Goal: Information Seeking & Learning: Learn about a topic

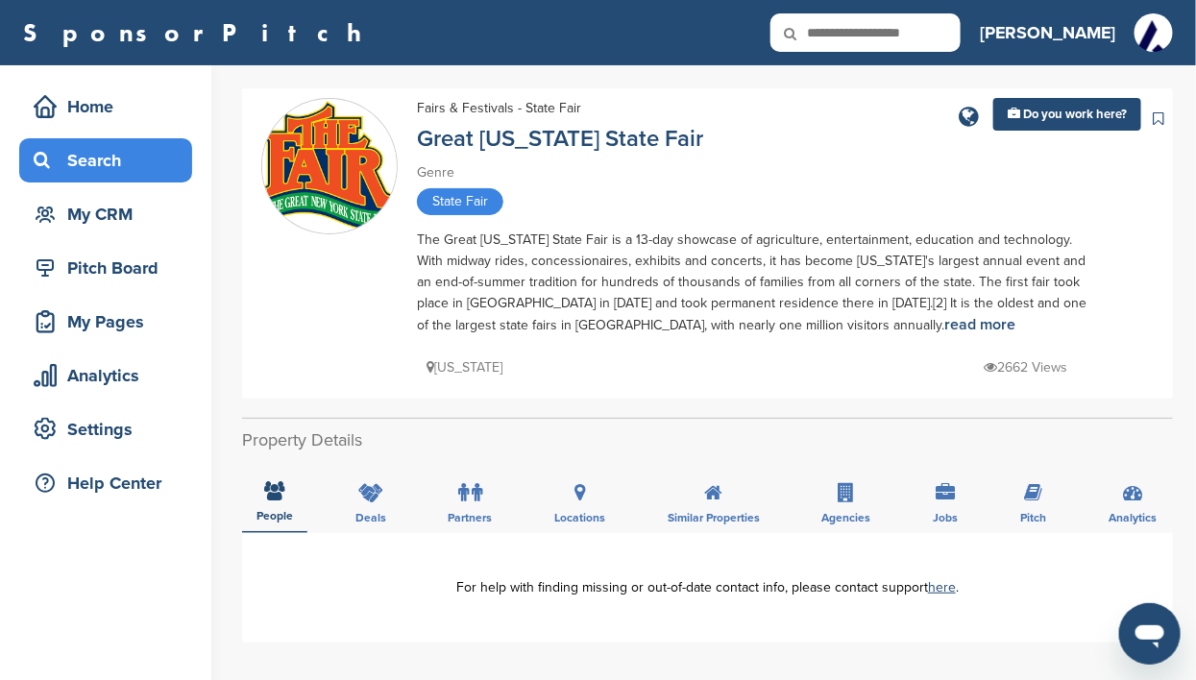
click at [87, 149] on div "Search" at bounding box center [110, 160] width 163 height 35
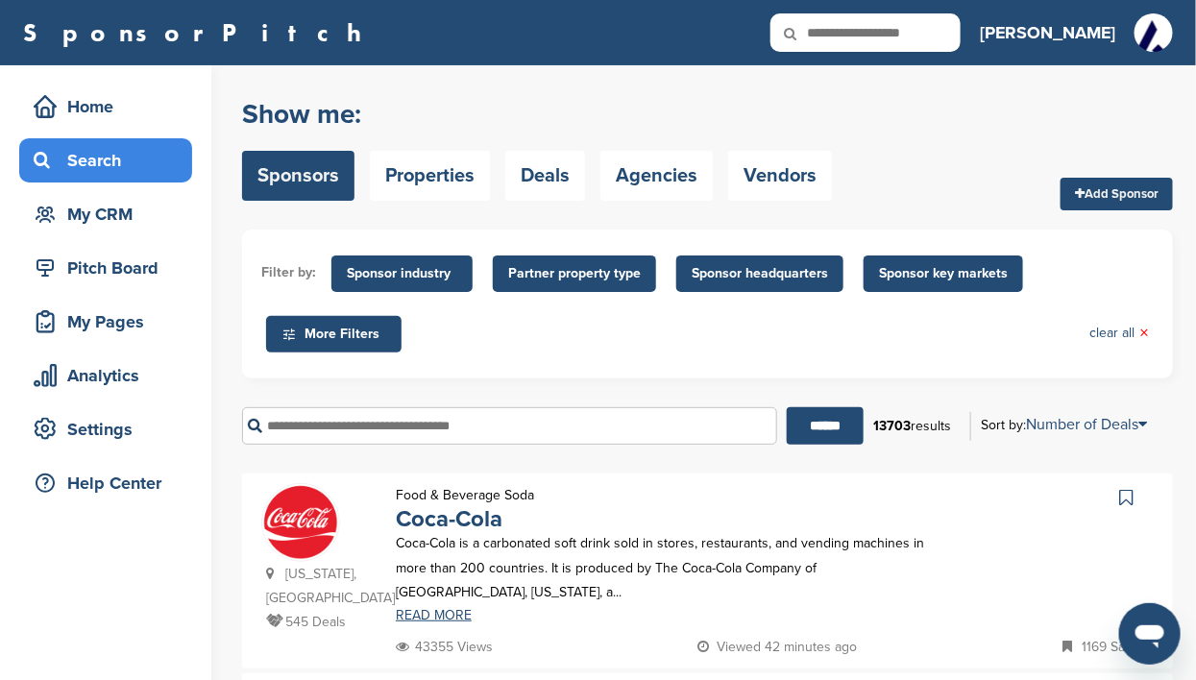
click at [836, 32] on icon at bounding box center [802, 33] width 65 height 40
click at [836, 31] on icon at bounding box center [802, 33] width 65 height 40
click at [961, 30] on input "text" at bounding box center [865, 32] width 190 height 38
type input "*********"
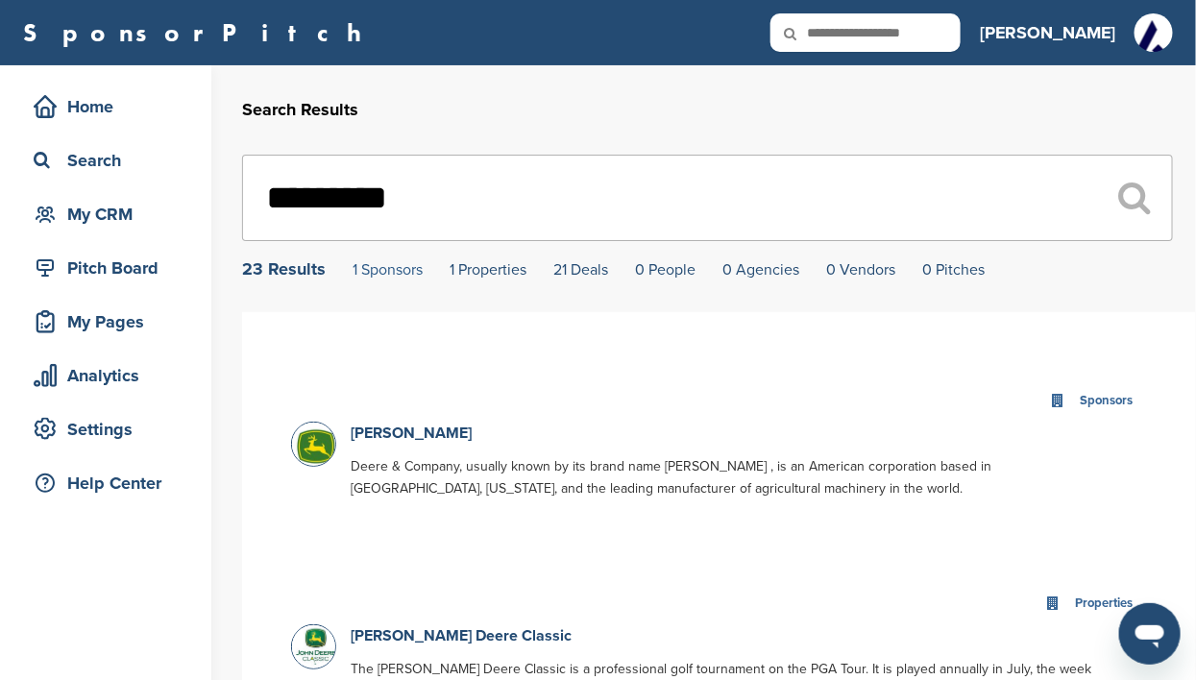
click at [381, 271] on link "1 Sponsors" at bounding box center [388, 269] width 70 height 19
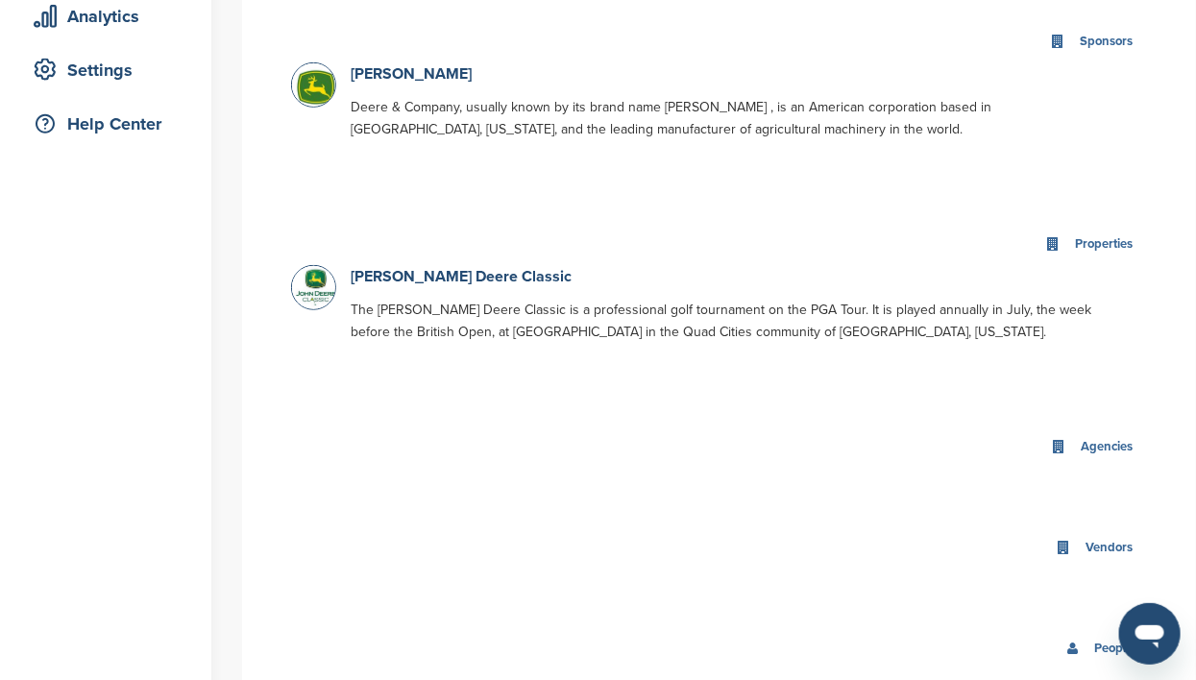
scroll to position [361, 0]
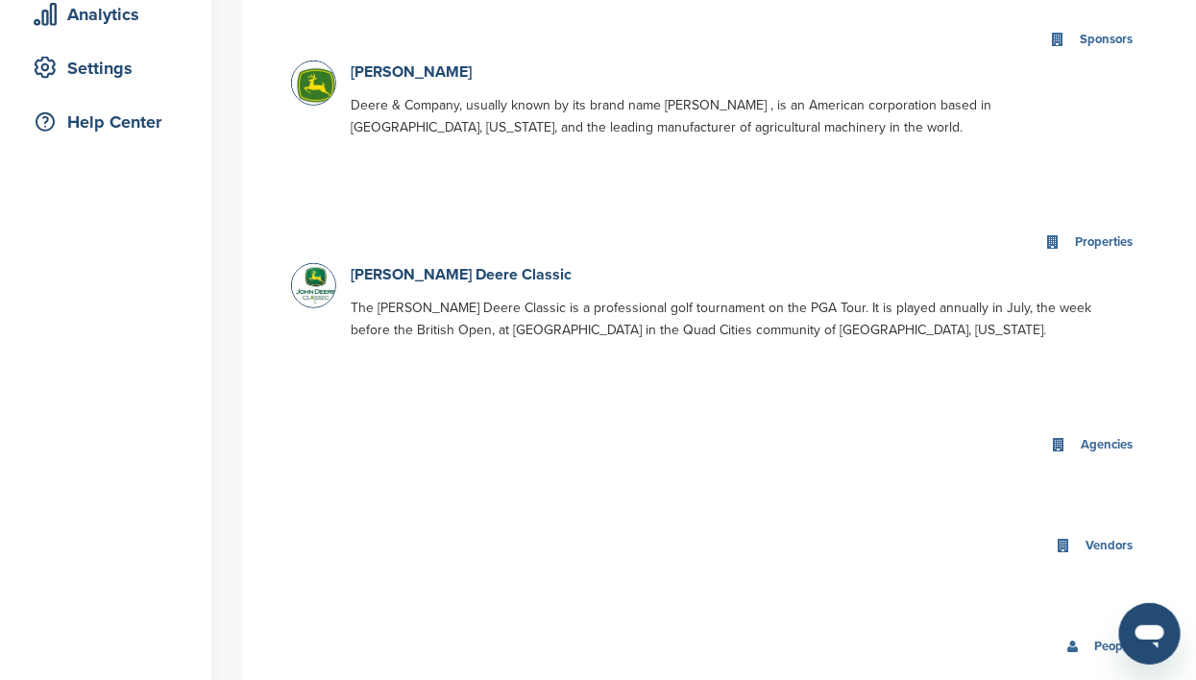
click at [310, 85] on img at bounding box center [316, 85] width 48 height 48
click at [314, 290] on img at bounding box center [316, 285] width 48 height 43
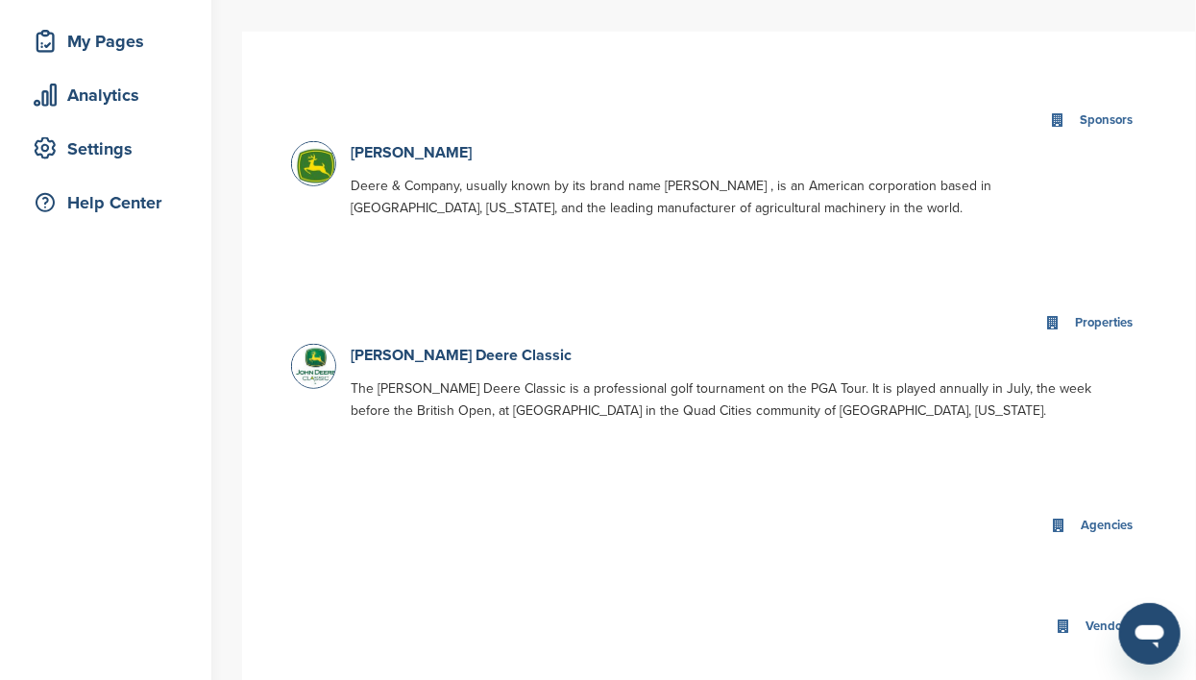
scroll to position [241, 0]
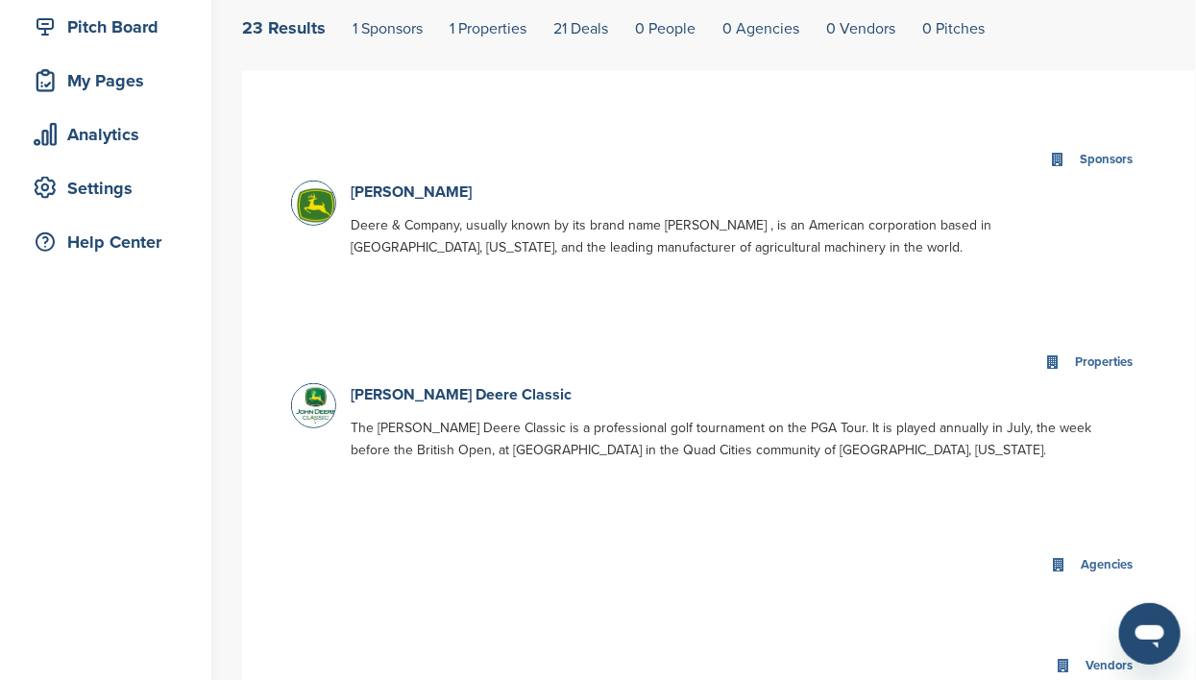
click at [1054, 163] on icon at bounding box center [1058, 160] width 14 height 14
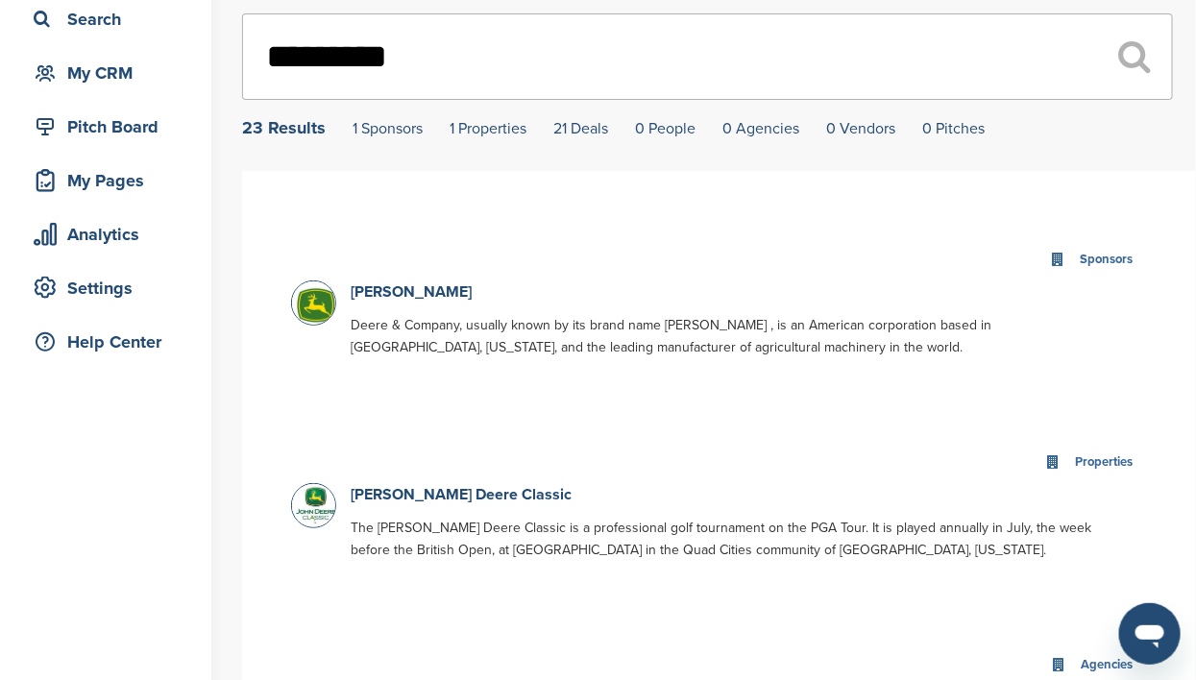
scroll to position [121, 0]
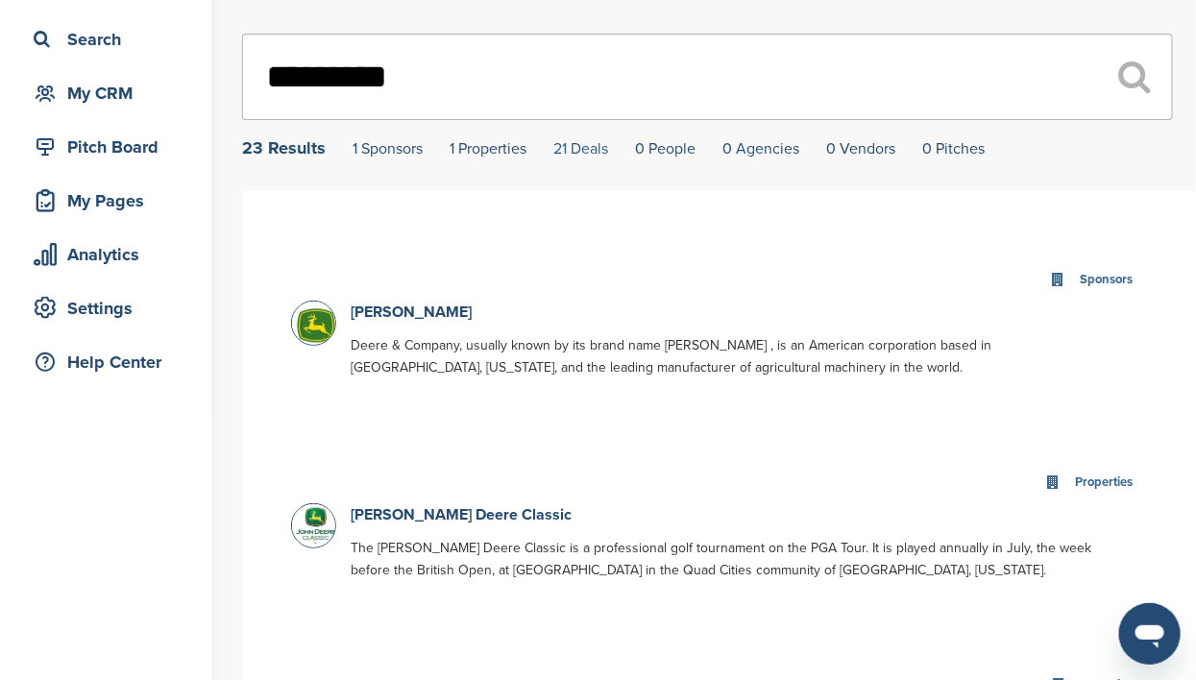
click at [592, 152] on link "21 Deals" at bounding box center [580, 148] width 55 height 19
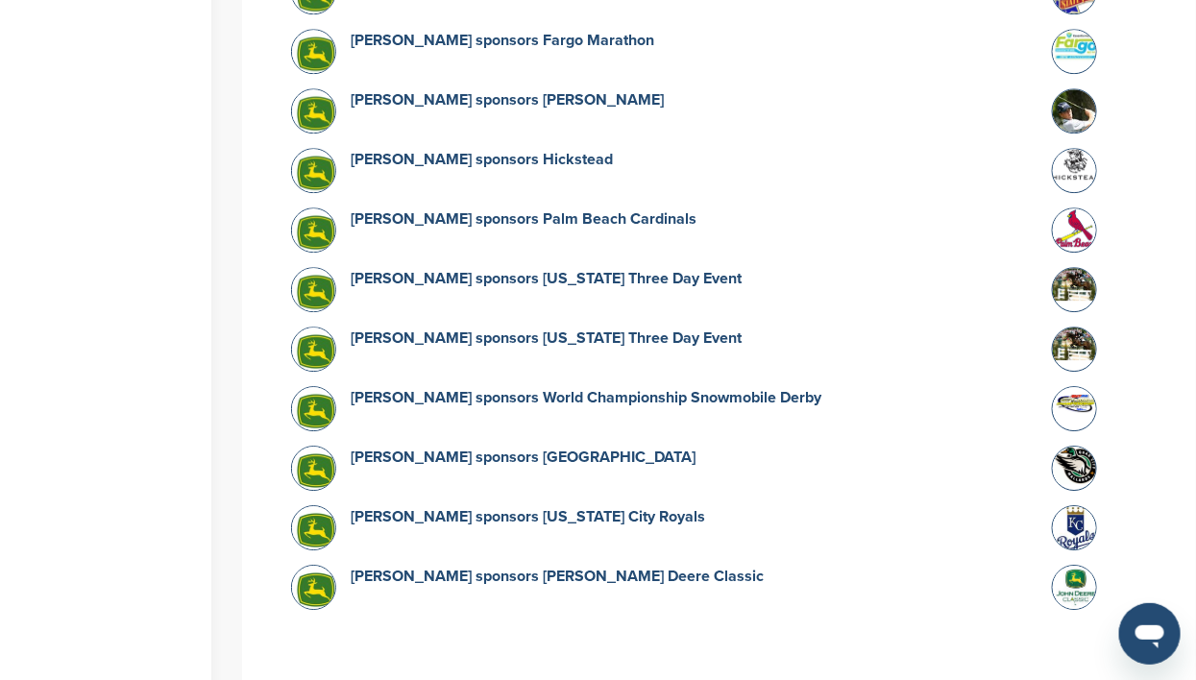
scroll to position [1786, 0]
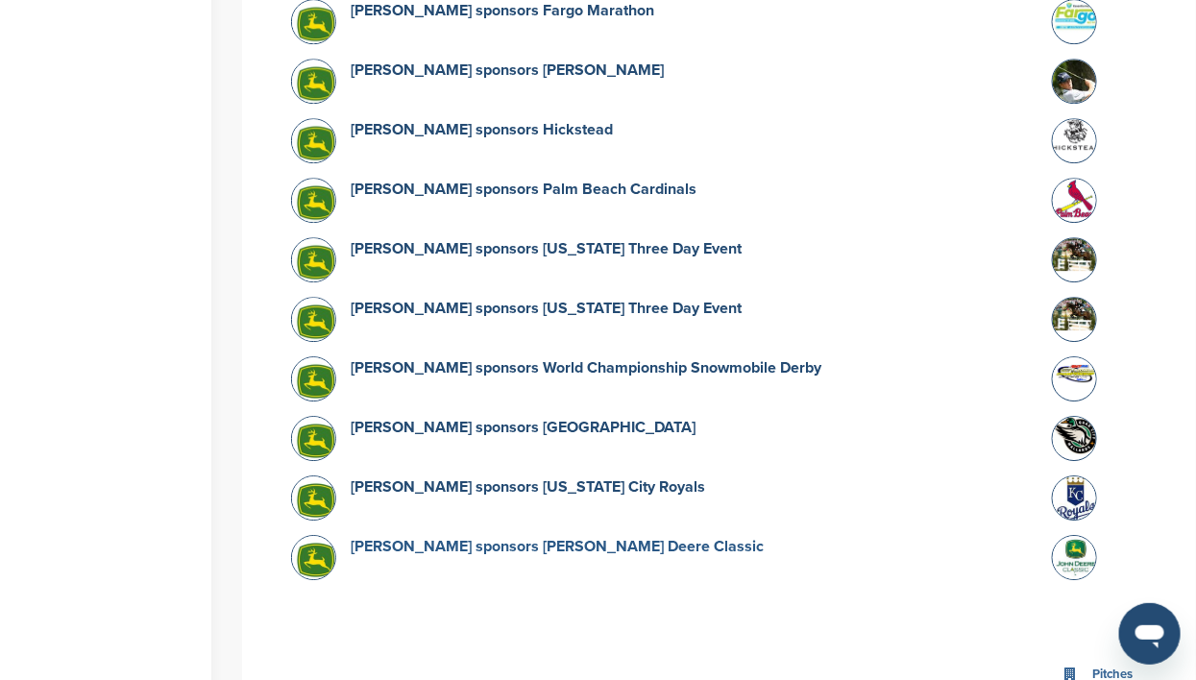
click at [452, 537] on link "[PERSON_NAME] sponsors [PERSON_NAME] Deere Classic" at bounding box center [557, 546] width 413 height 19
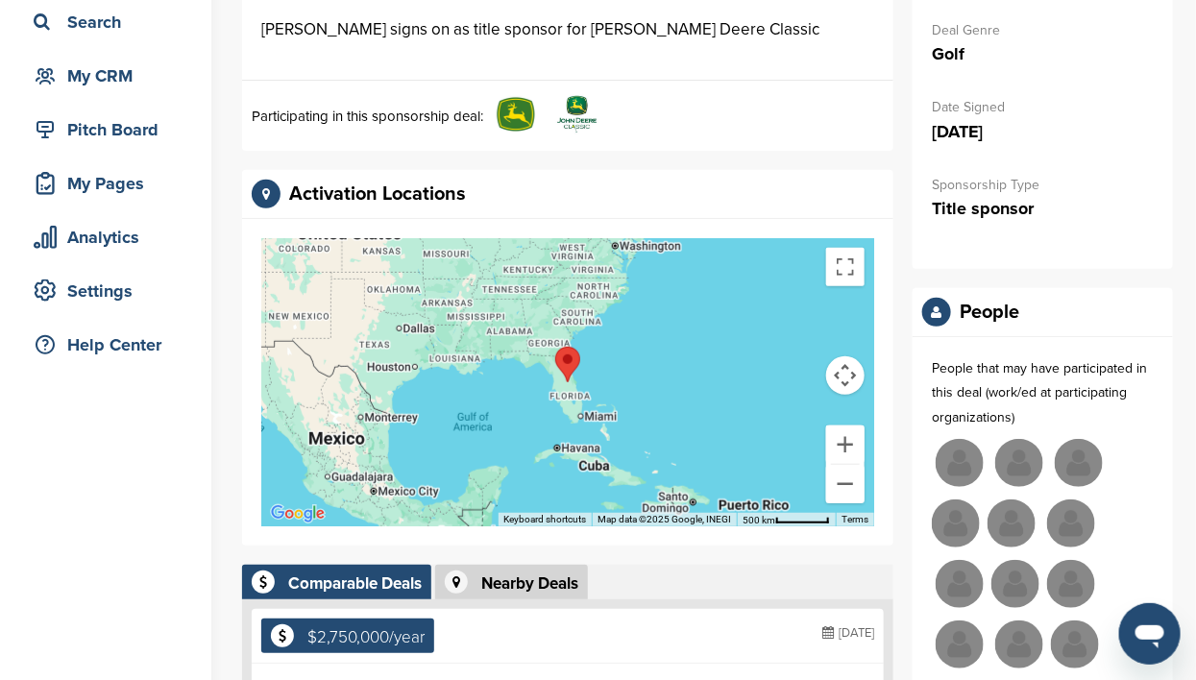
scroll to position [119, 0]
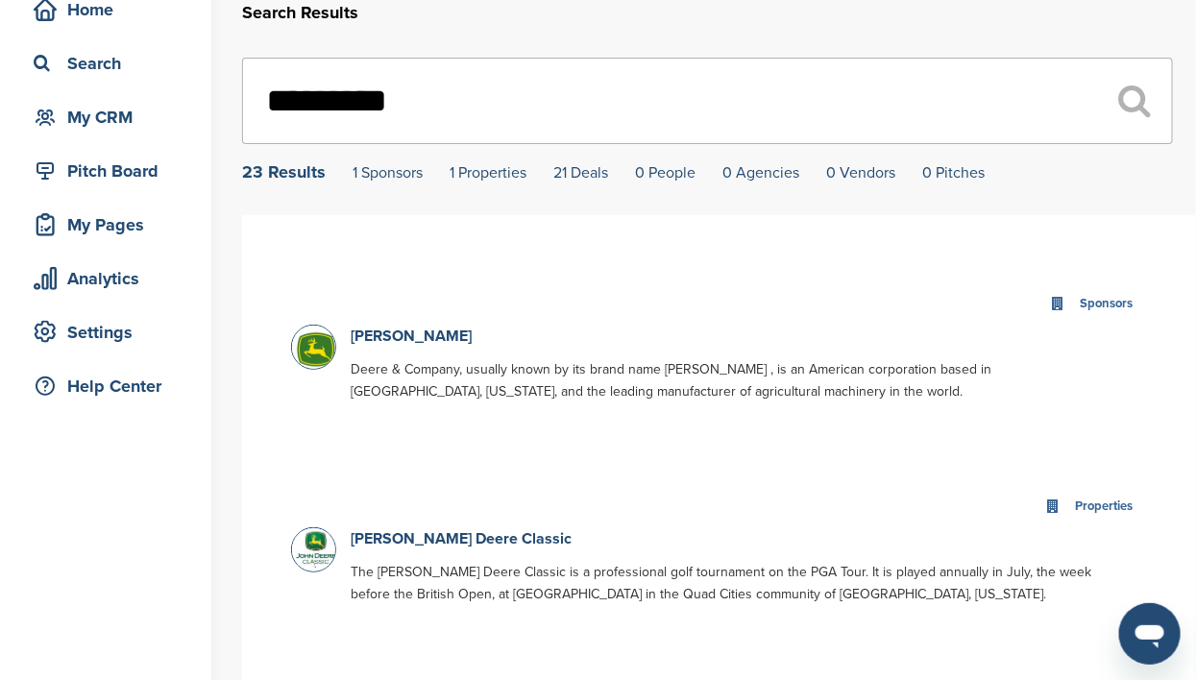
scroll to position [119, 0]
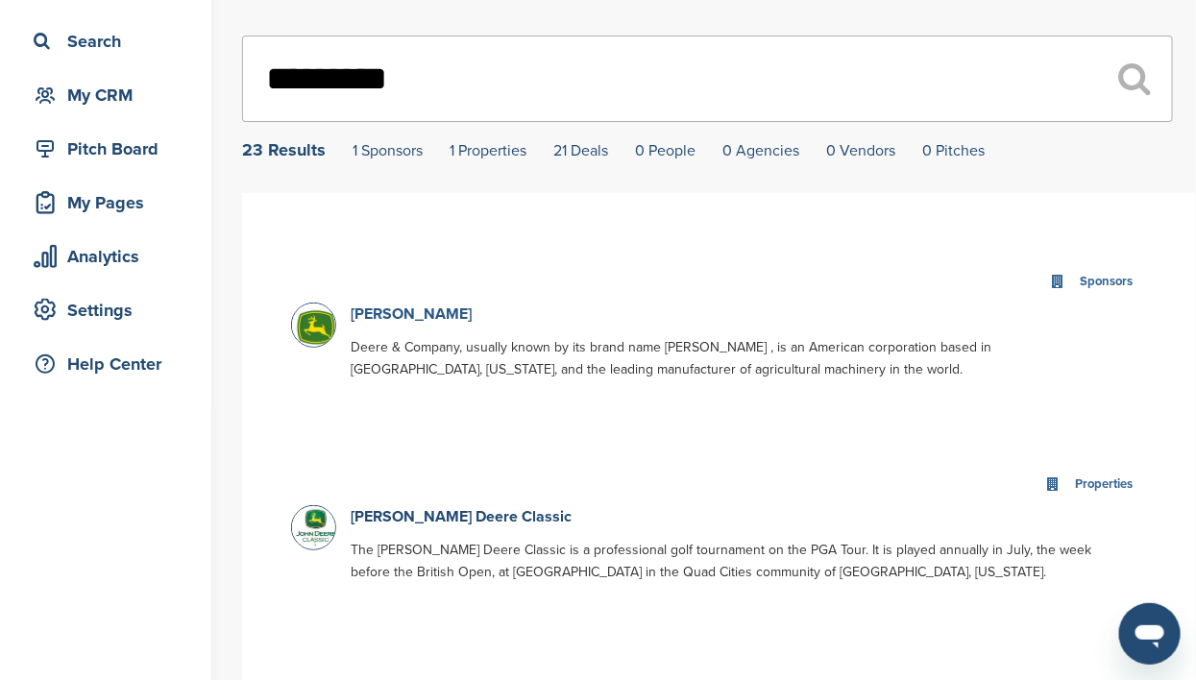
click at [375, 310] on link "[PERSON_NAME]" at bounding box center [411, 314] width 121 height 19
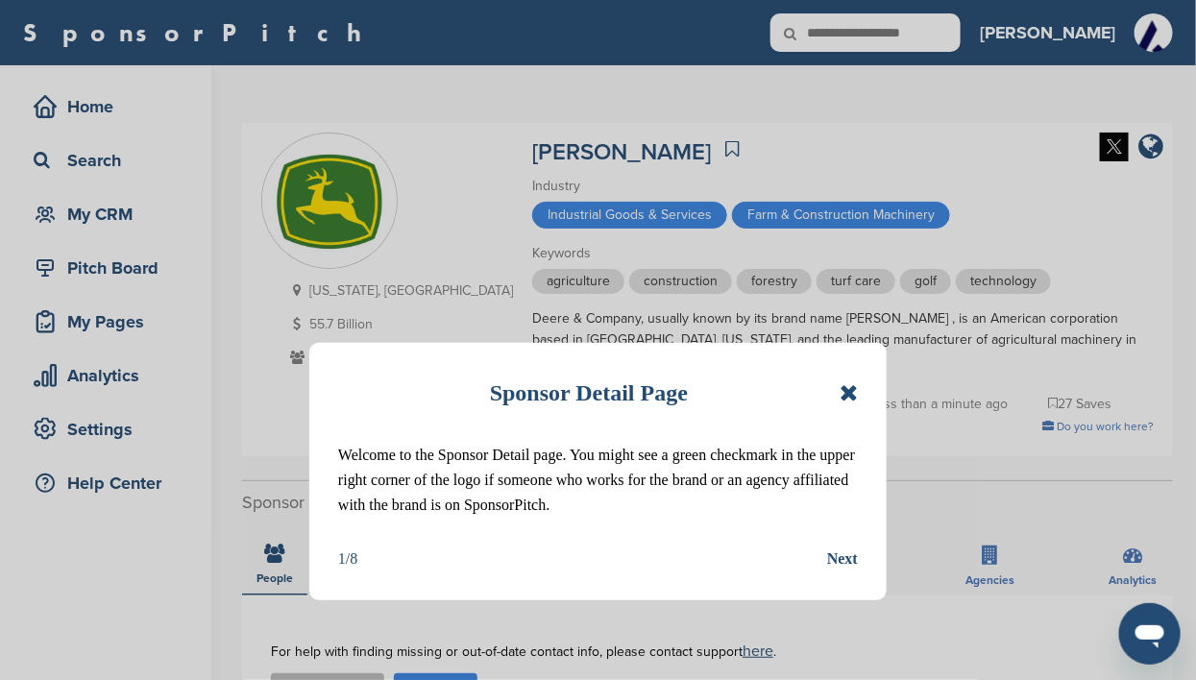
click at [847, 388] on icon at bounding box center [849, 392] width 18 height 23
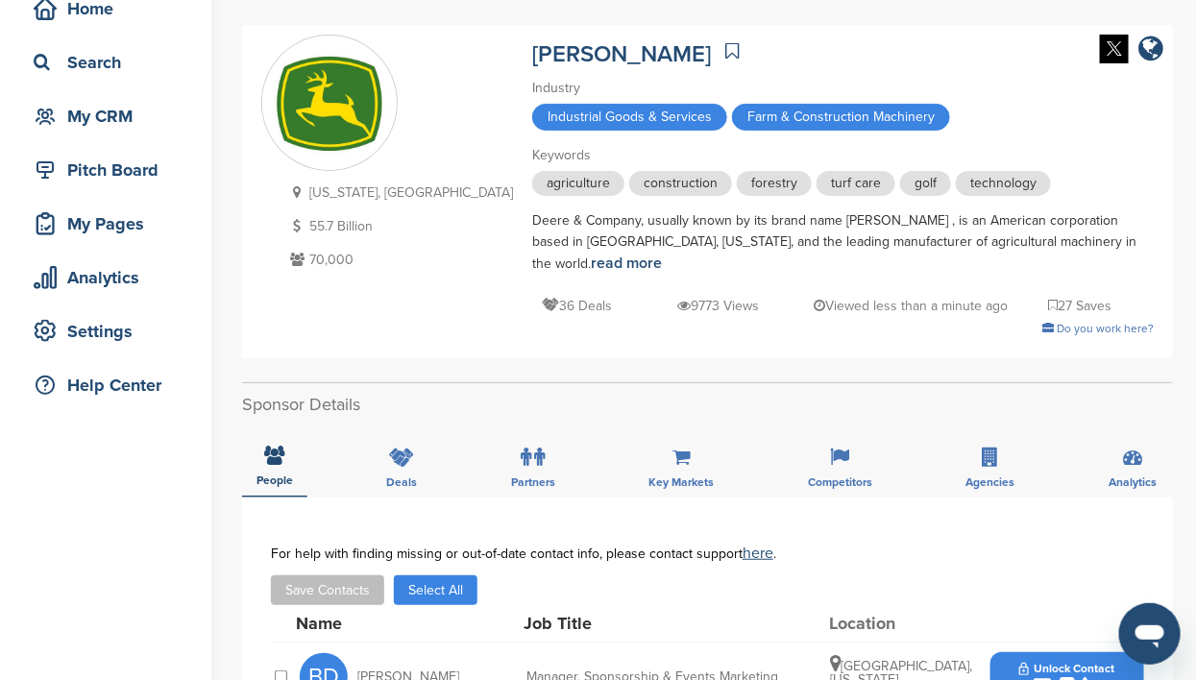
scroll to position [119, 0]
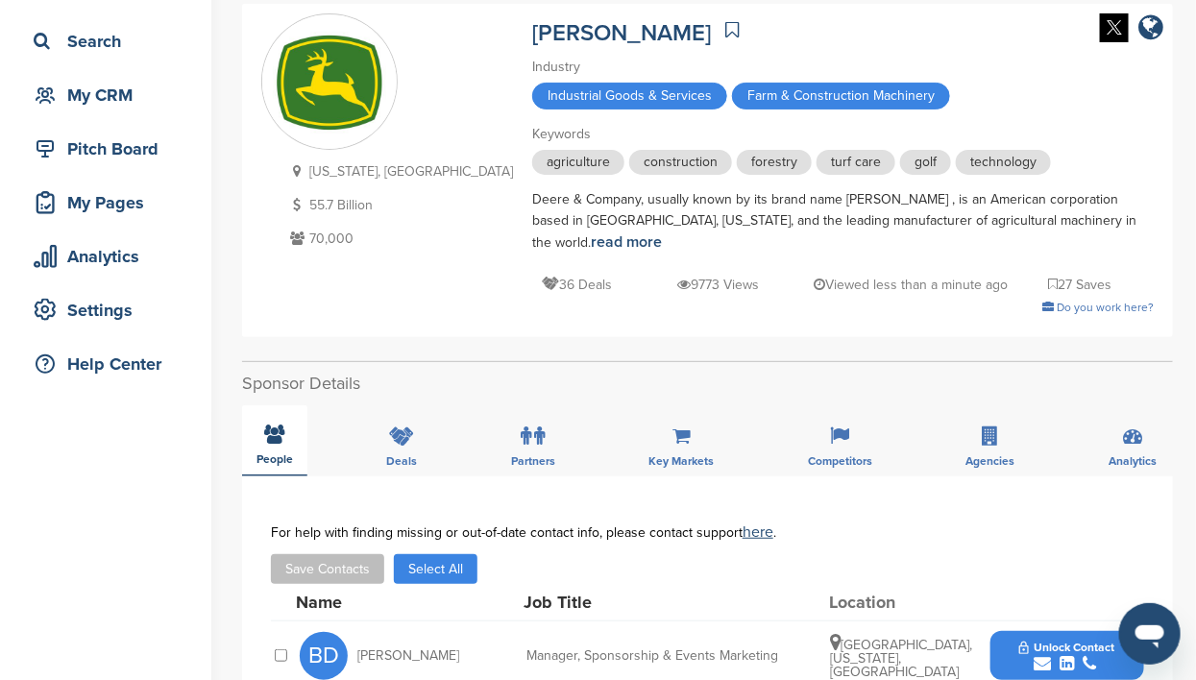
click at [281, 425] on icon at bounding box center [275, 434] width 20 height 19
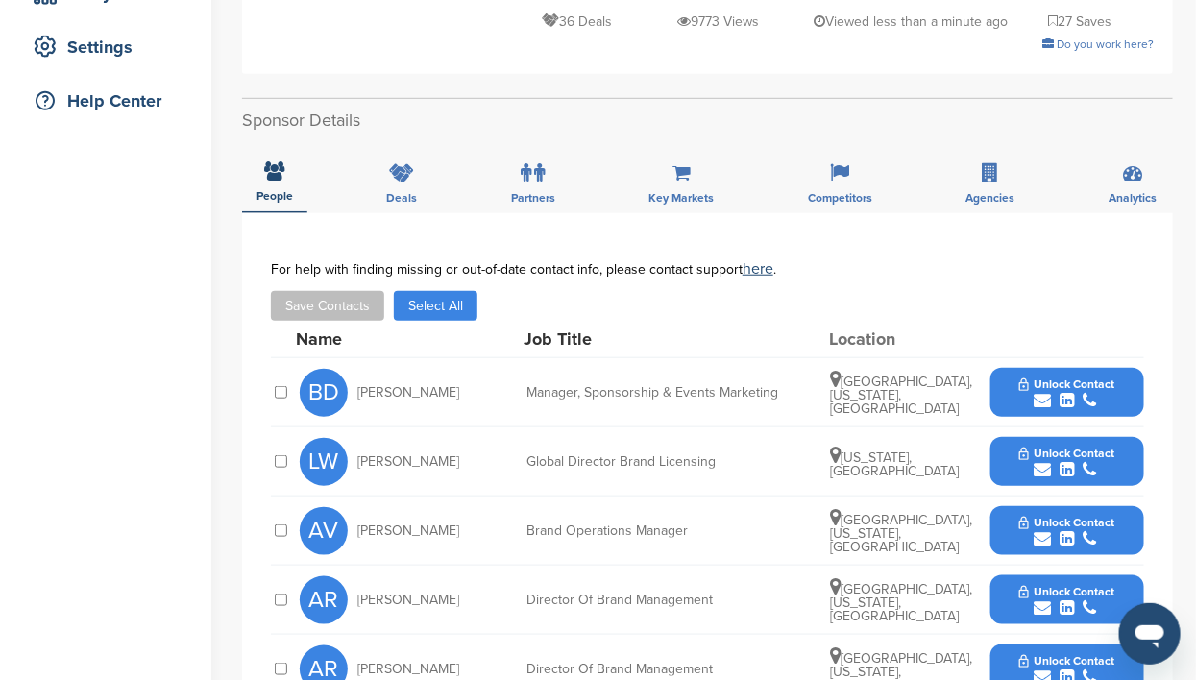
scroll to position [360, 0]
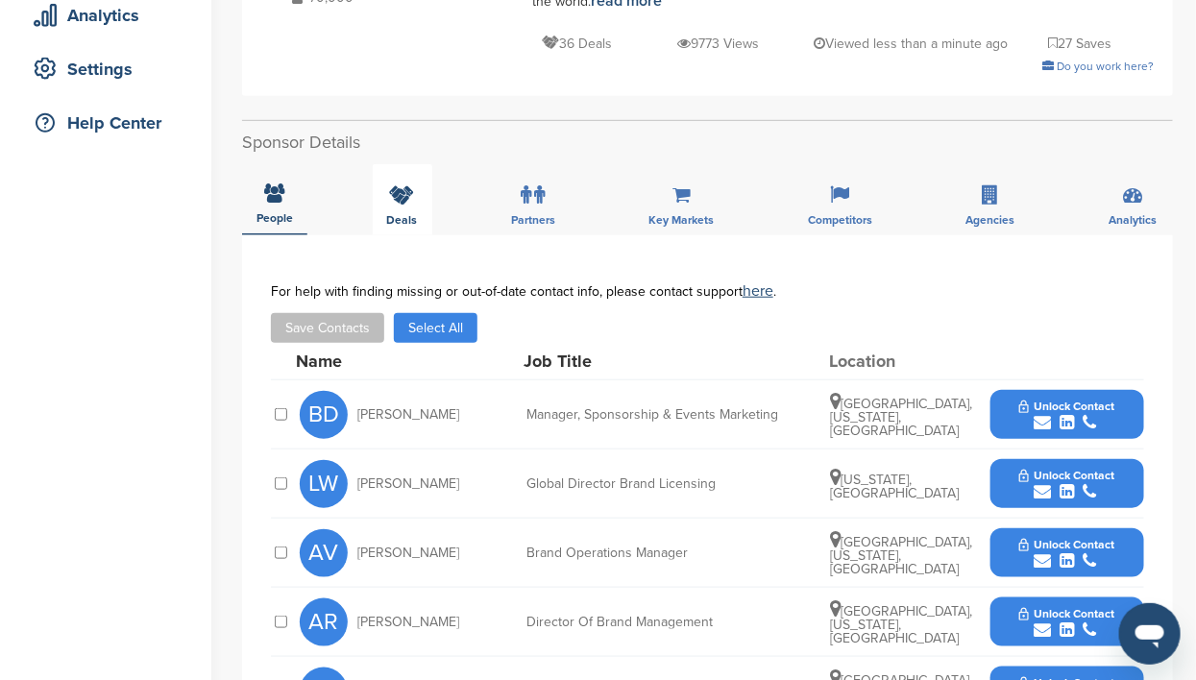
click at [403, 185] on icon at bounding box center [402, 194] width 25 height 19
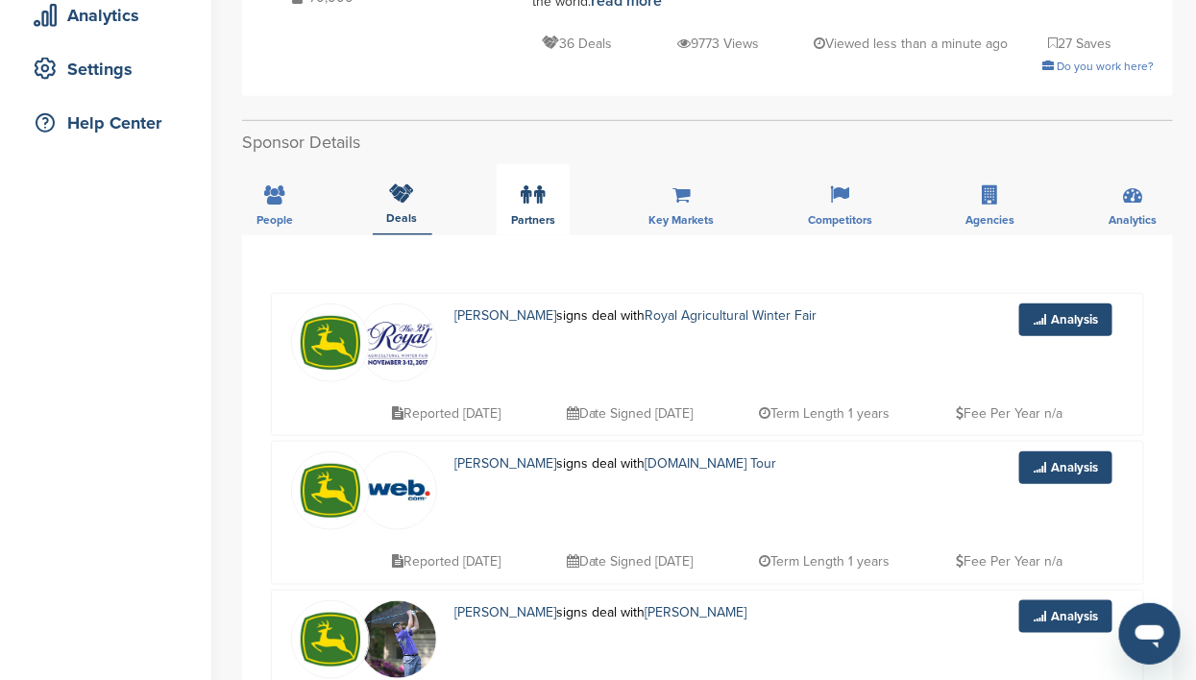
click at [529, 189] on label at bounding box center [534, 195] width 24 height 38
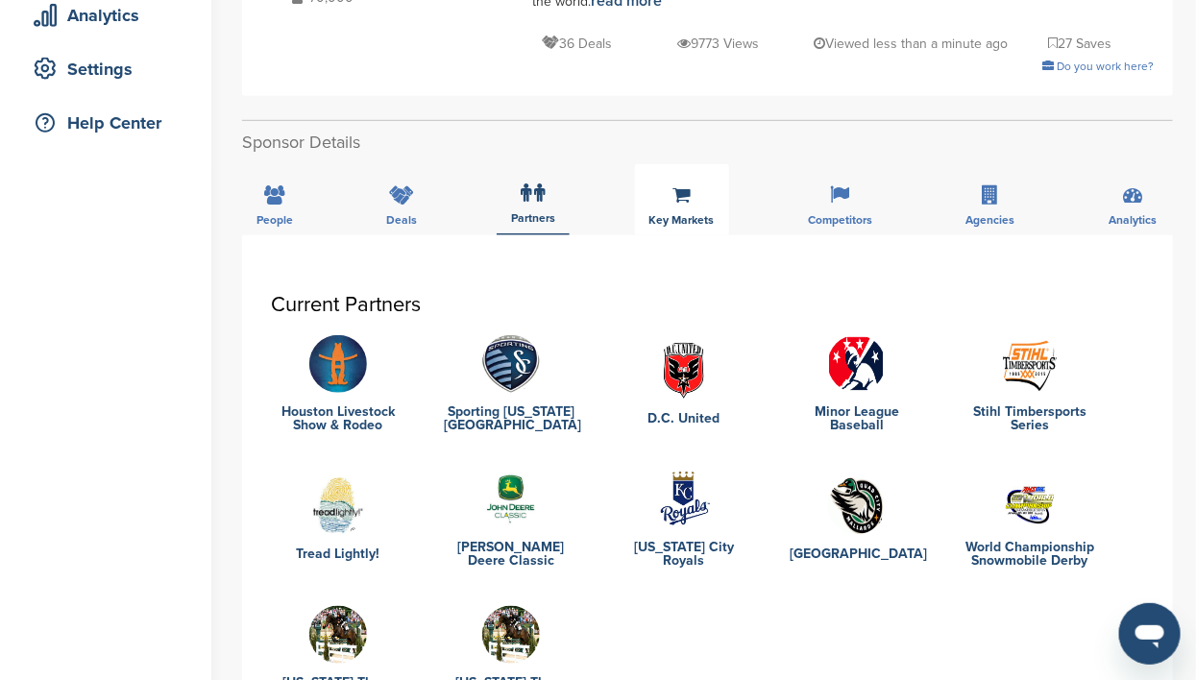
click at [675, 188] on div "Key Markets" at bounding box center [682, 199] width 94 height 71
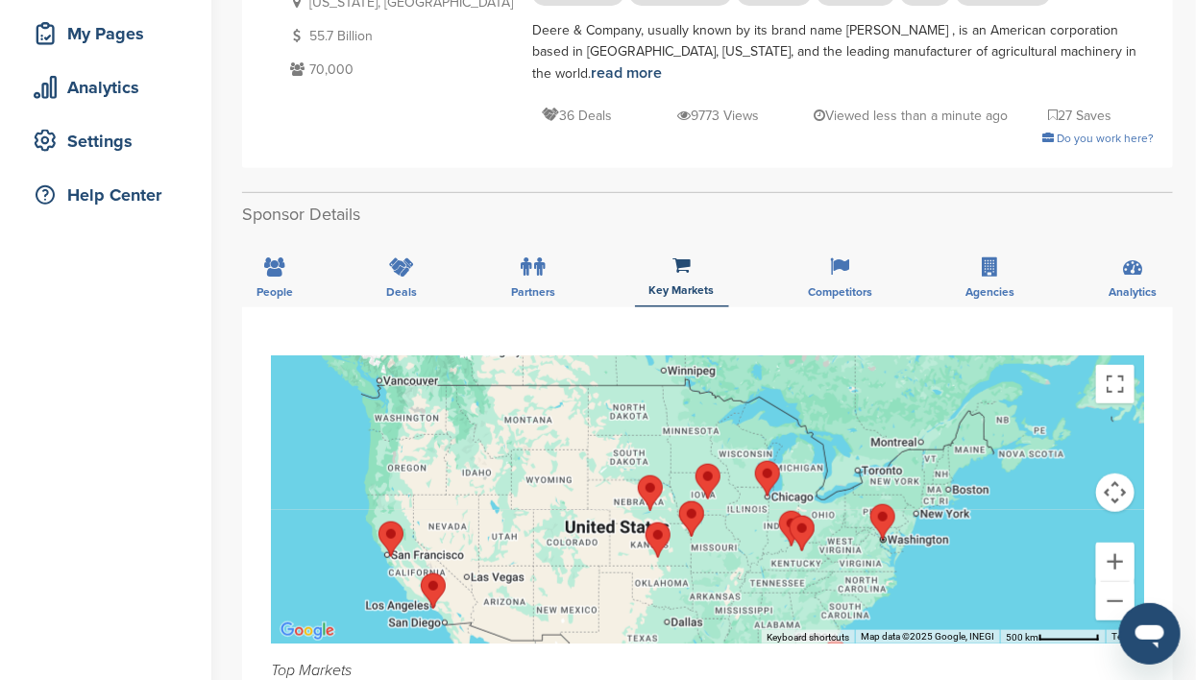
scroll to position [240, 0]
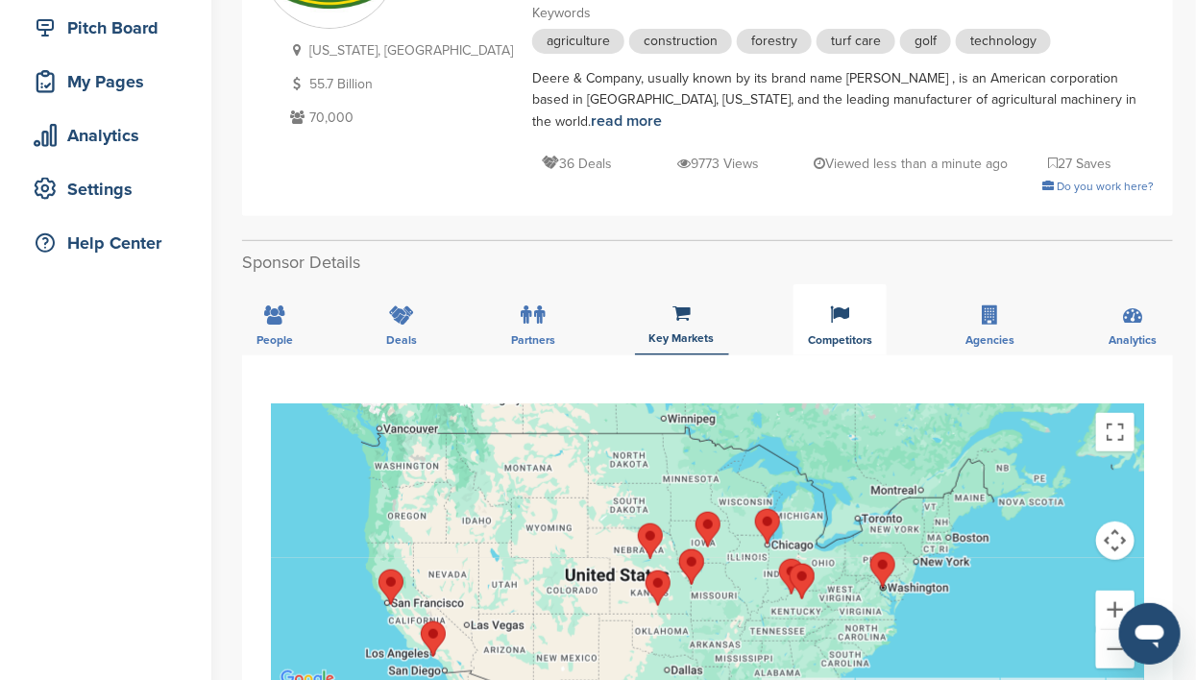
click at [293, 334] on span "Competitors" at bounding box center [274, 340] width 37 height 12
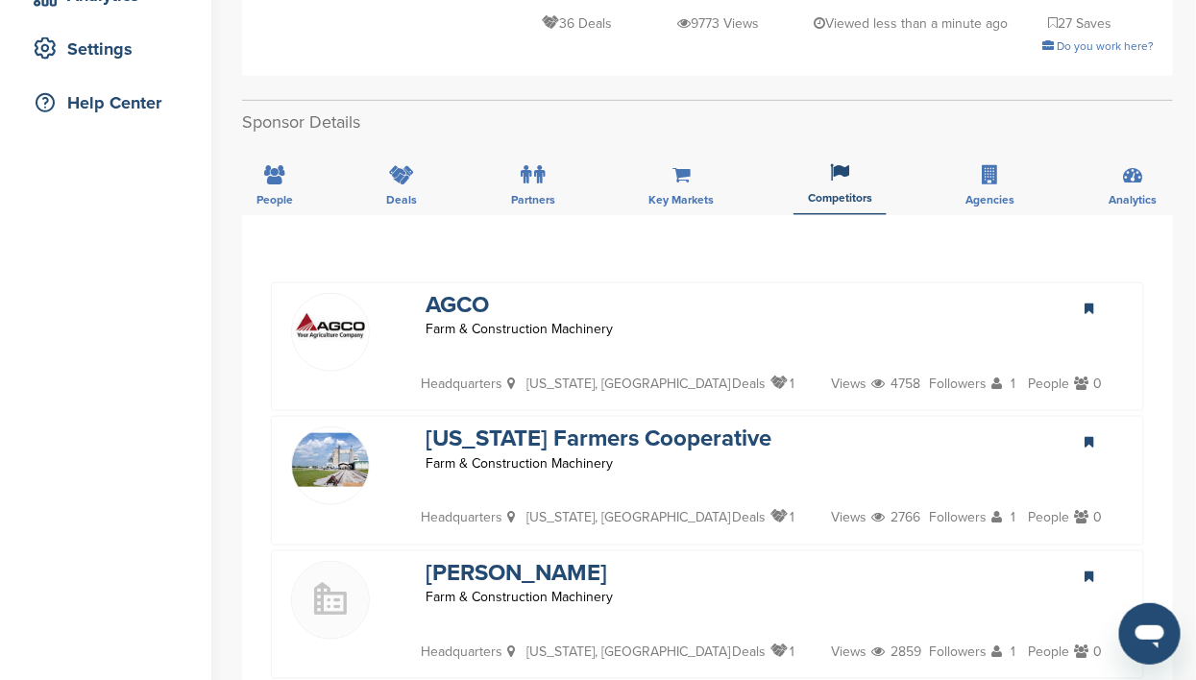
scroll to position [360, 0]
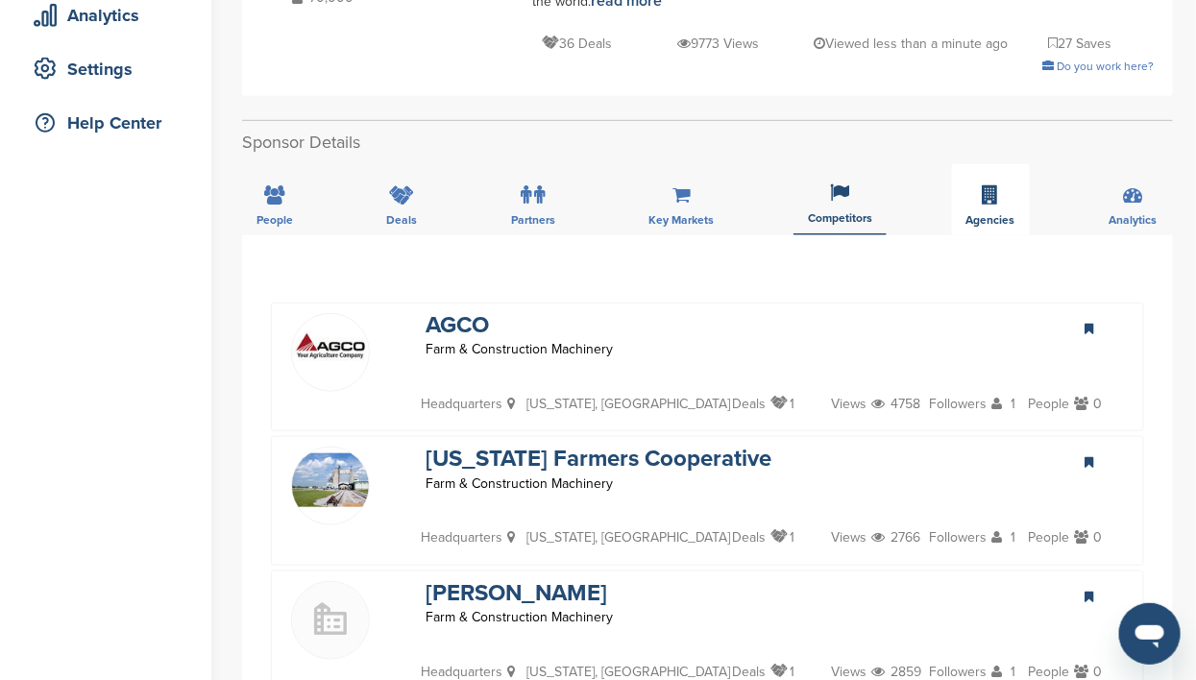
click at [293, 214] on span "Agencies" at bounding box center [274, 220] width 37 height 12
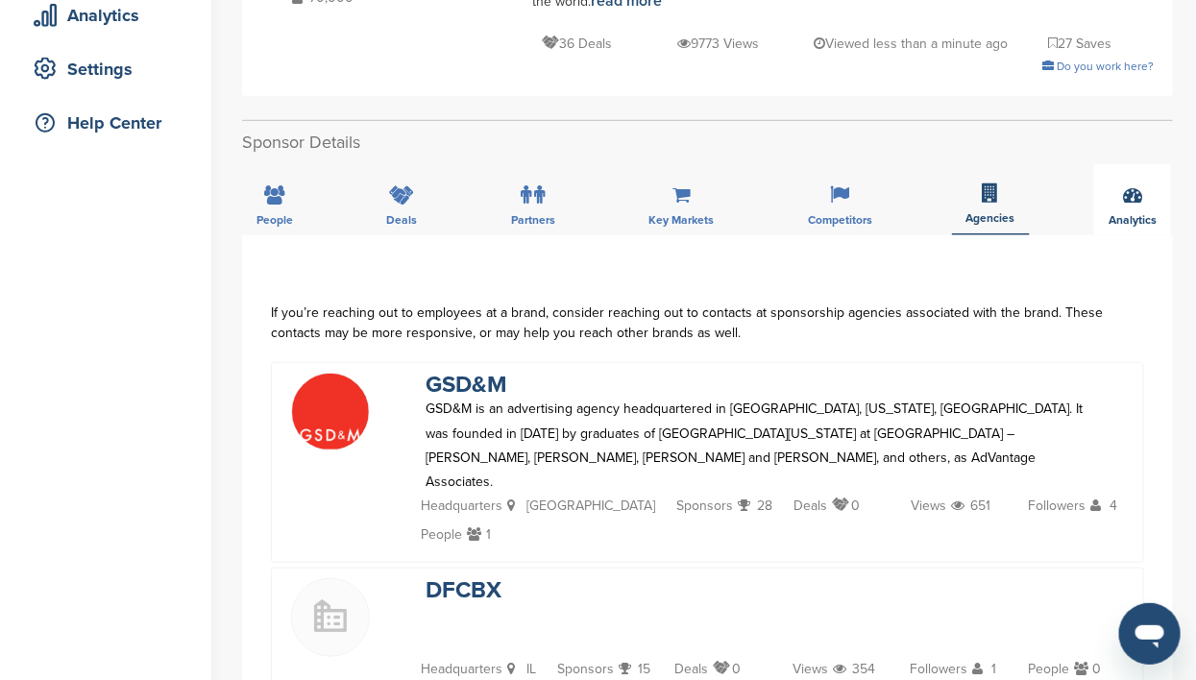
click at [1132, 183] on div "Analytics" at bounding box center [1132, 199] width 77 height 71
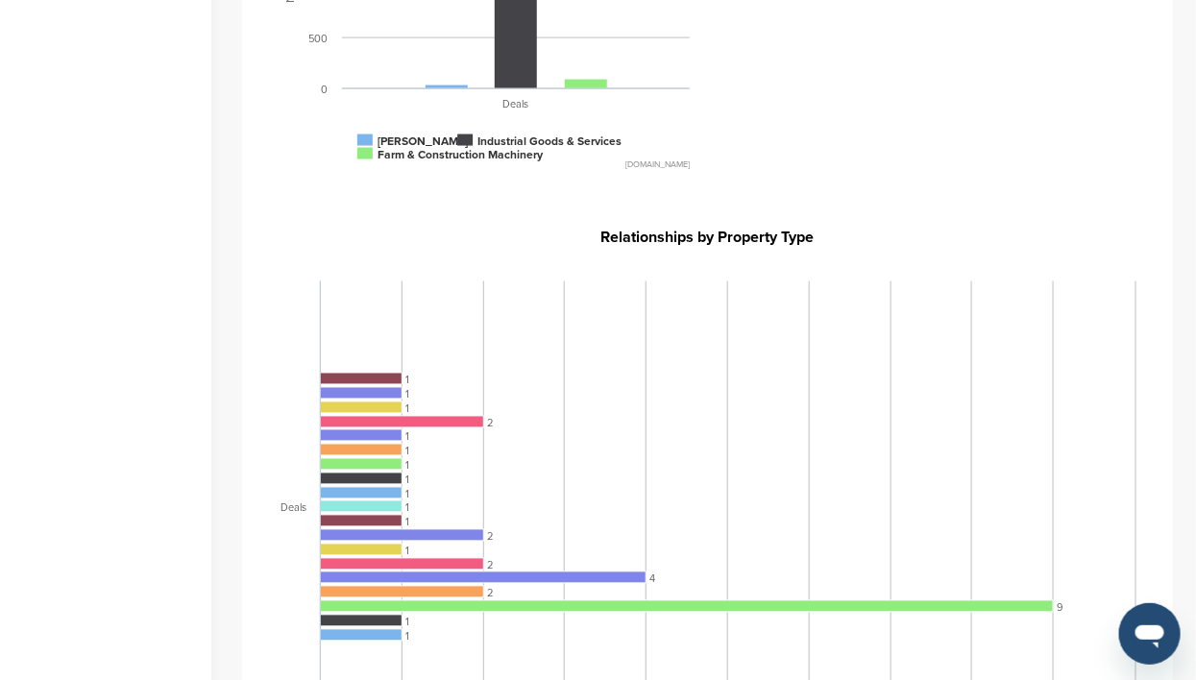
scroll to position [720, 0]
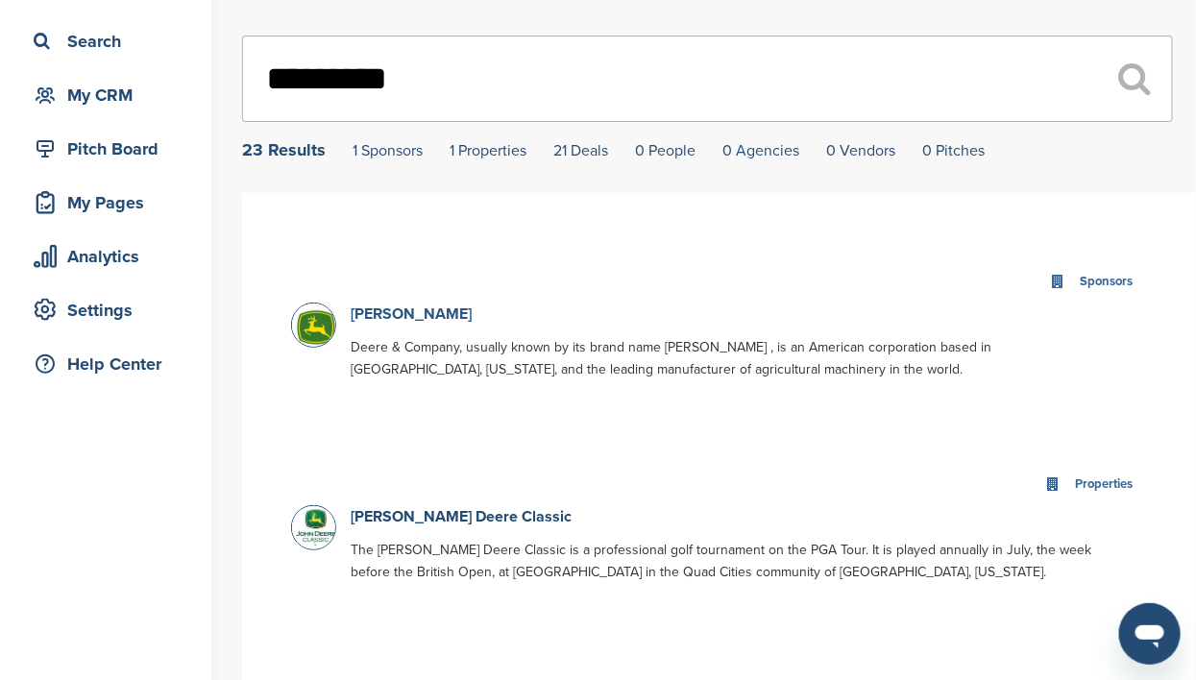
click at [376, 313] on link "[PERSON_NAME]" at bounding box center [411, 314] width 121 height 19
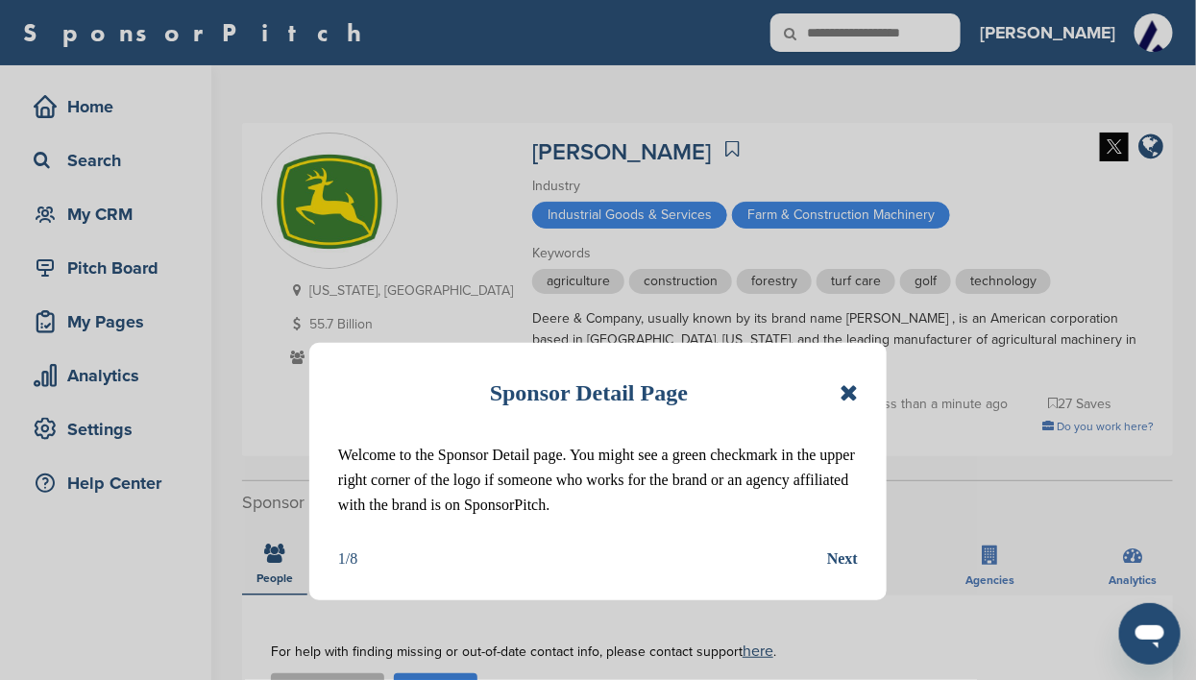
click at [842, 401] on icon at bounding box center [849, 392] width 18 height 23
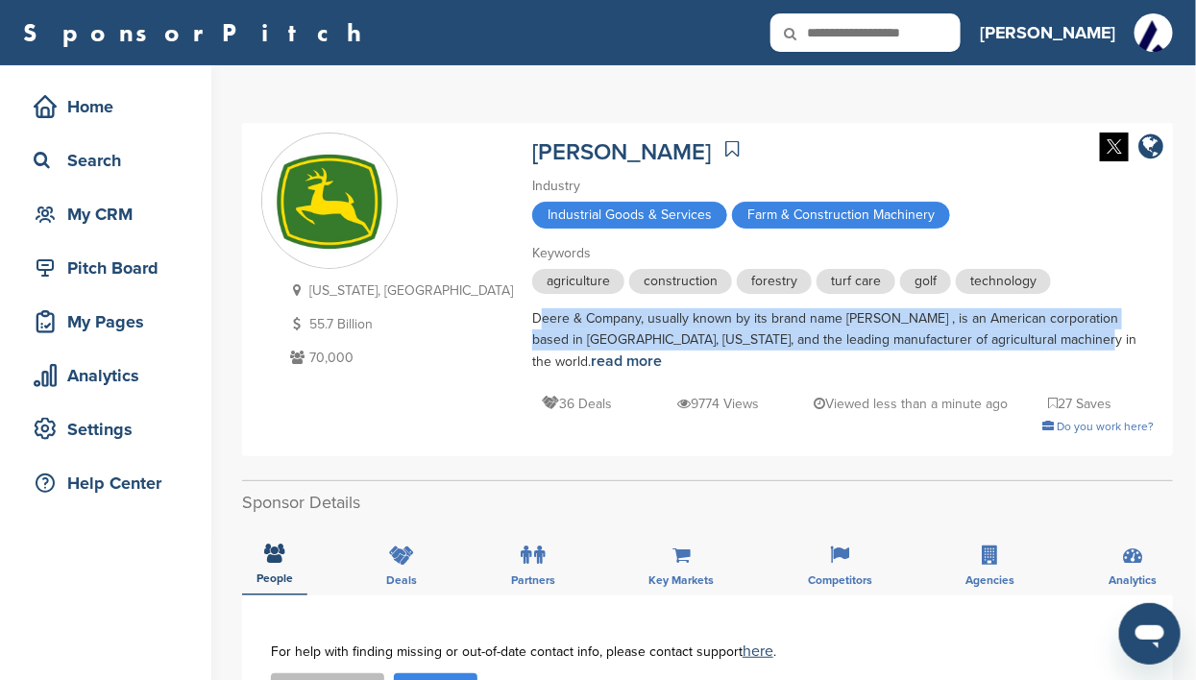
drag, startPoint x: 416, startPoint y: 318, endPoint x: 856, endPoint y: 343, distance: 440.7
click at [856, 343] on div "Deere & Company, usually known by its brand name John Deere , is an American co…" at bounding box center [843, 340] width 622 height 64
drag, startPoint x: 856, startPoint y: 343, endPoint x: 740, endPoint y: 329, distance: 117.1
copy div "Deere & Company, usually known by its brand name [PERSON_NAME] , is an American…"
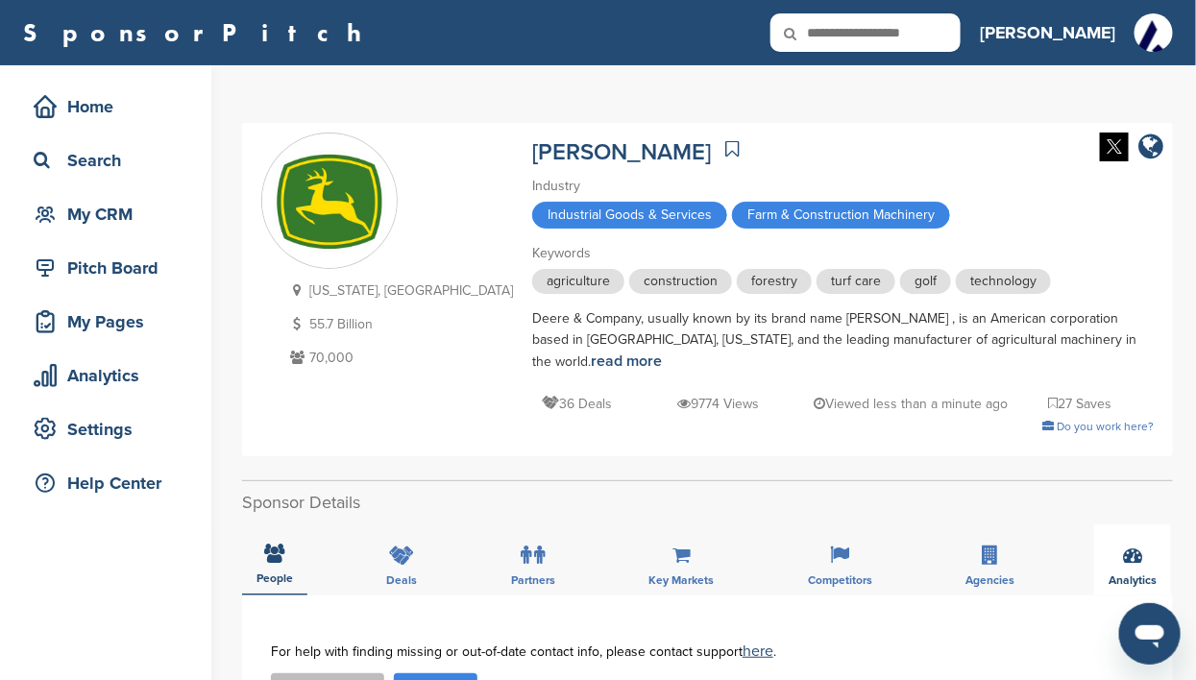
click at [1129, 546] on icon at bounding box center [1132, 555] width 19 height 19
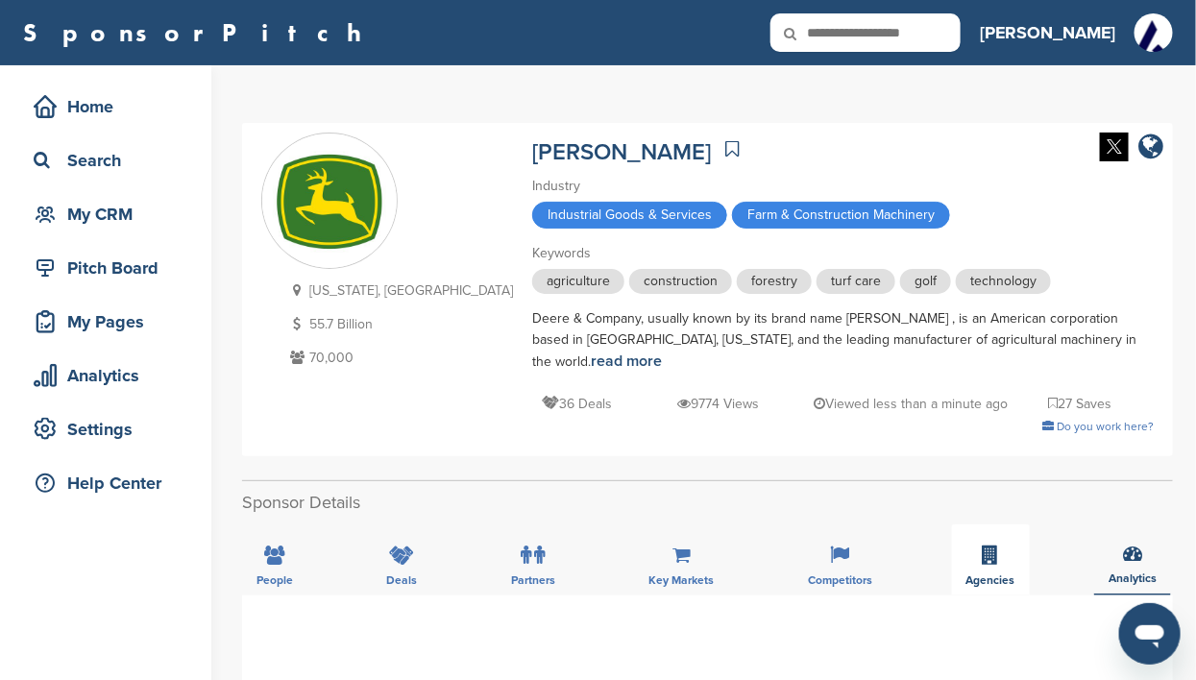
click at [990, 546] on icon at bounding box center [991, 555] width 16 height 19
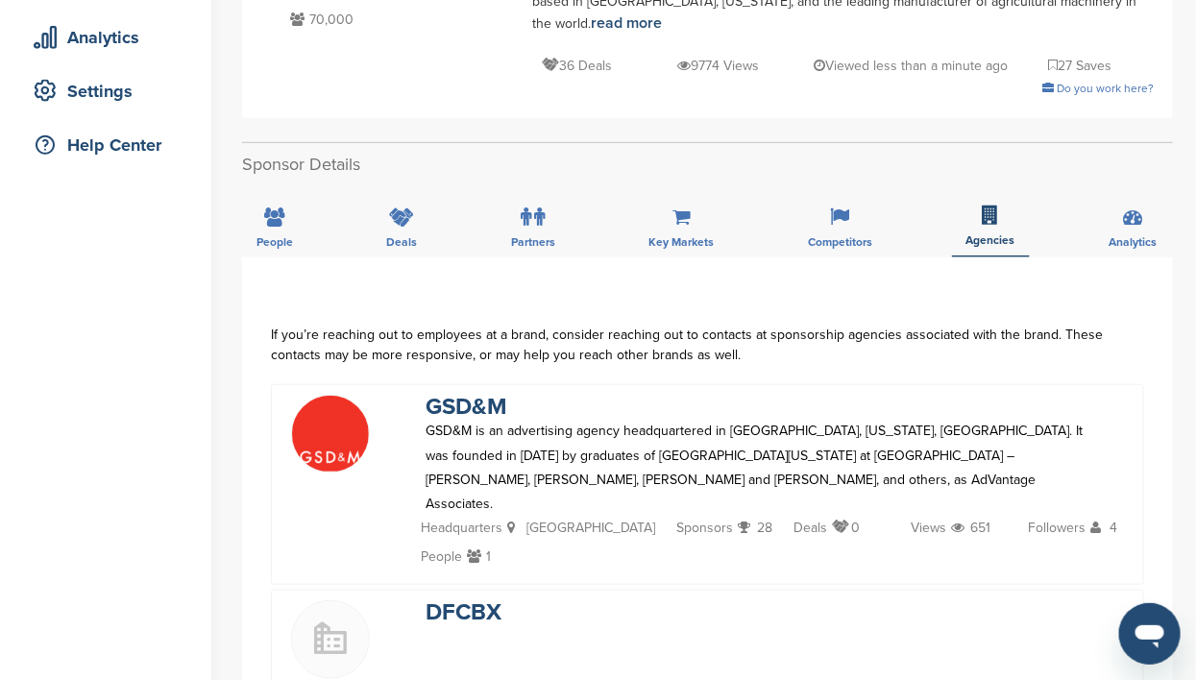
scroll to position [119, 0]
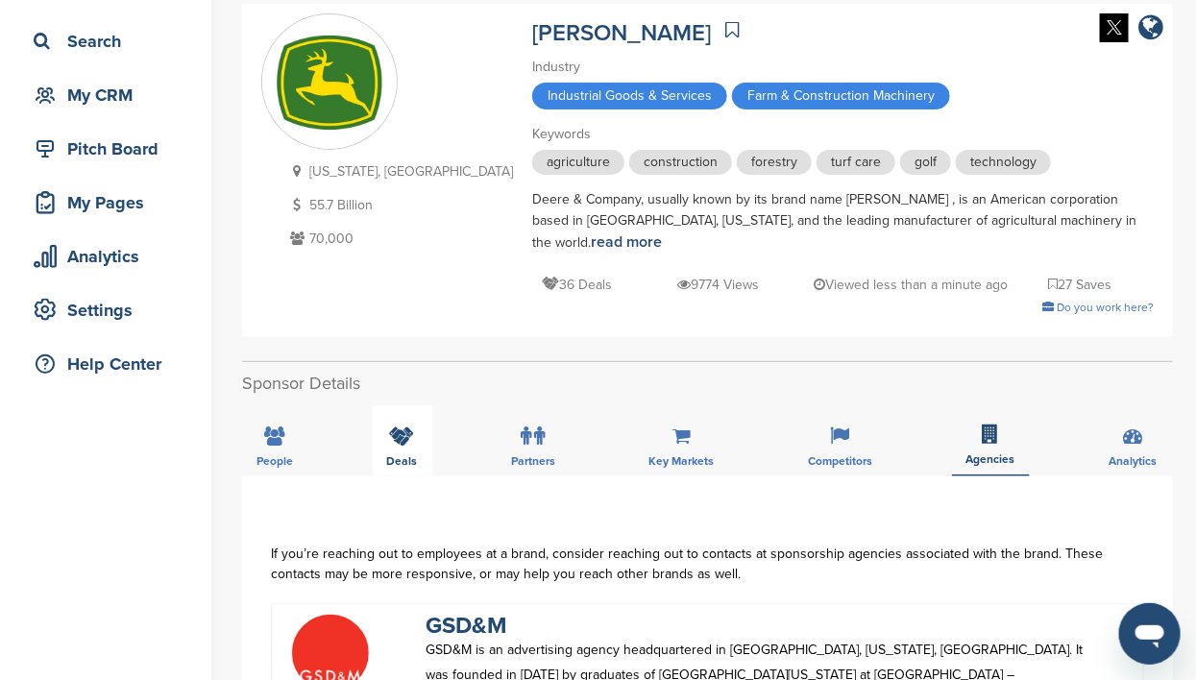
click at [402, 427] on div "Deals" at bounding box center [403, 440] width 60 height 71
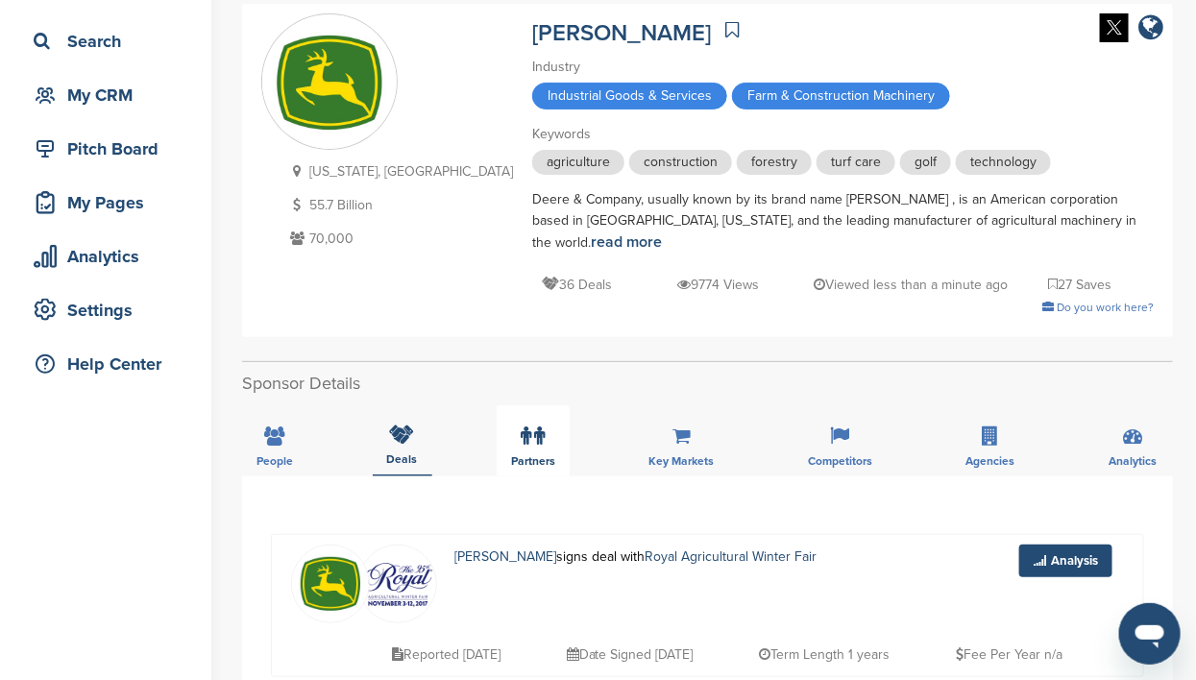
click at [522, 427] on label at bounding box center [534, 436] width 24 height 38
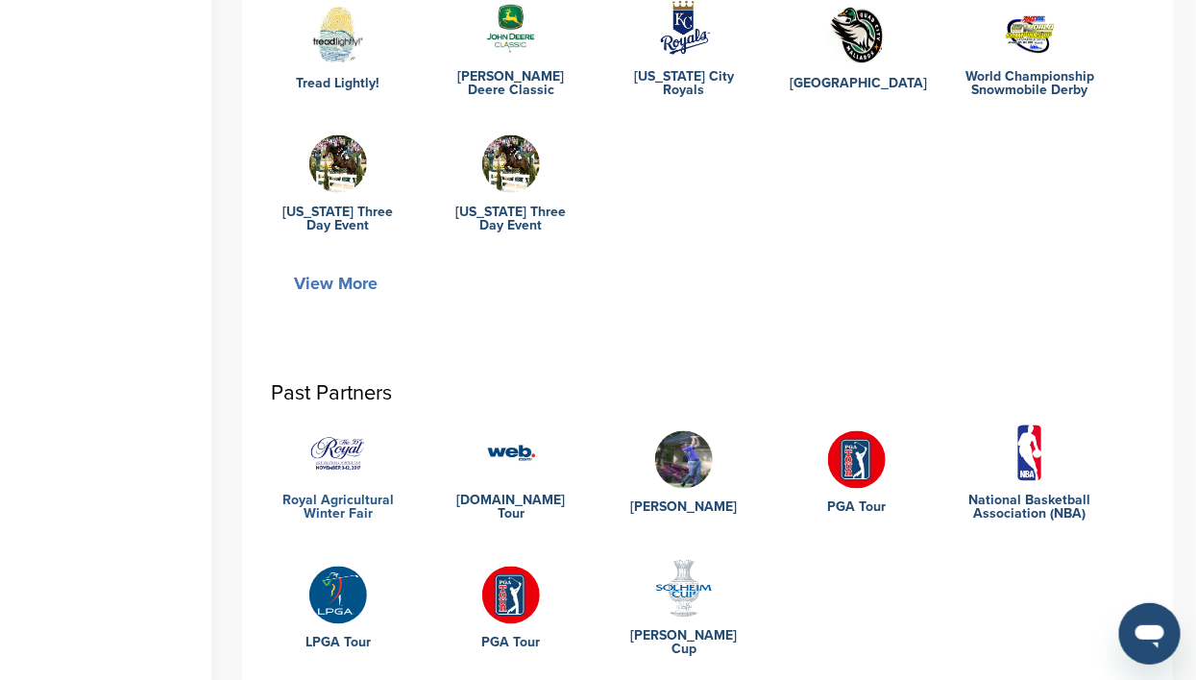
scroll to position [841, 0]
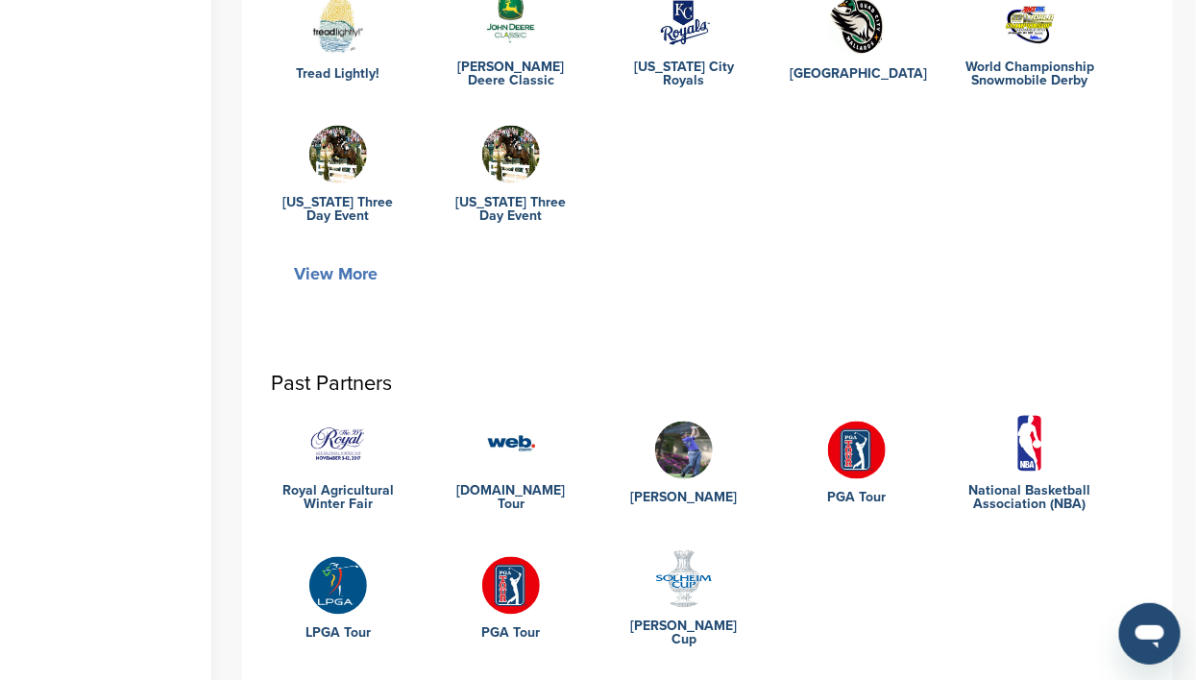
click at [326, 252] on button "View More" at bounding box center [336, 274] width 130 height 44
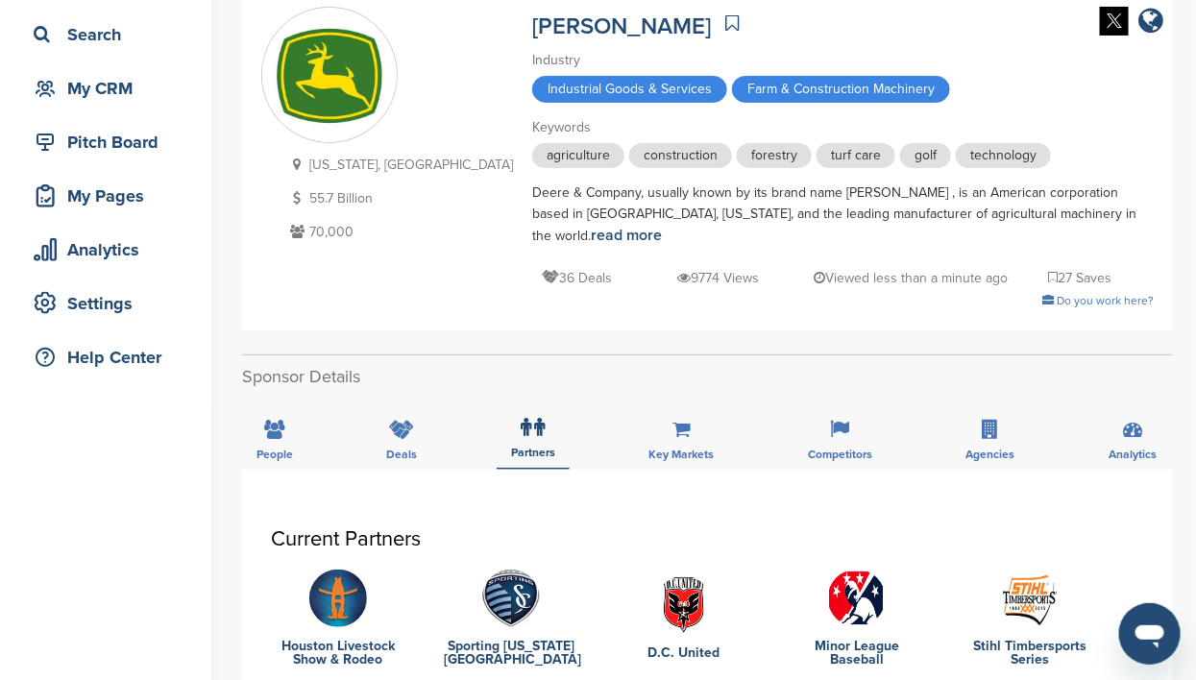
scroll to position [119, 0]
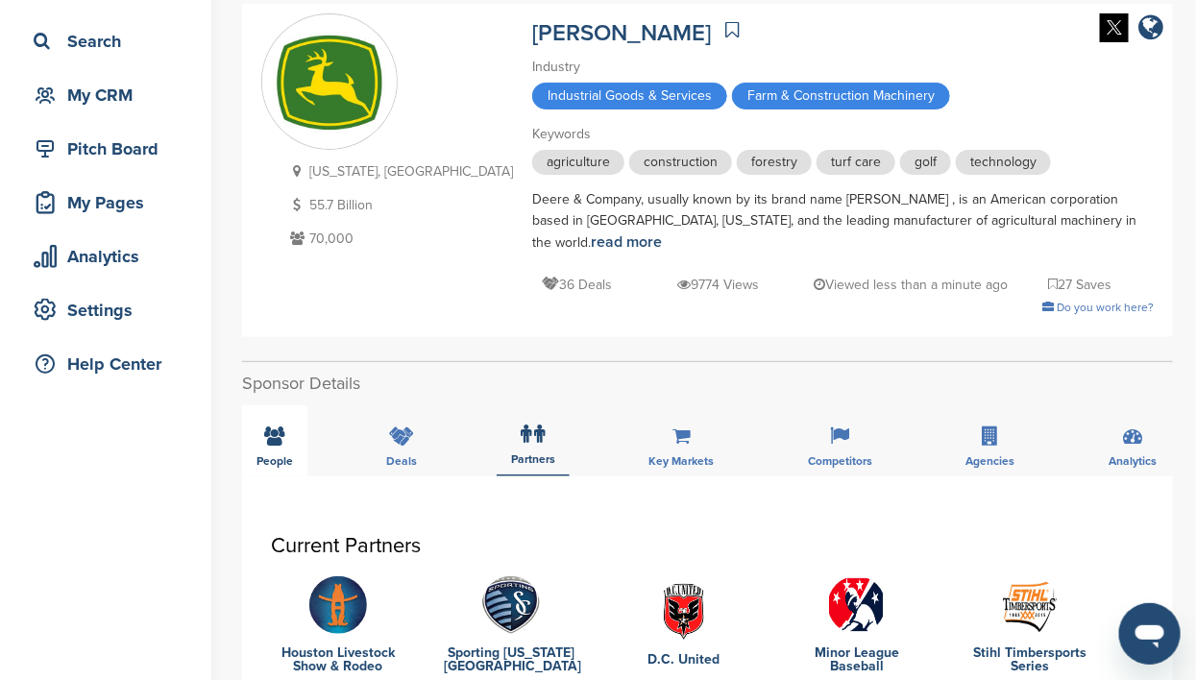
click at [269, 455] on span "People" at bounding box center [274, 461] width 37 height 12
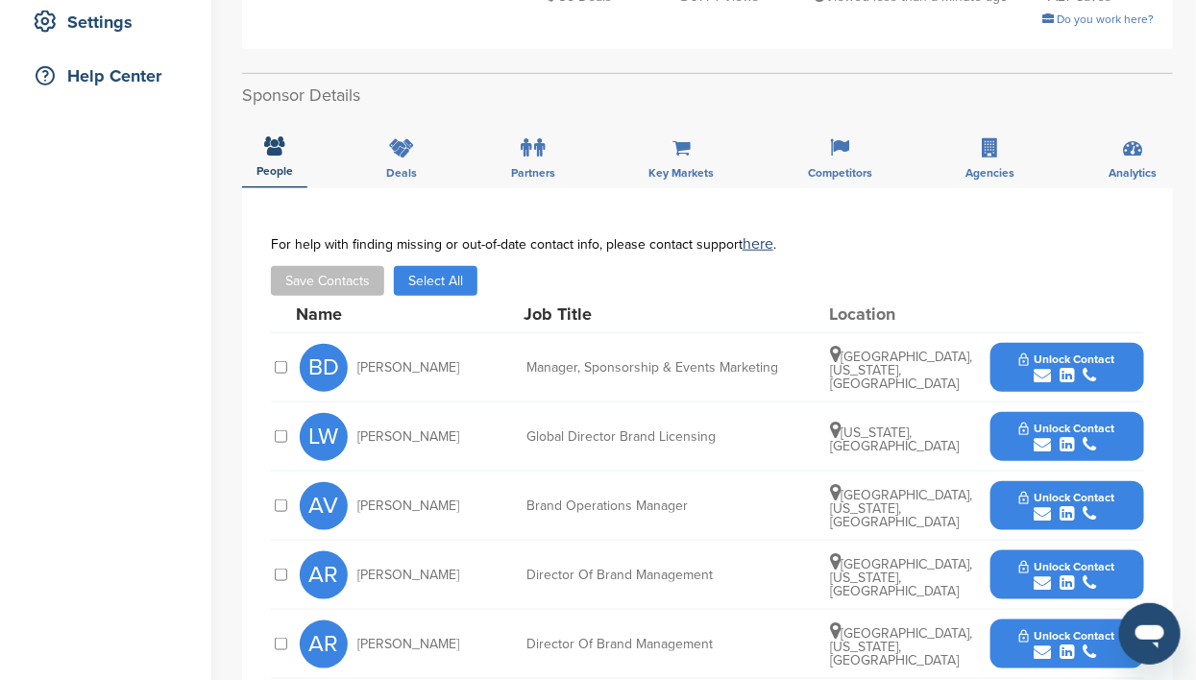
scroll to position [480, 0]
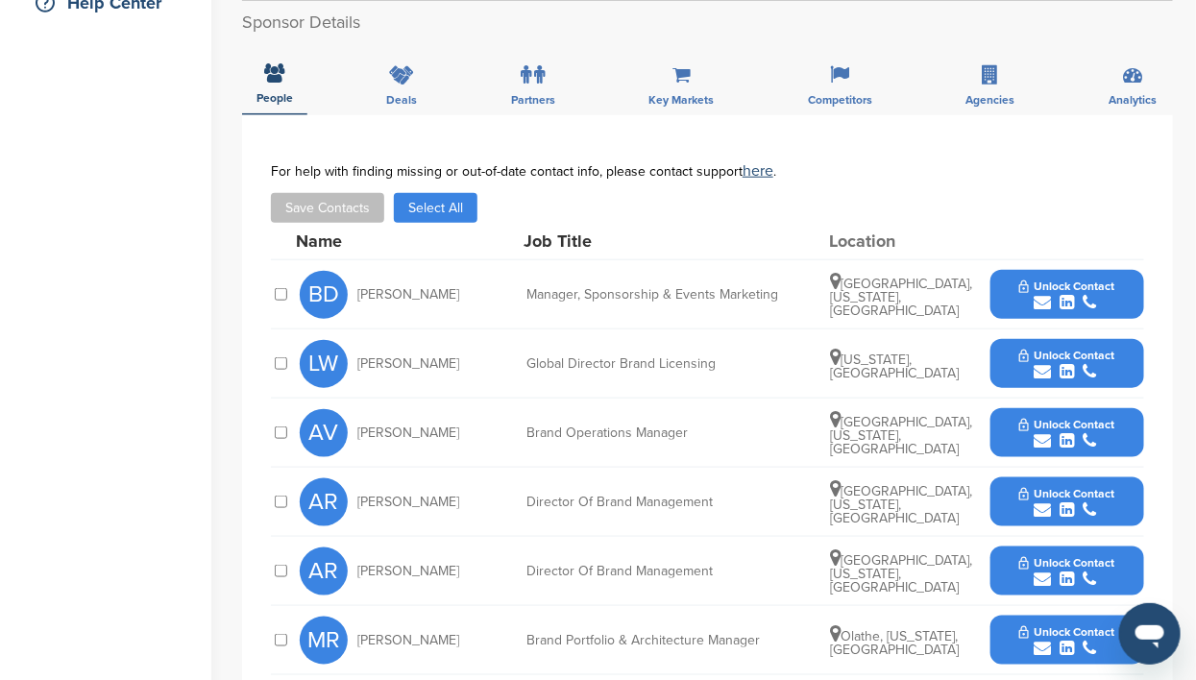
click at [1081, 294] on div "submit" at bounding box center [1066, 303] width 95 height 18
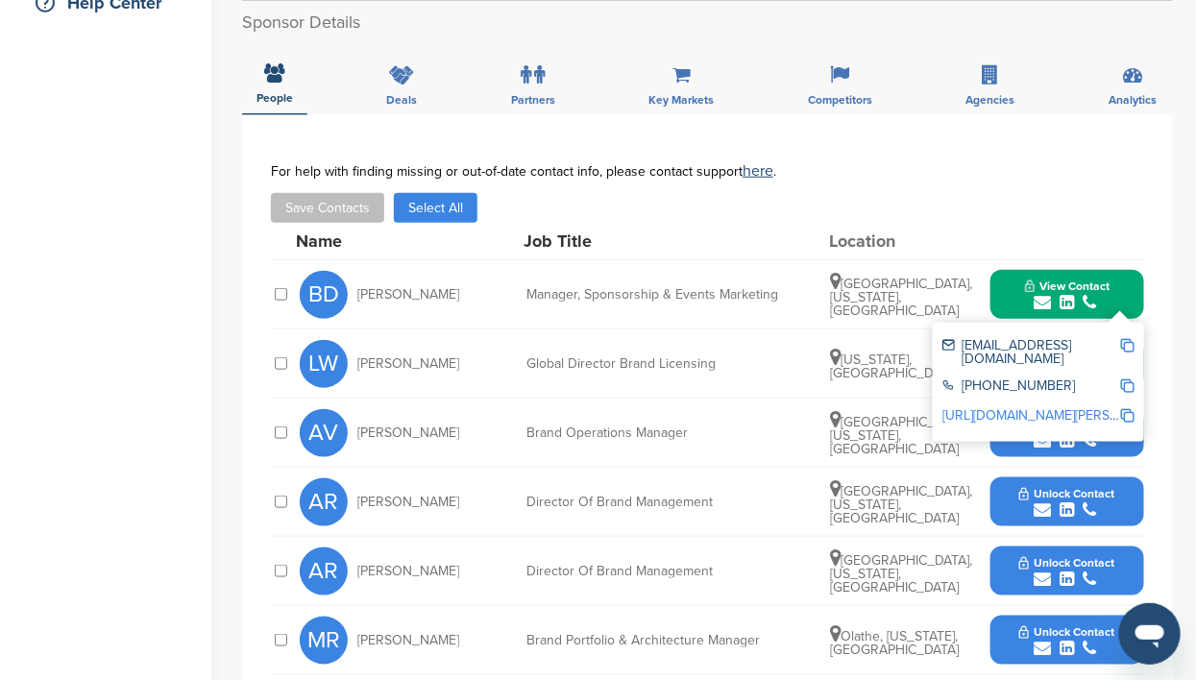
click at [1054, 432] on div "submit" at bounding box center [1066, 441] width 95 height 18
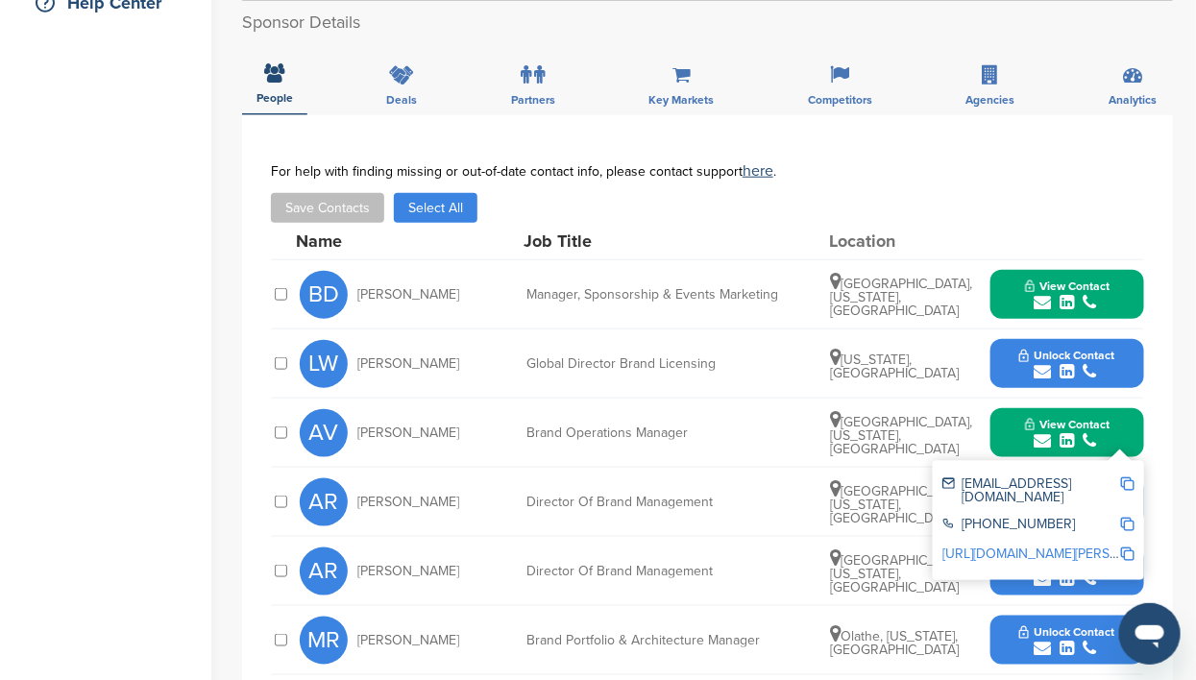
click at [1070, 571] on icon "submit" at bounding box center [1067, 579] width 14 height 17
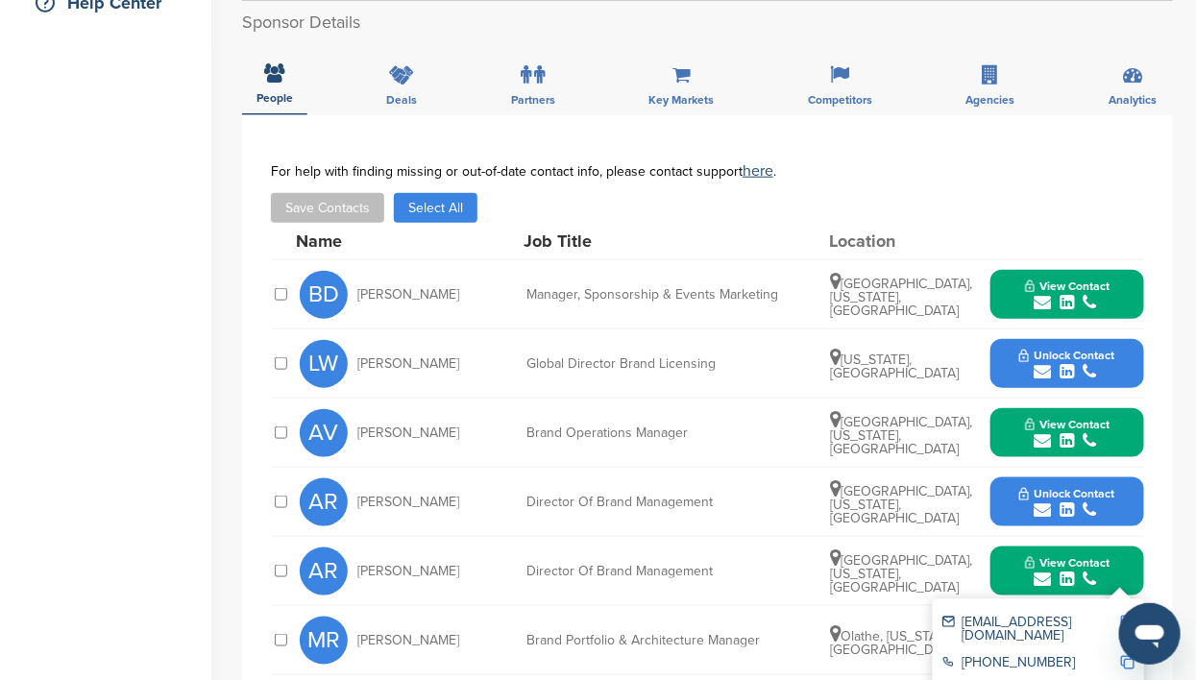
click at [1048, 501] on icon "submit" at bounding box center [1042, 509] width 17 height 17
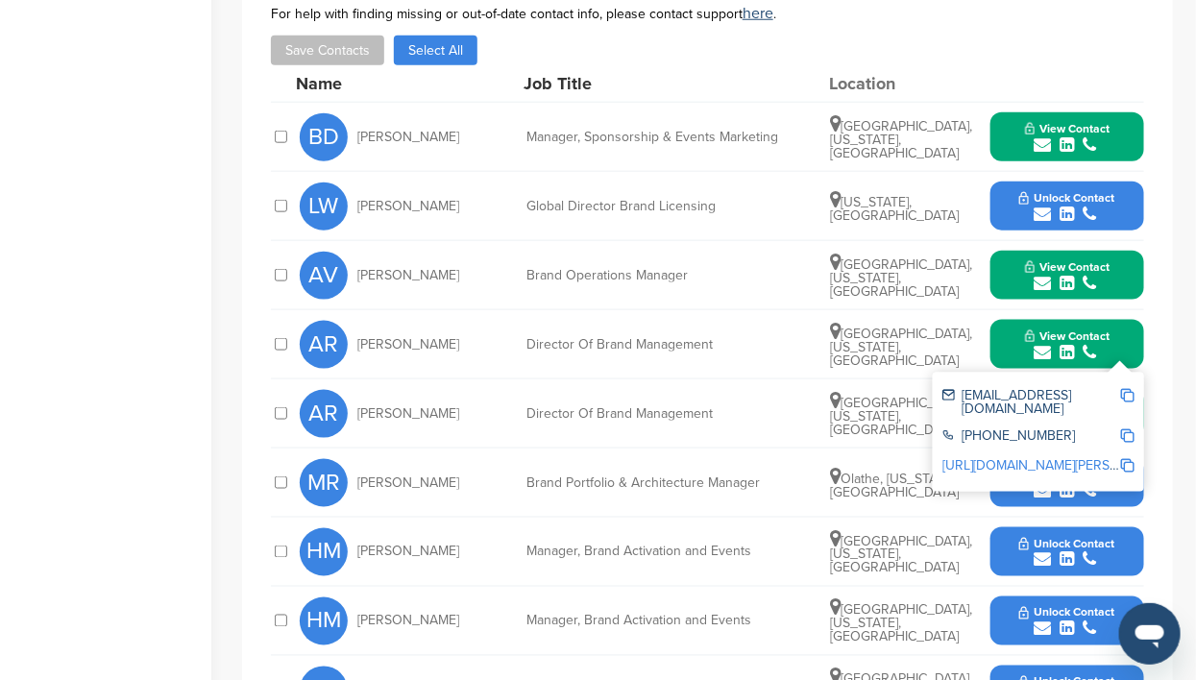
scroll to position [599, 0]
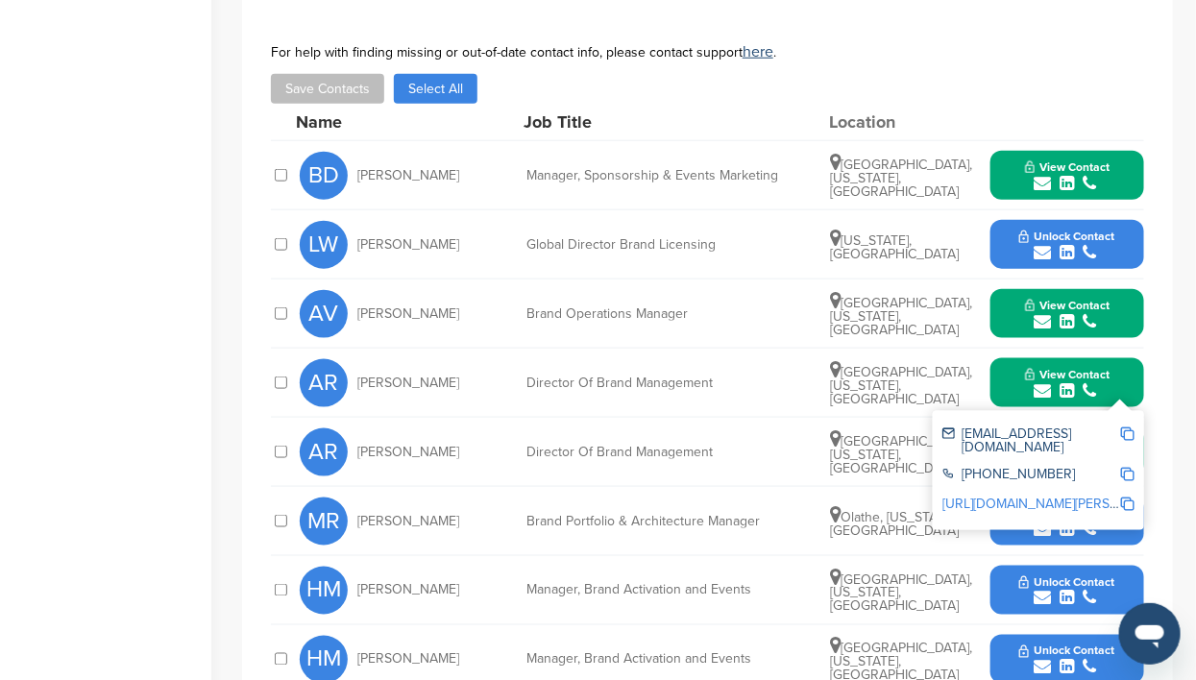
click at [1038, 521] on icon "submit" at bounding box center [1042, 529] width 17 height 17
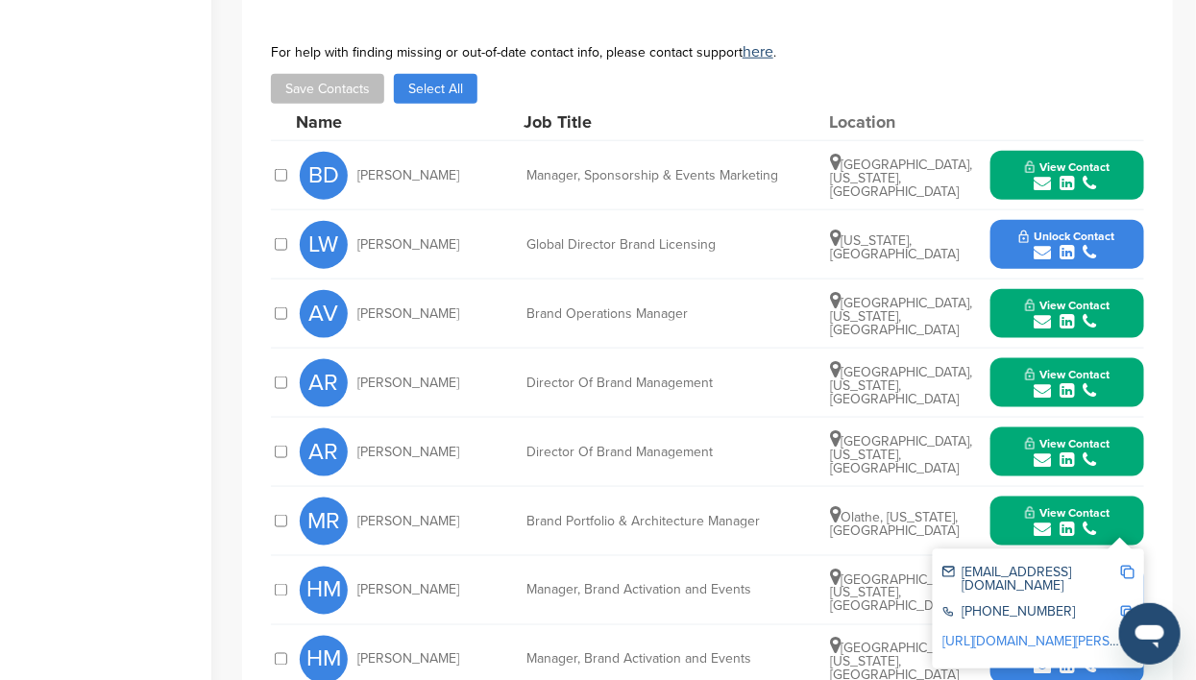
click at [1046, 659] on icon "submit" at bounding box center [1042, 667] width 17 height 17
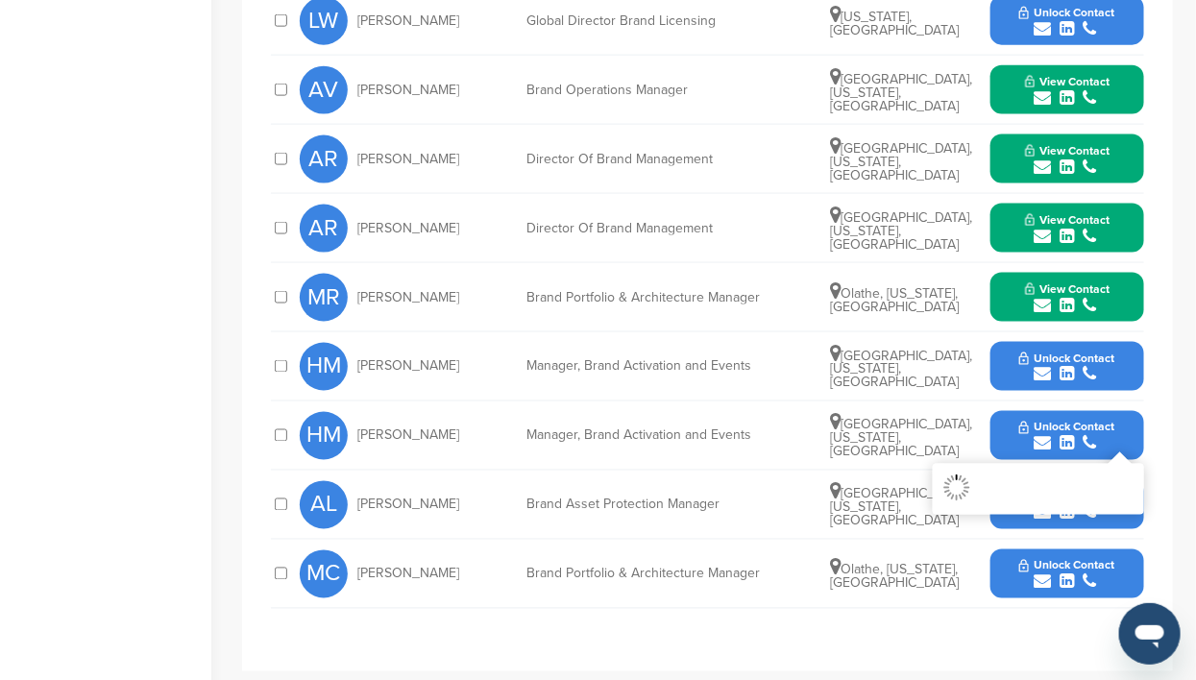
scroll to position [841, 0]
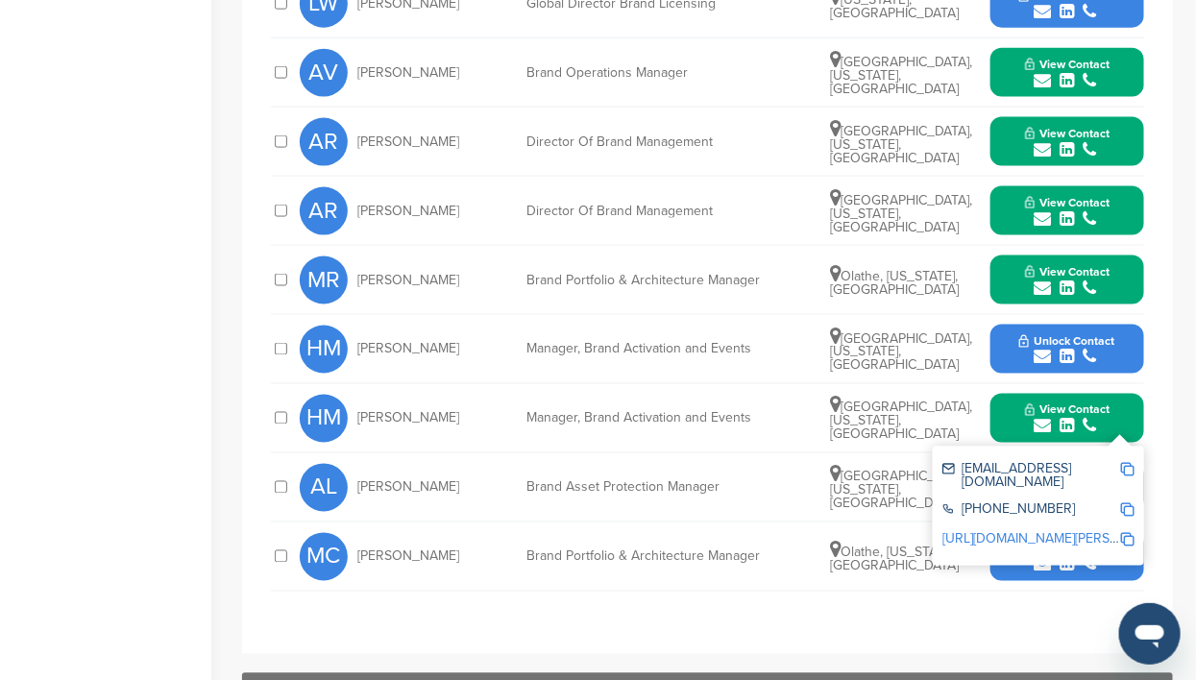
click at [1086, 280] on icon "submit" at bounding box center [1089, 288] width 13 height 17
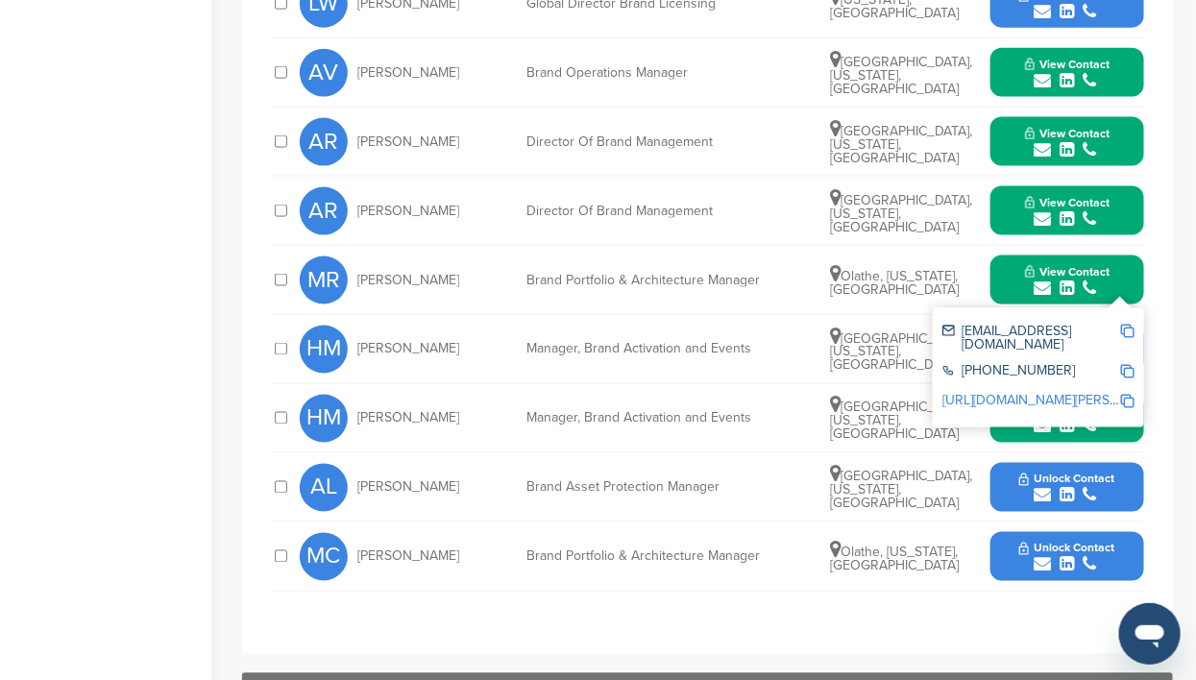
click at [1065, 487] on icon "submit" at bounding box center [1067, 495] width 14 height 17
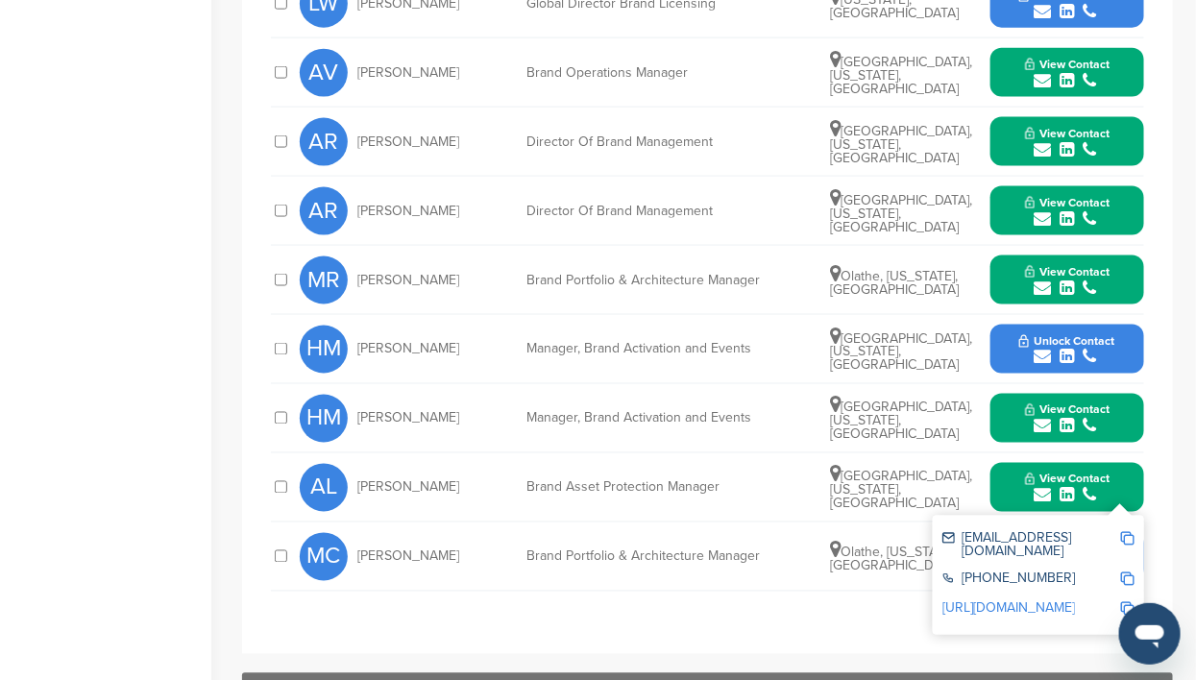
click at [862, 598] on div "**********" at bounding box center [707, 204] width 931 height 899
click at [1116, 321] on button "Unlock Contact" at bounding box center [1066, 350] width 141 height 58
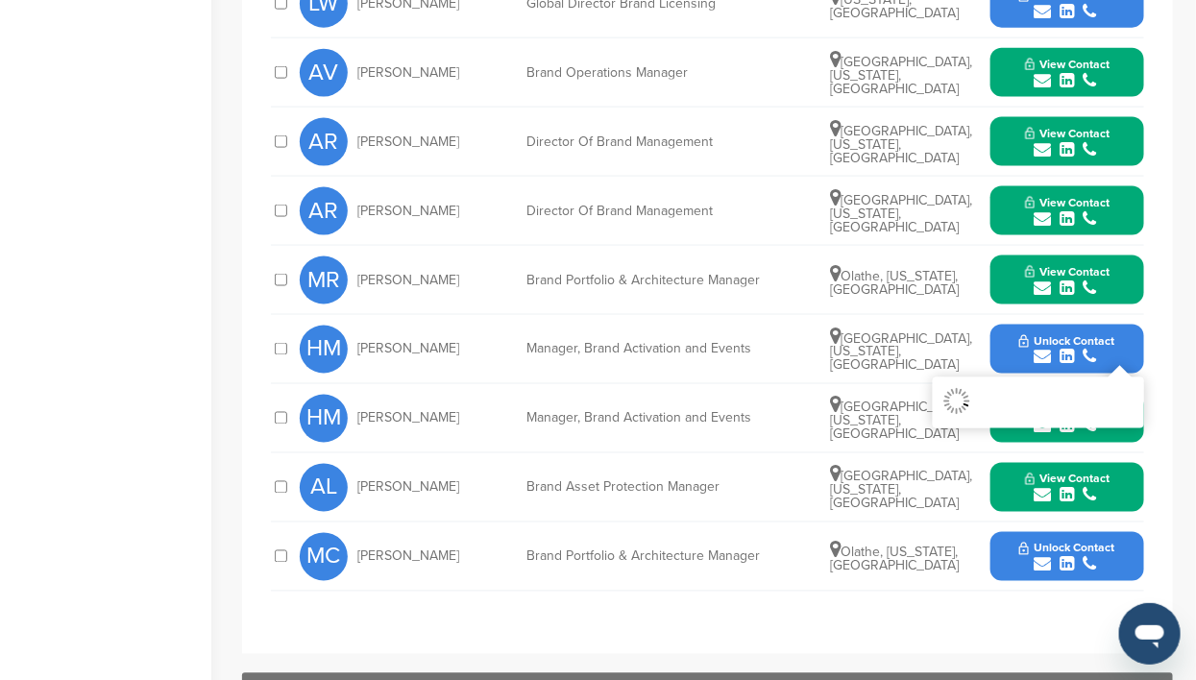
click at [1103, 528] on button "Unlock Contact" at bounding box center [1066, 557] width 141 height 58
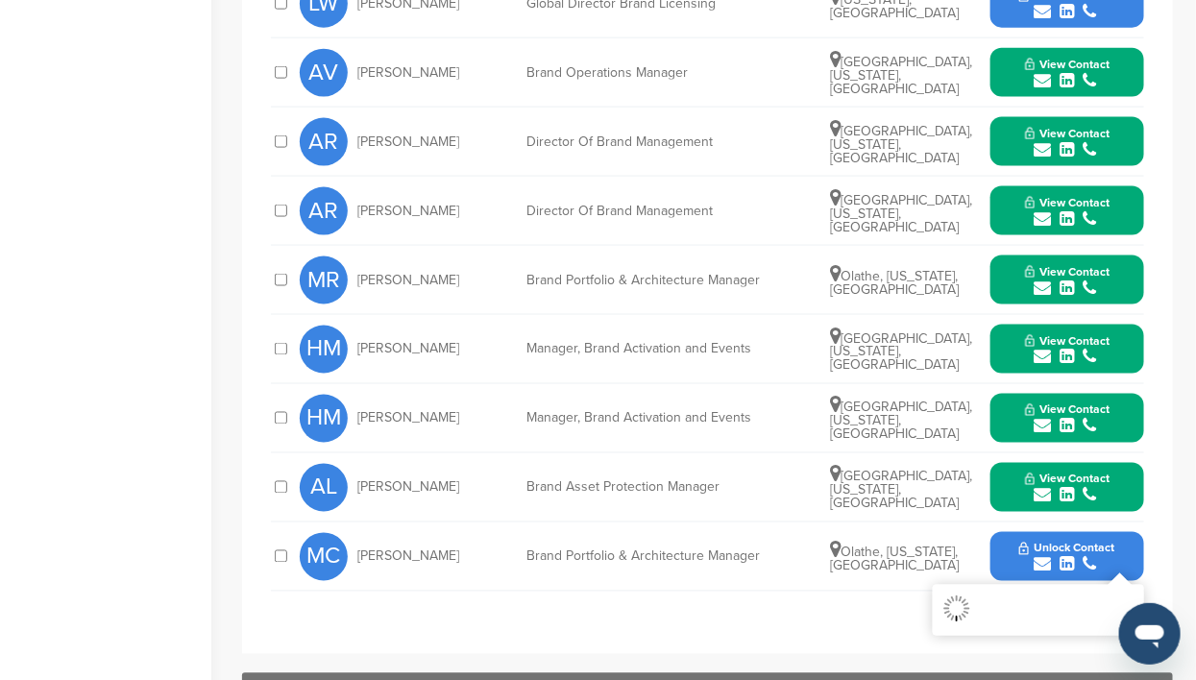
click at [1090, 542] on span "Unlock Contact" at bounding box center [1066, 548] width 95 height 13
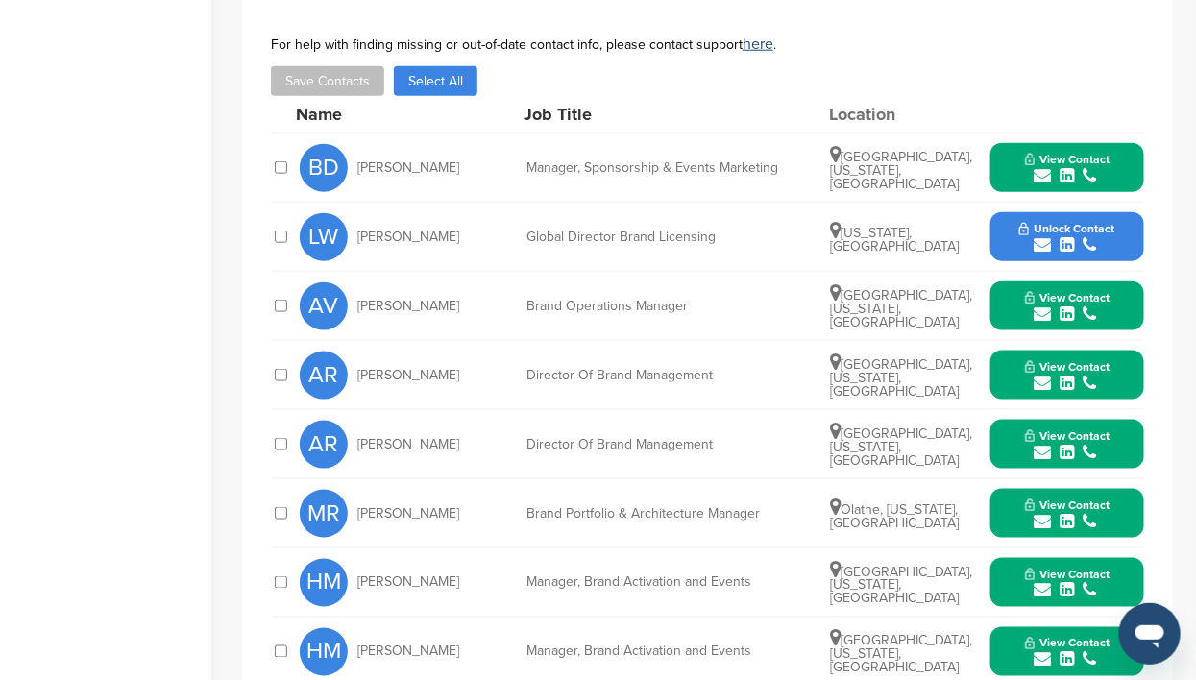
scroll to position [599, 0]
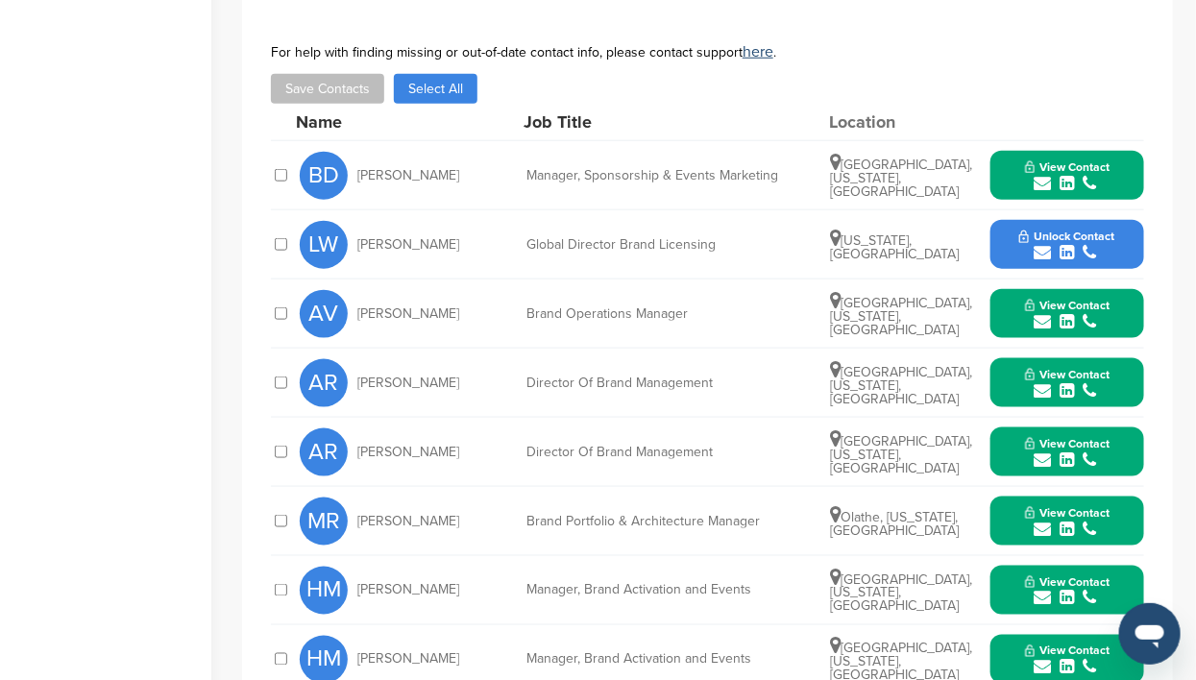
click at [1035, 244] on icon "submit" at bounding box center [1042, 252] width 17 height 17
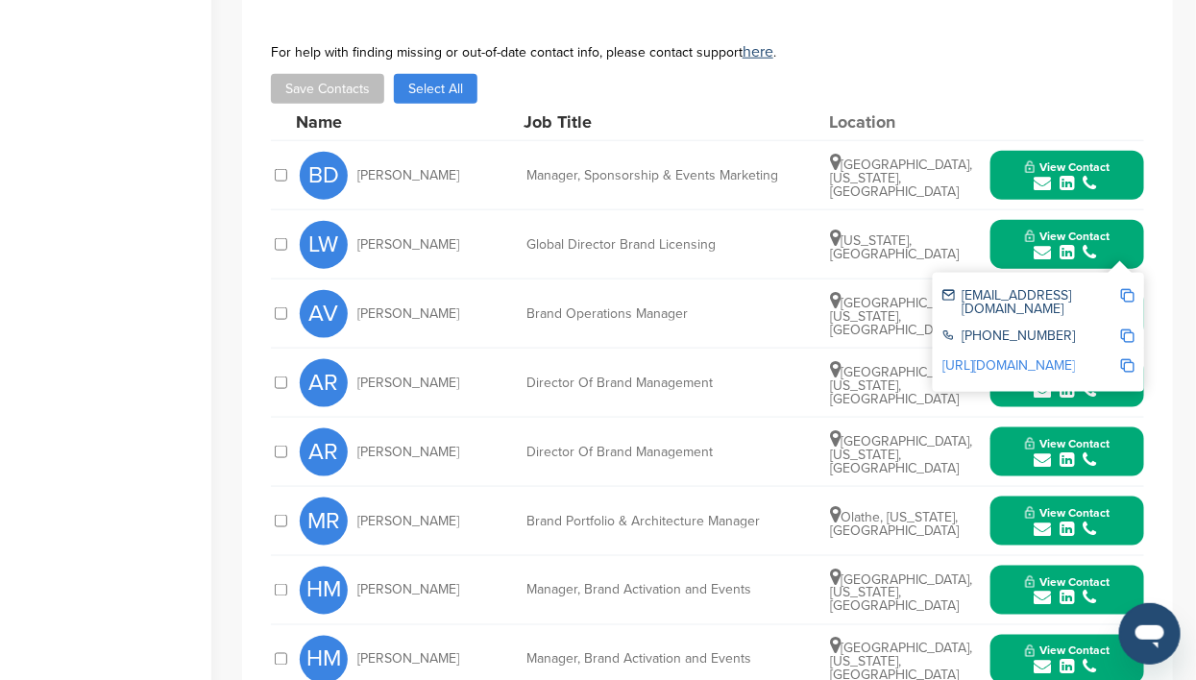
click at [421, 74] on button "Select All" at bounding box center [436, 89] width 84 height 30
click at [326, 74] on button "Save Contacts" at bounding box center [327, 89] width 113 height 30
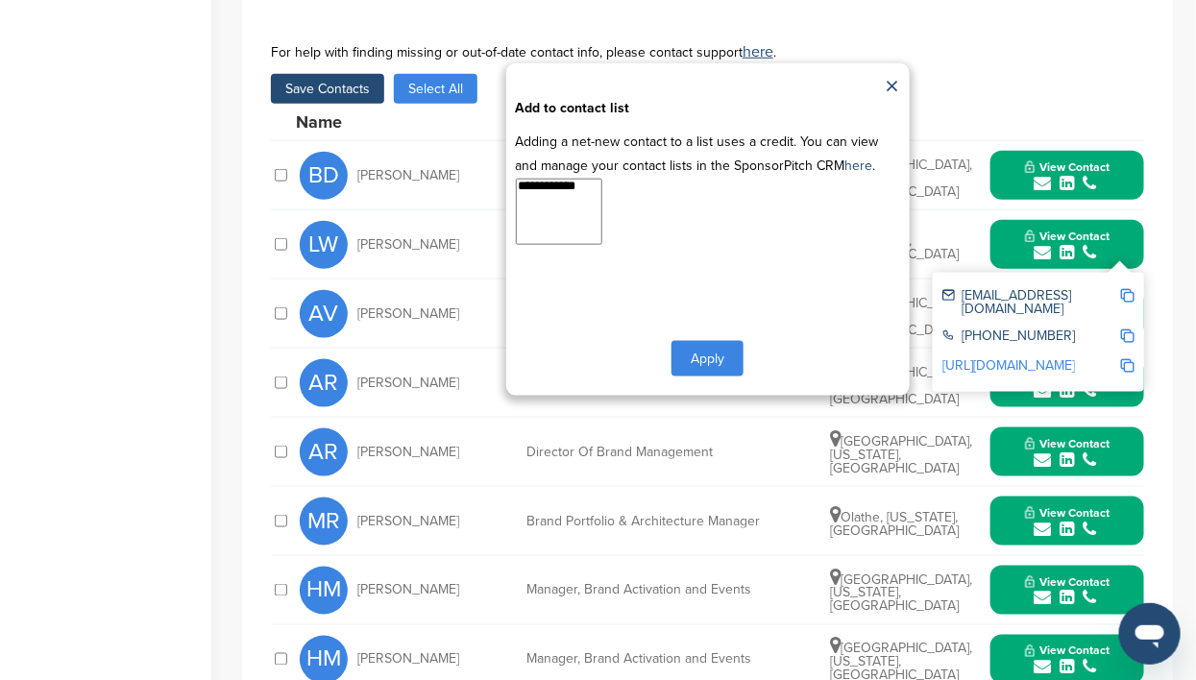
click at [715, 341] on button "Apply" at bounding box center [707, 359] width 72 height 36
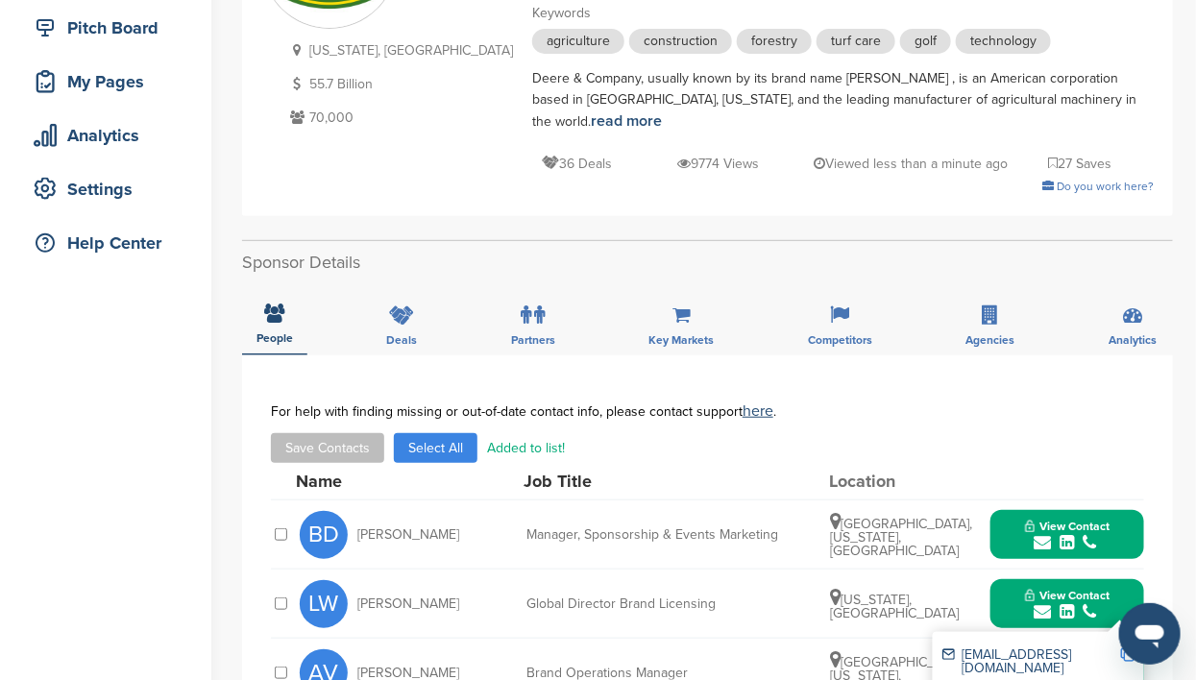
scroll to position [0, 0]
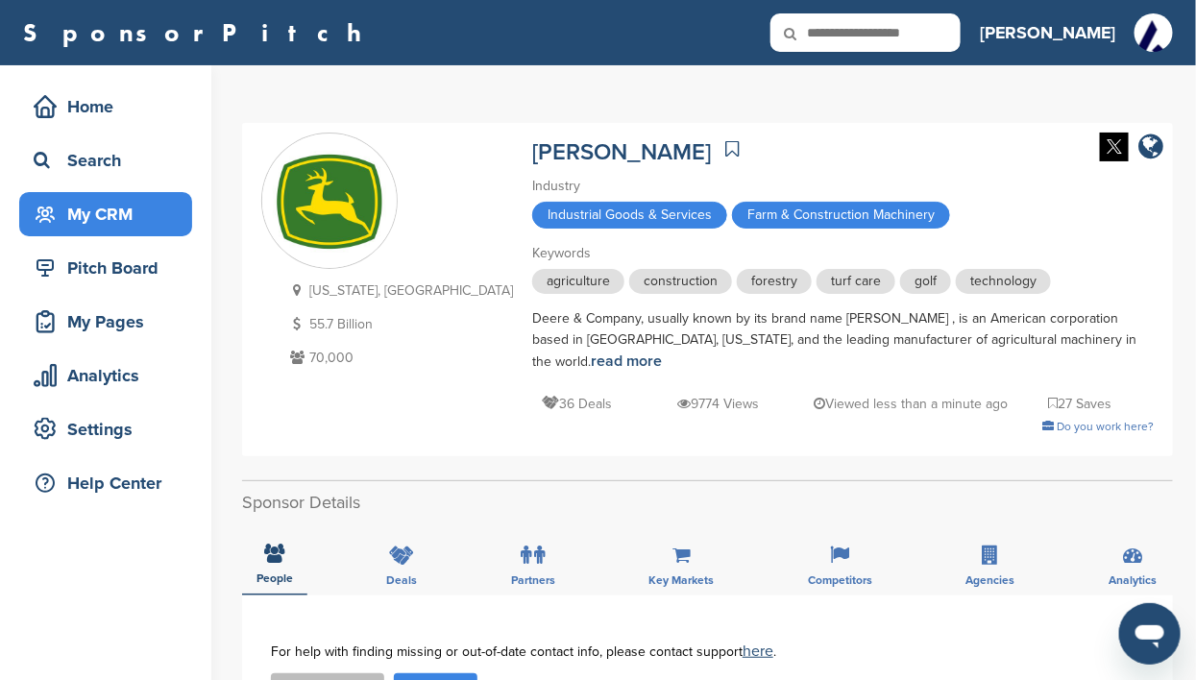
click at [86, 212] on div "My CRM" at bounding box center [110, 214] width 163 height 35
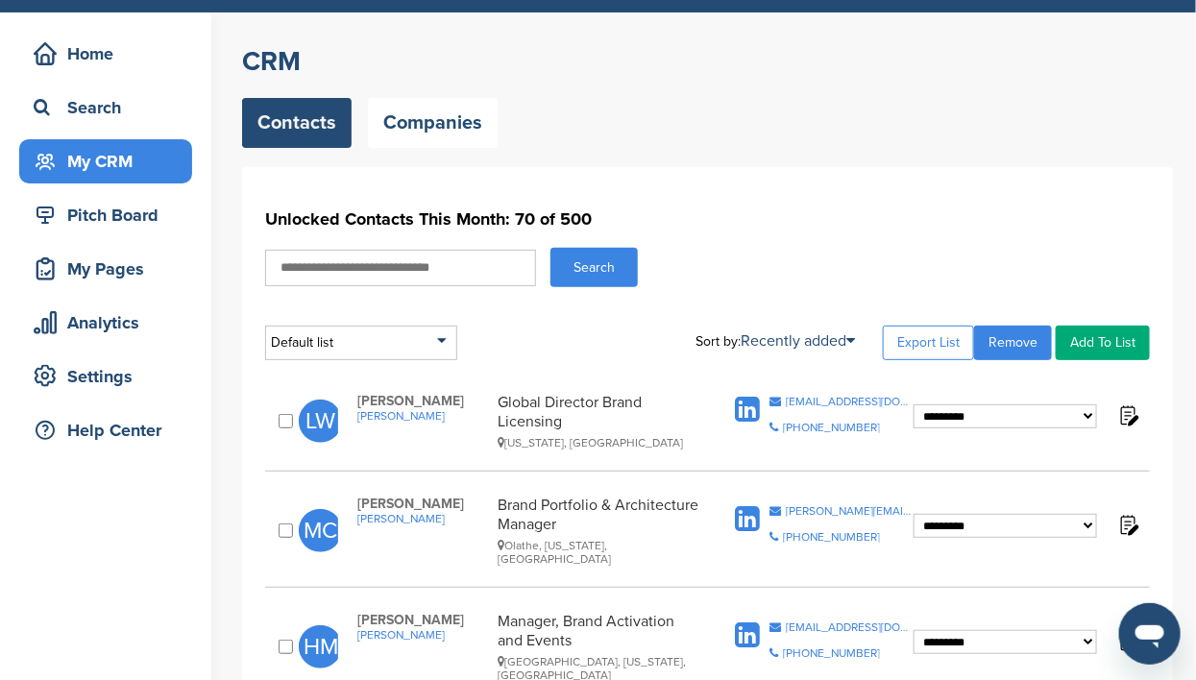
scroll to position [51, 0]
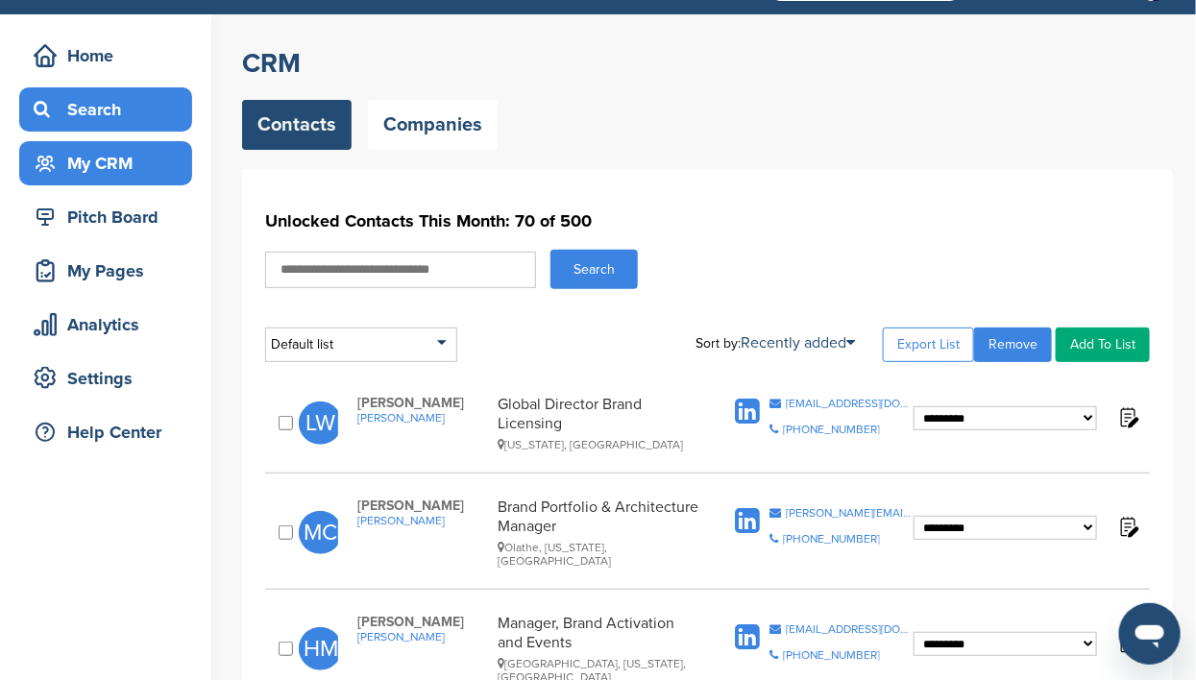
click at [118, 106] on div "Search" at bounding box center [110, 109] width 163 height 35
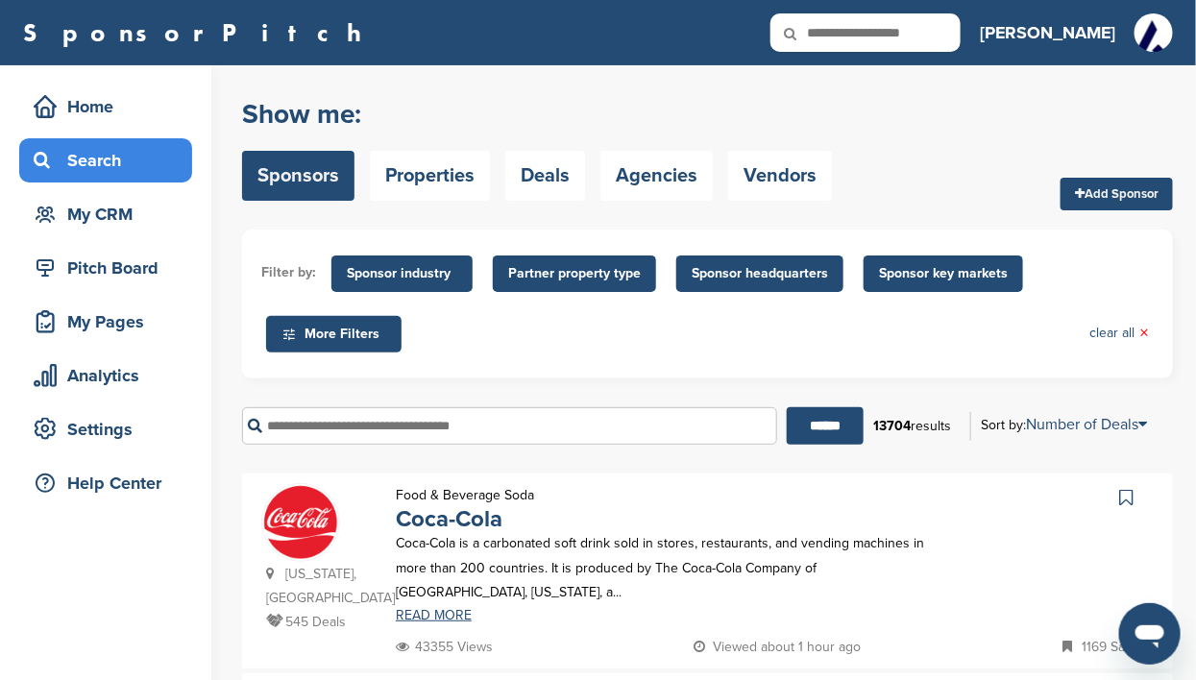
click at [836, 27] on icon at bounding box center [802, 33] width 65 height 40
click at [913, 45] on input "text" at bounding box center [865, 32] width 190 height 38
type input "*"
type input "*********"
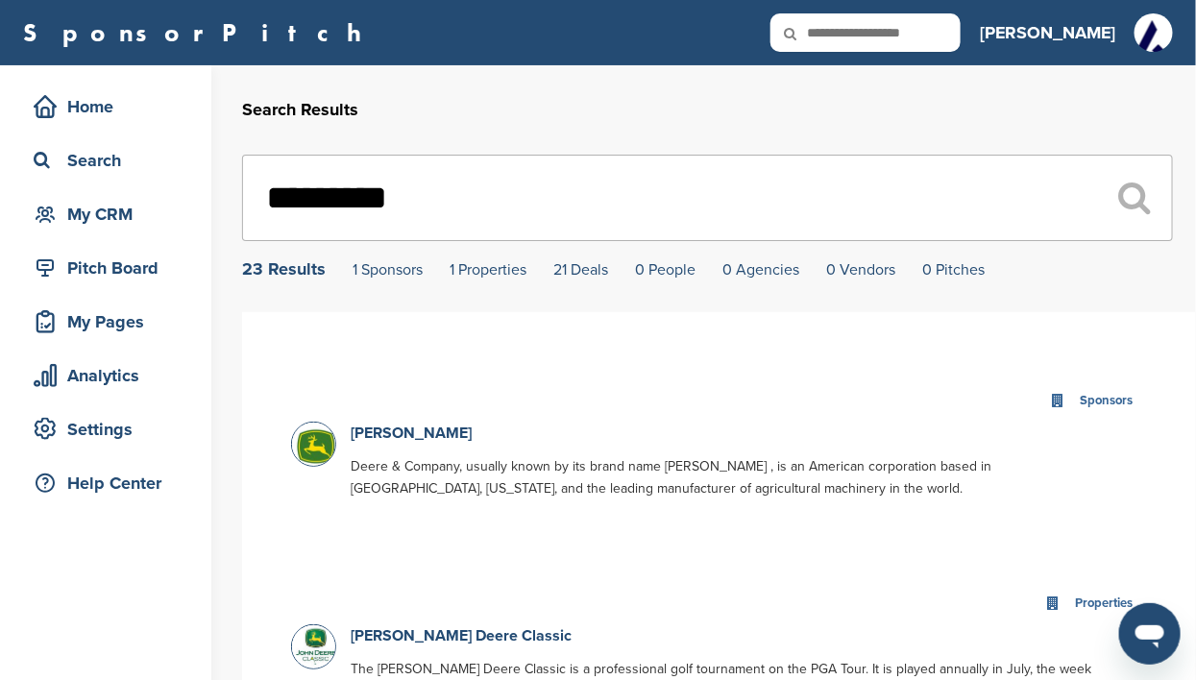
click at [319, 446] on img at bounding box center [316, 447] width 48 height 48
click at [389, 433] on link "[PERSON_NAME]" at bounding box center [411, 433] width 121 height 19
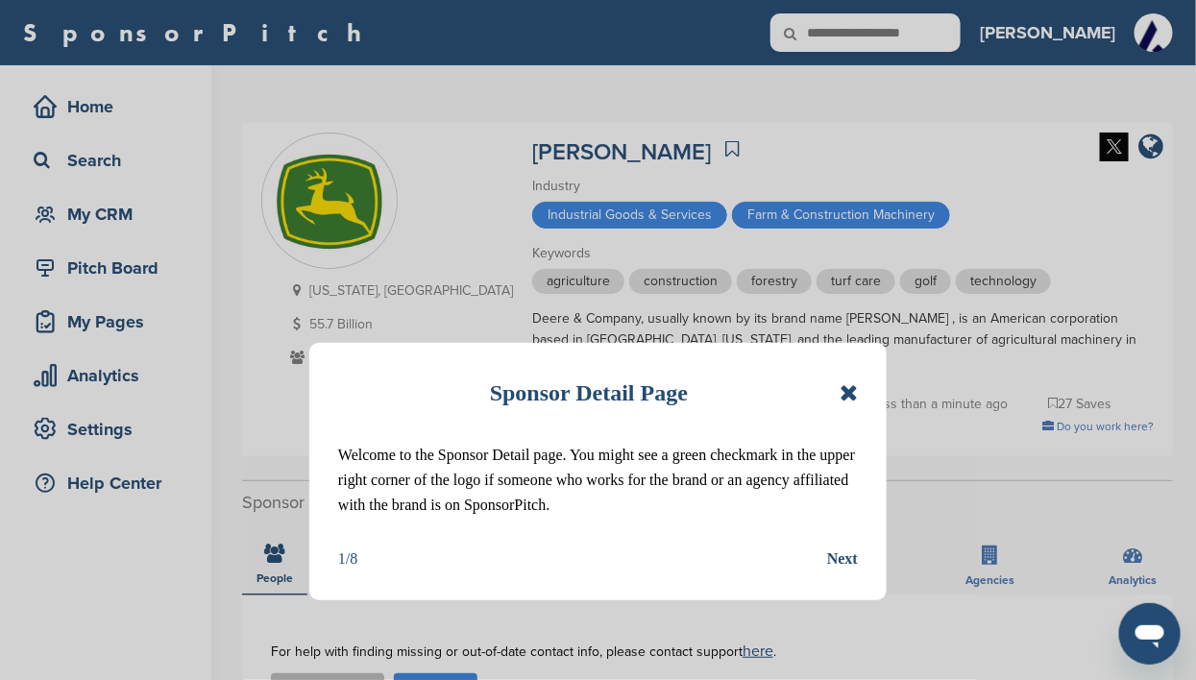
click at [841, 389] on icon at bounding box center [849, 392] width 18 height 23
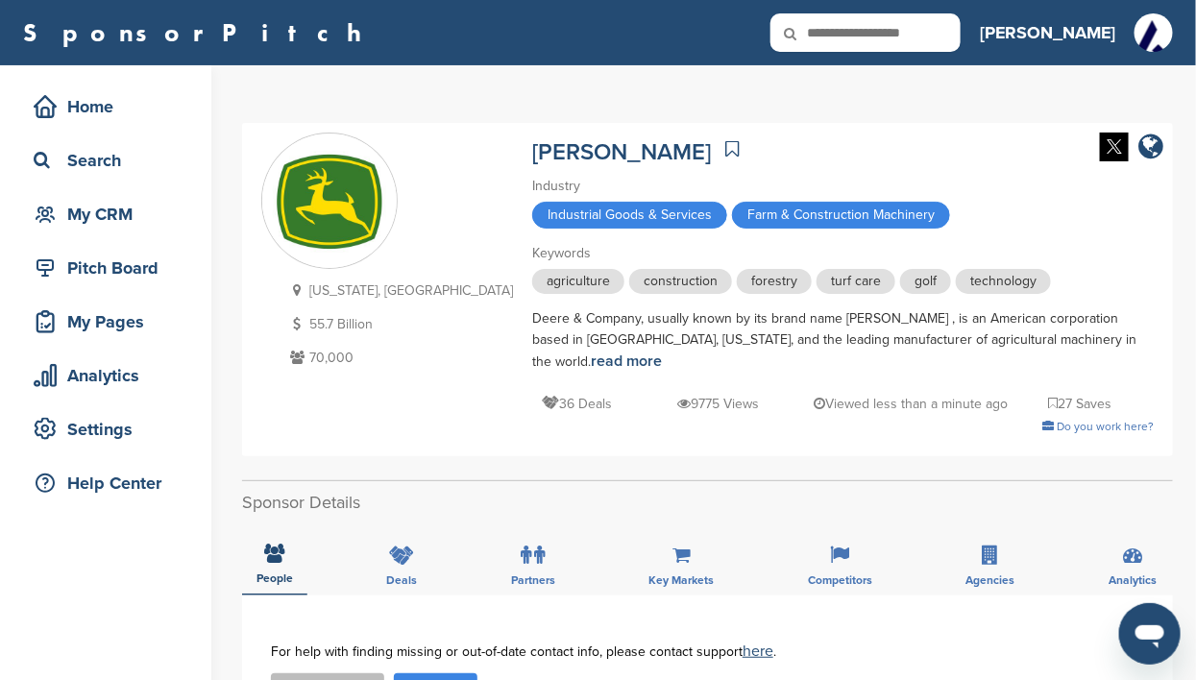
click at [411, 183] on div "Illinois, USA 55.7 Billion 70,000 John Deere Industry Industrial Goods & Servic…" at bounding box center [707, 290] width 892 height 314
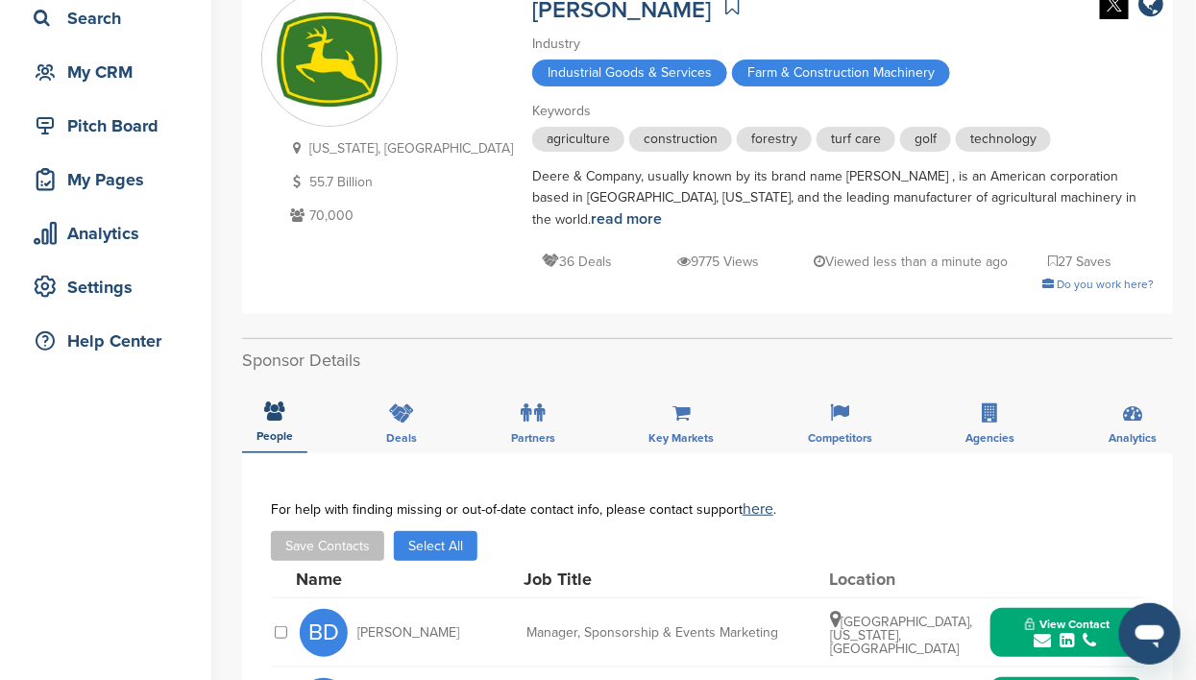
scroll to position [240, 0]
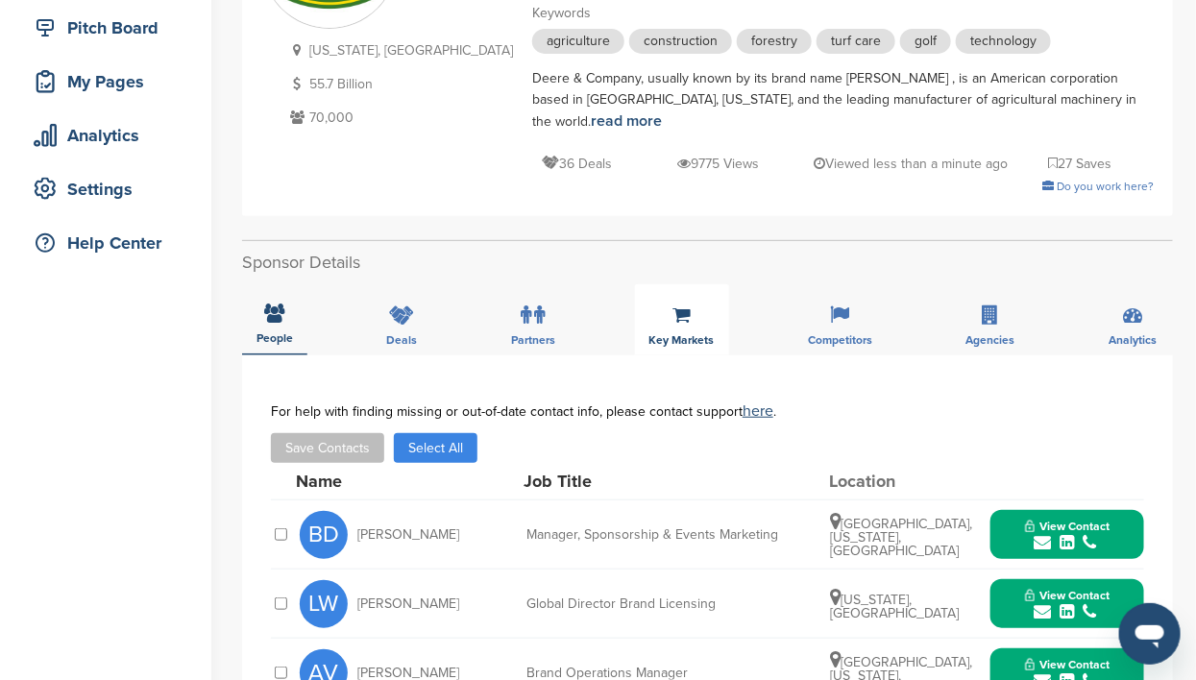
click at [293, 332] on span "Key Markets" at bounding box center [274, 338] width 37 height 12
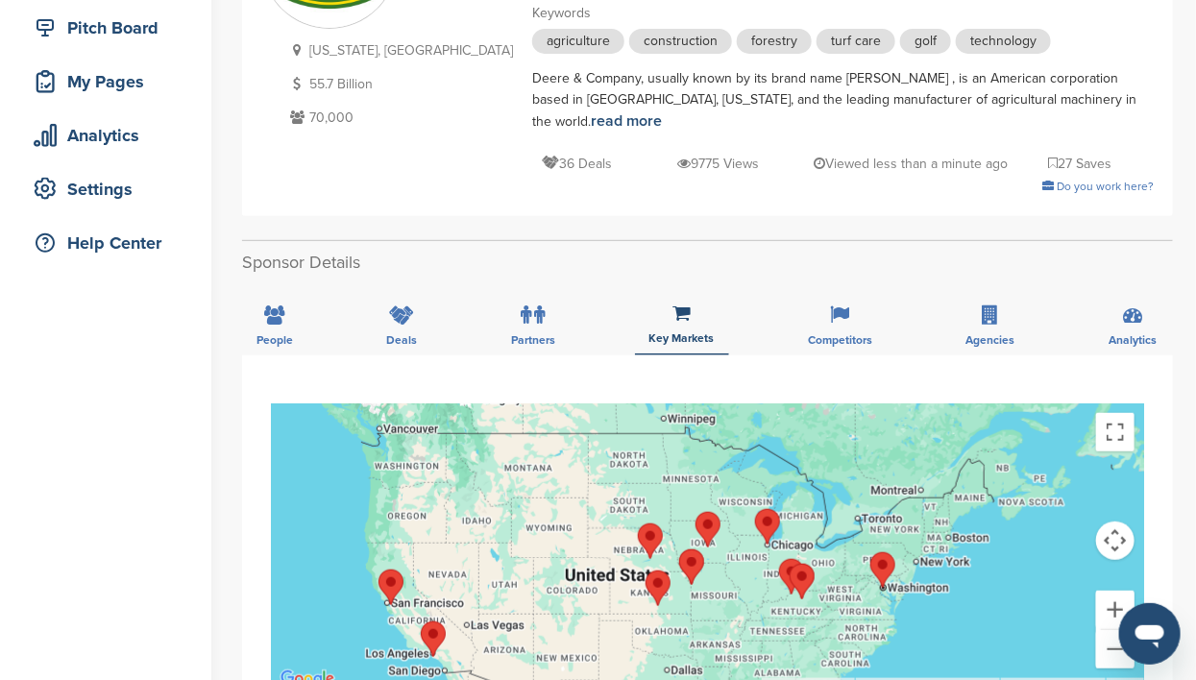
scroll to position [360, 0]
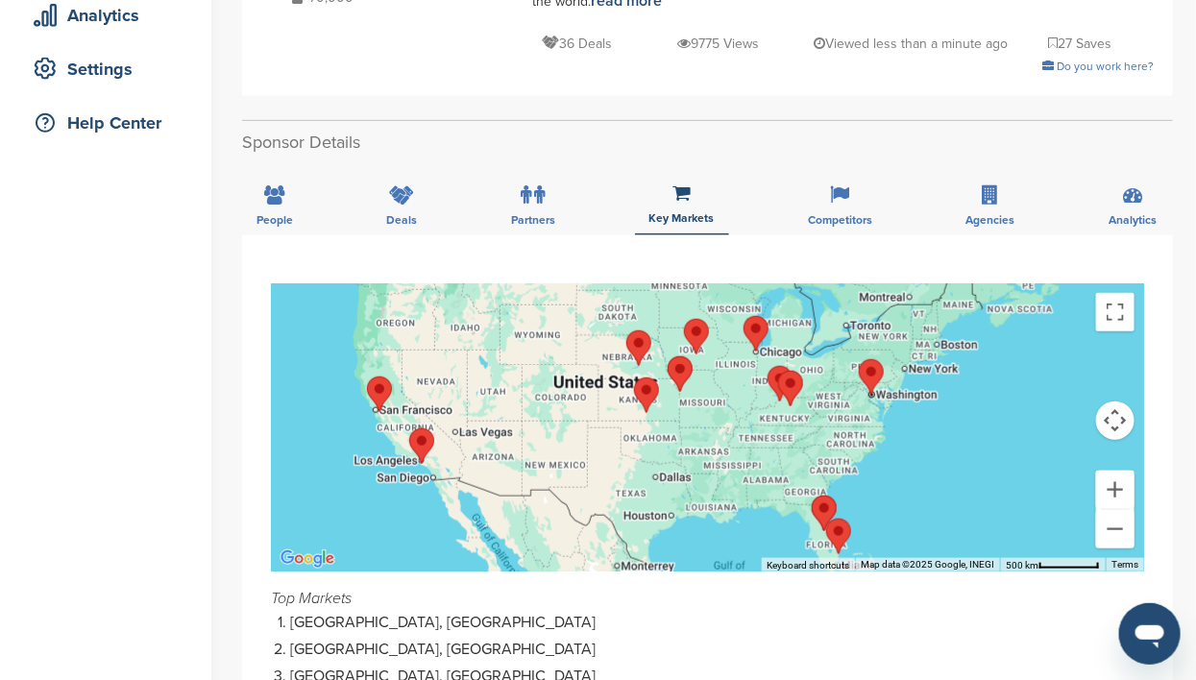
drag, startPoint x: 1003, startPoint y: 441, endPoint x: 991, endPoint y: 370, distance: 72.0
click at [991, 370] on div at bounding box center [707, 427] width 873 height 288
click at [819, 613] on li "Newton, USA" at bounding box center [717, 623] width 854 height 20
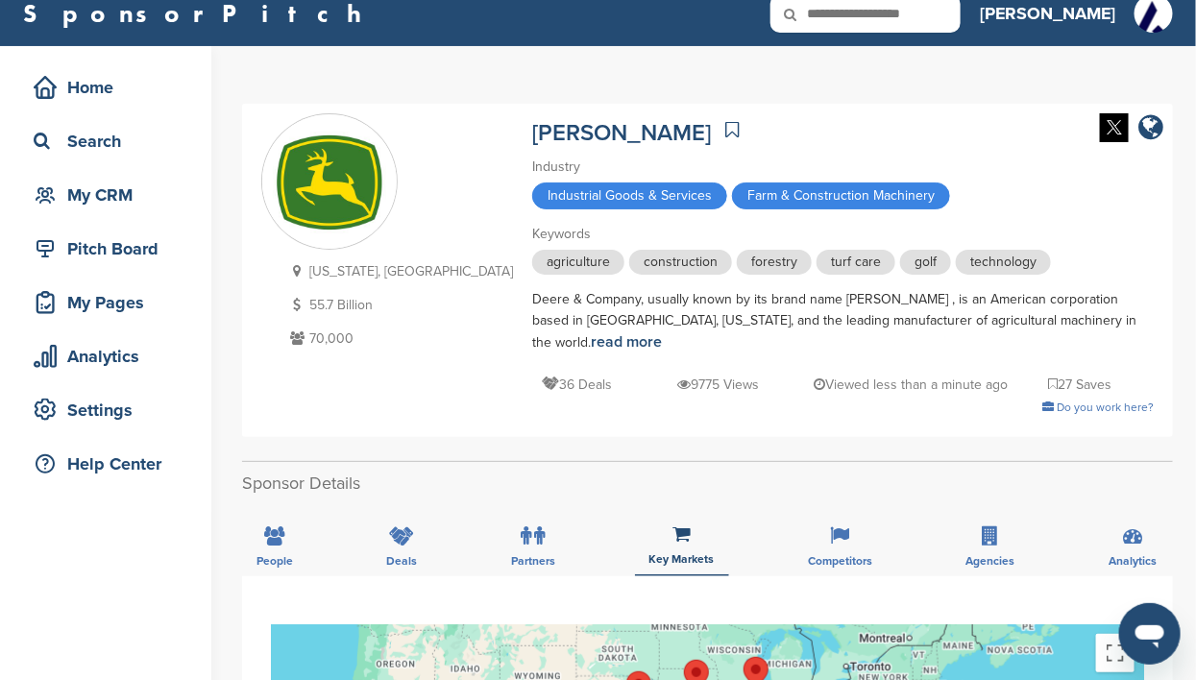
scroll to position [0, 0]
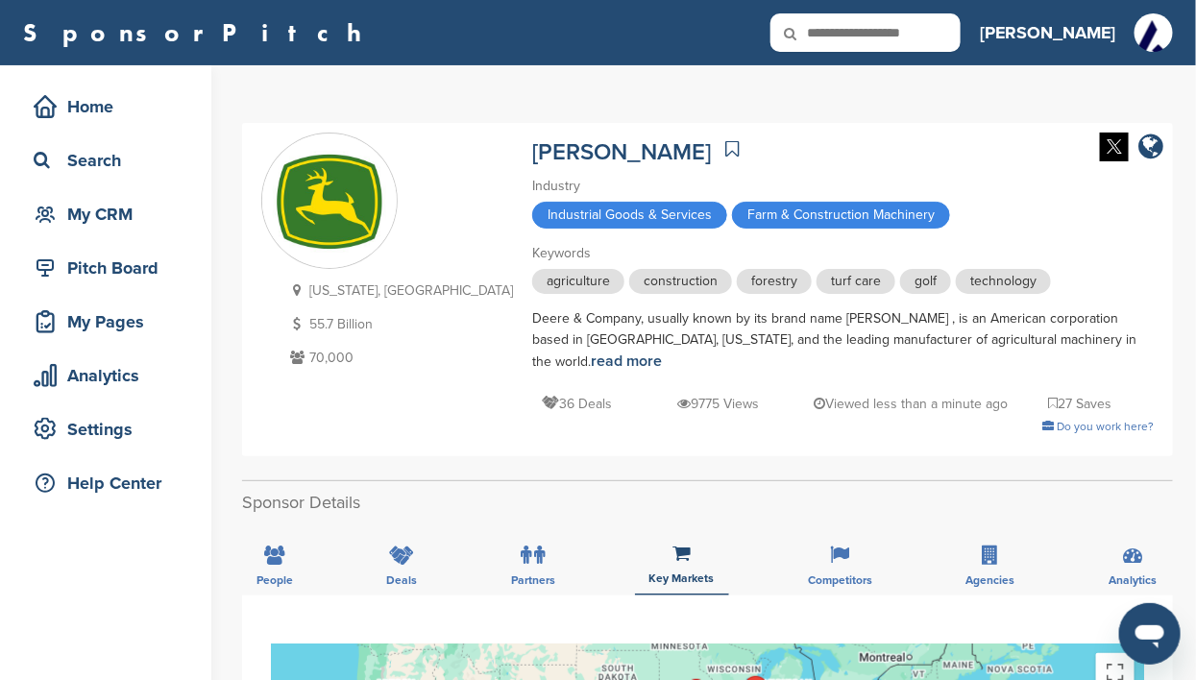
drag, startPoint x: 890, startPoint y: 32, endPoint x: 926, endPoint y: 26, distance: 37.0
click at [927, 25] on input "text" at bounding box center [865, 32] width 190 height 38
paste input "**********"
type input "**********"
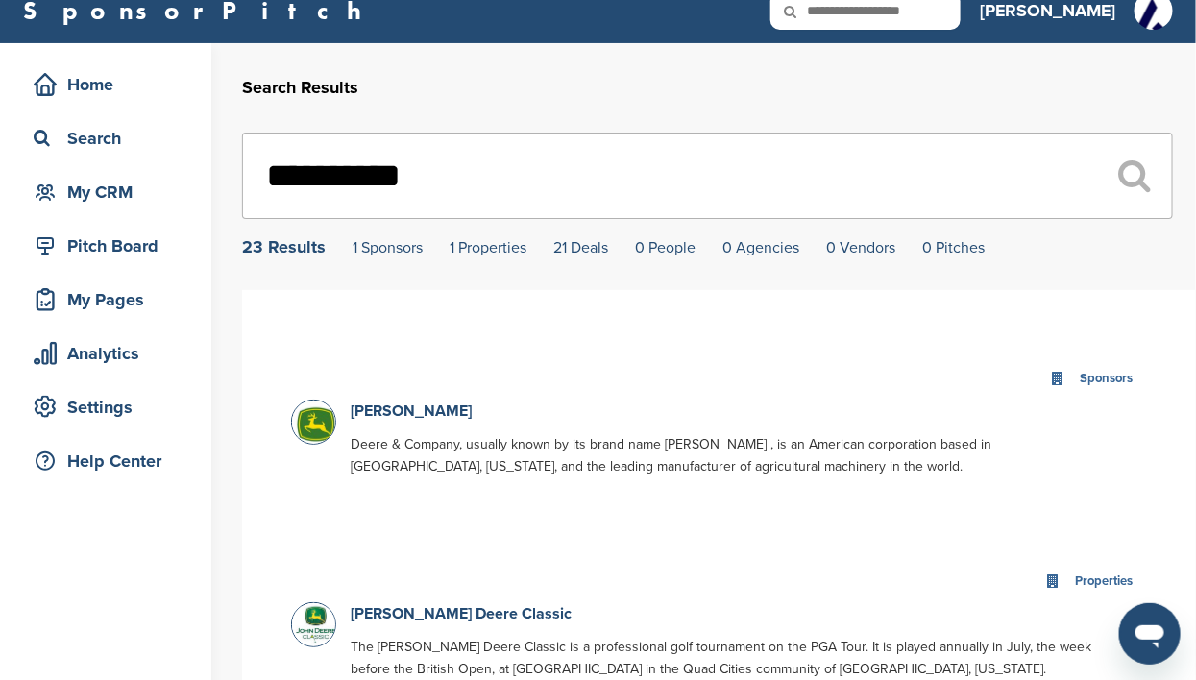
scroll to position [119, 0]
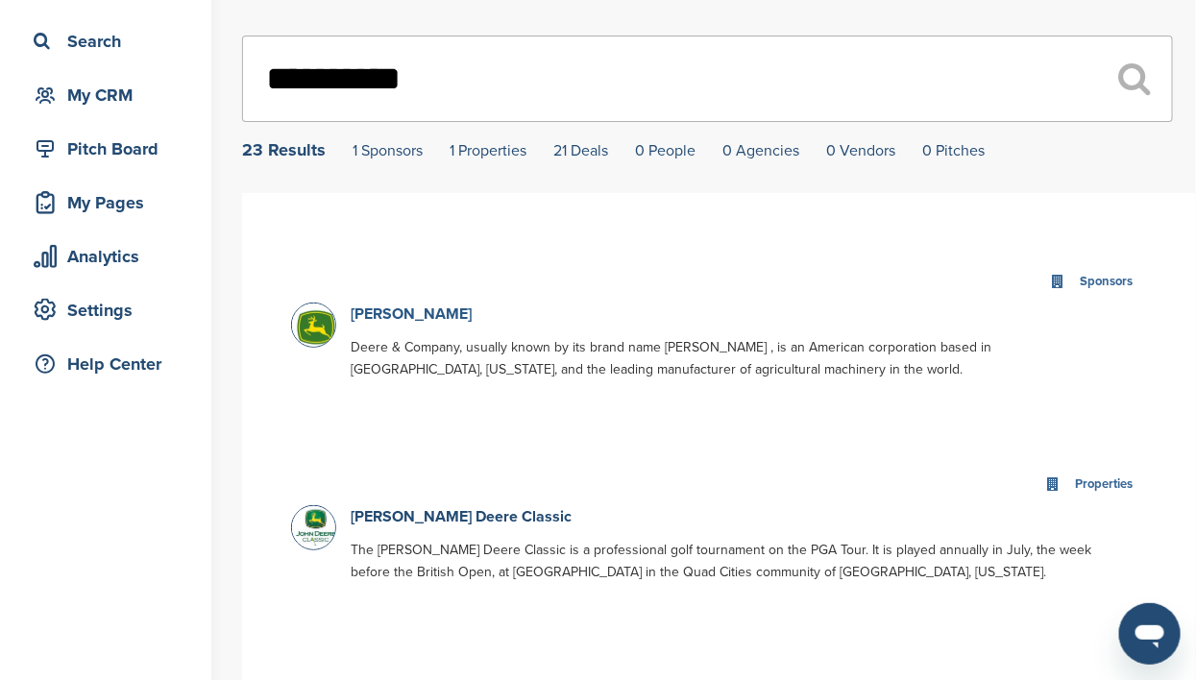
click at [376, 314] on link "[PERSON_NAME]" at bounding box center [411, 314] width 121 height 19
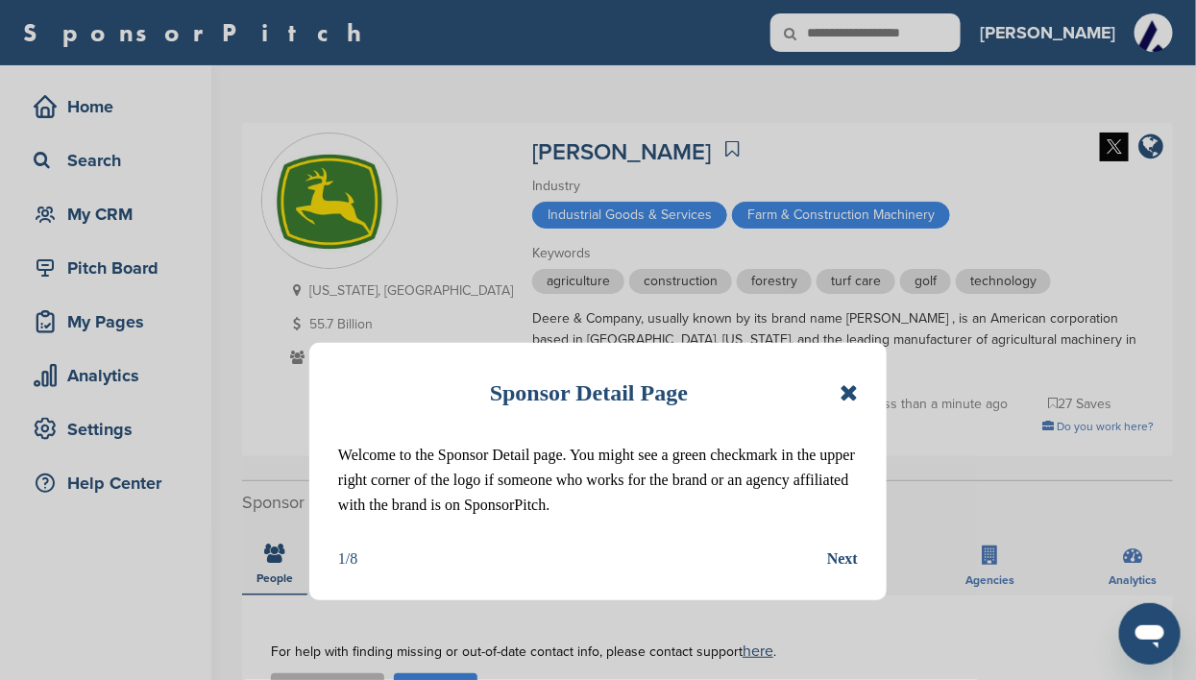
click at [849, 394] on icon at bounding box center [849, 392] width 18 height 23
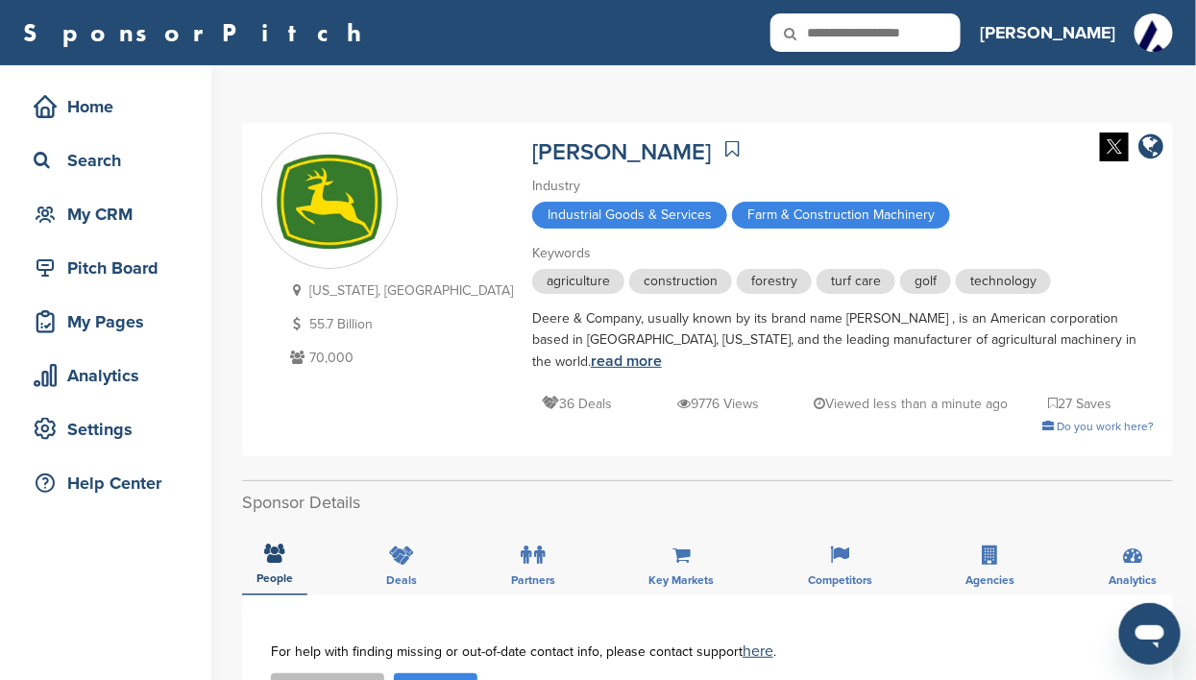
click at [662, 352] on link "read more" at bounding box center [626, 361] width 71 height 19
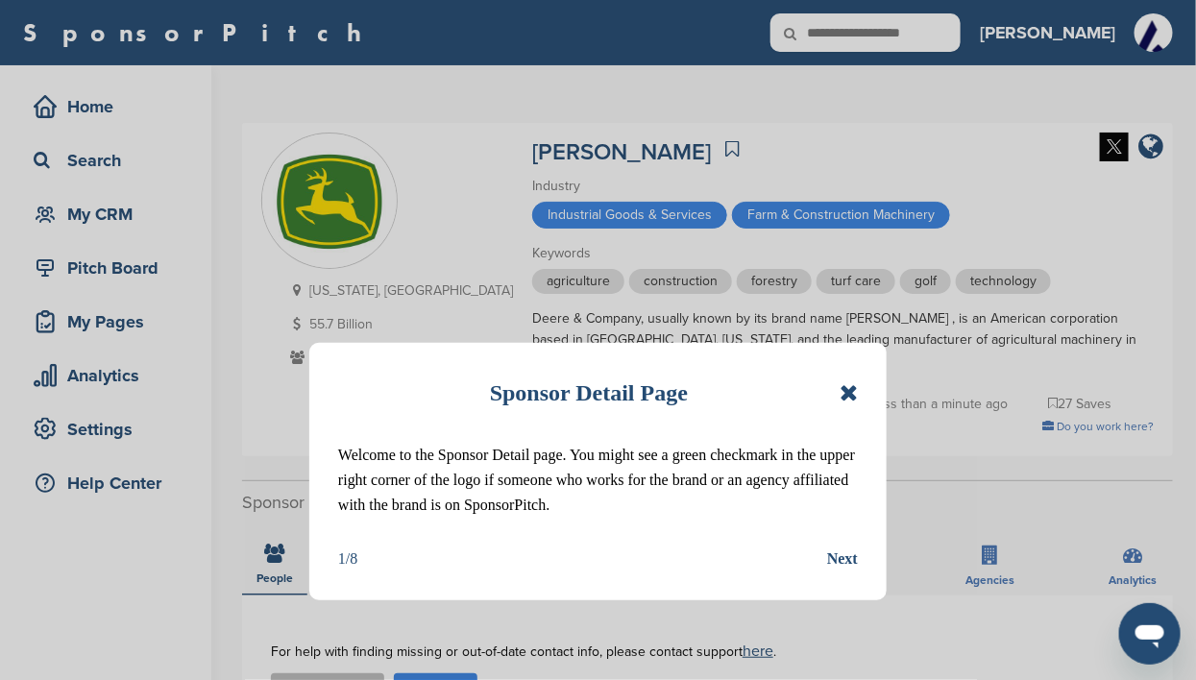
click at [847, 395] on icon at bounding box center [849, 392] width 18 height 23
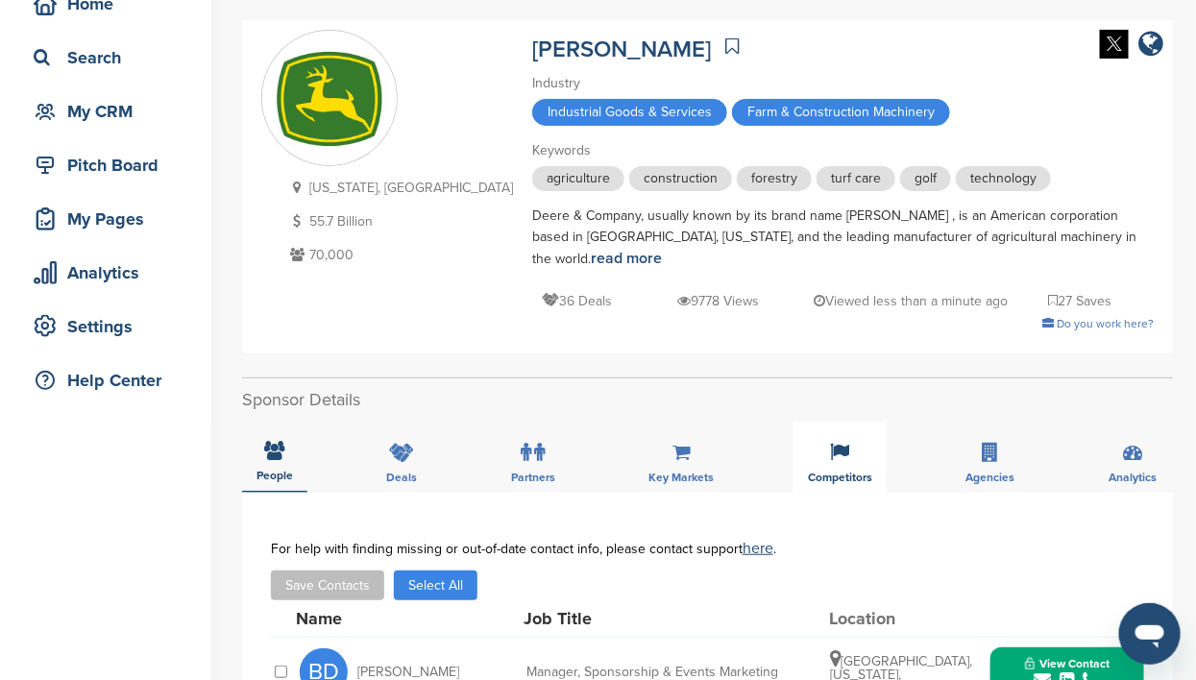
scroll to position [119, 0]
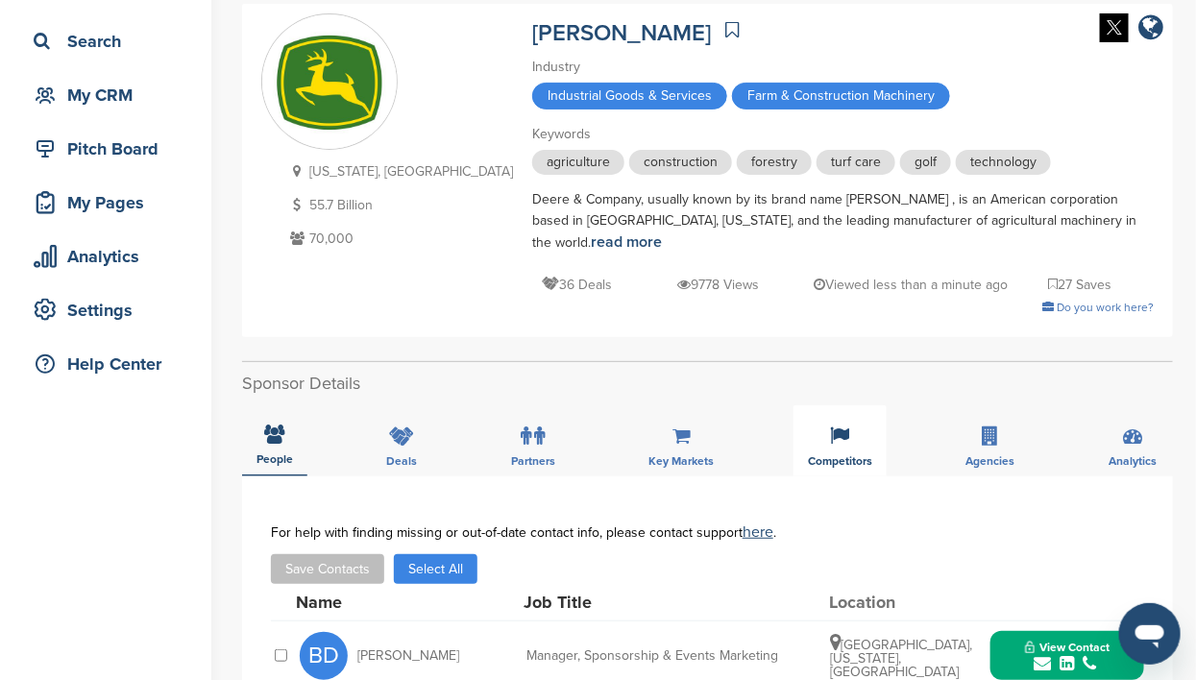
click at [293, 453] on span "Competitors" at bounding box center [274, 459] width 37 height 12
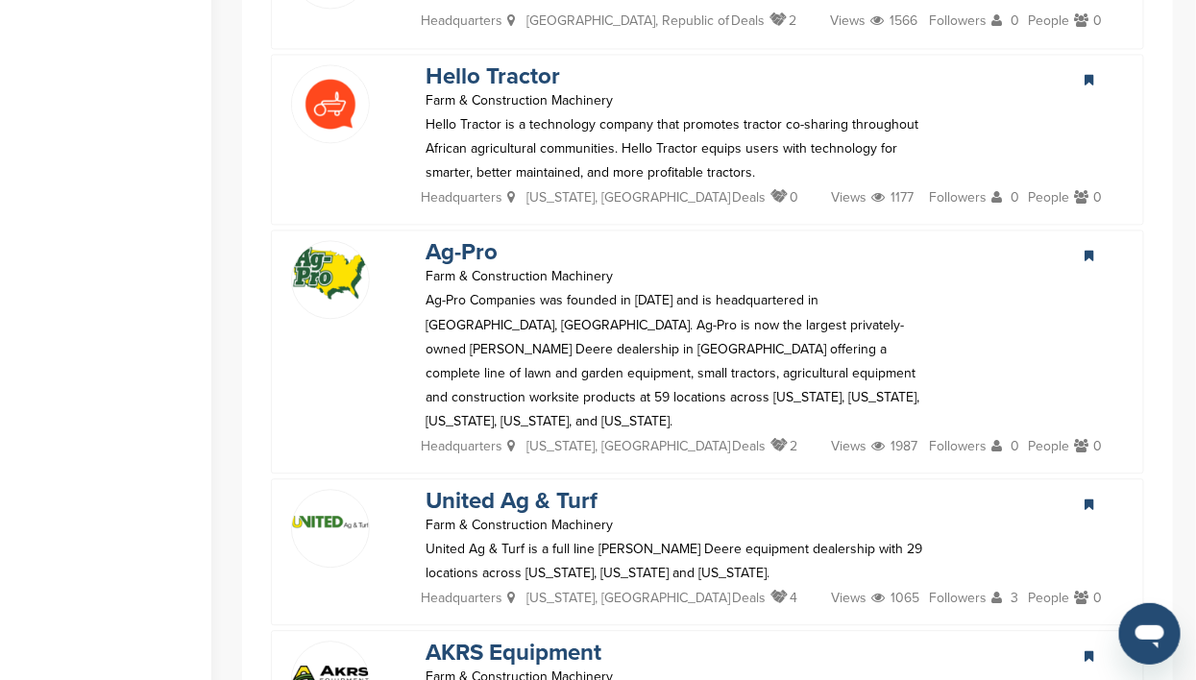
scroll to position [3723, 0]
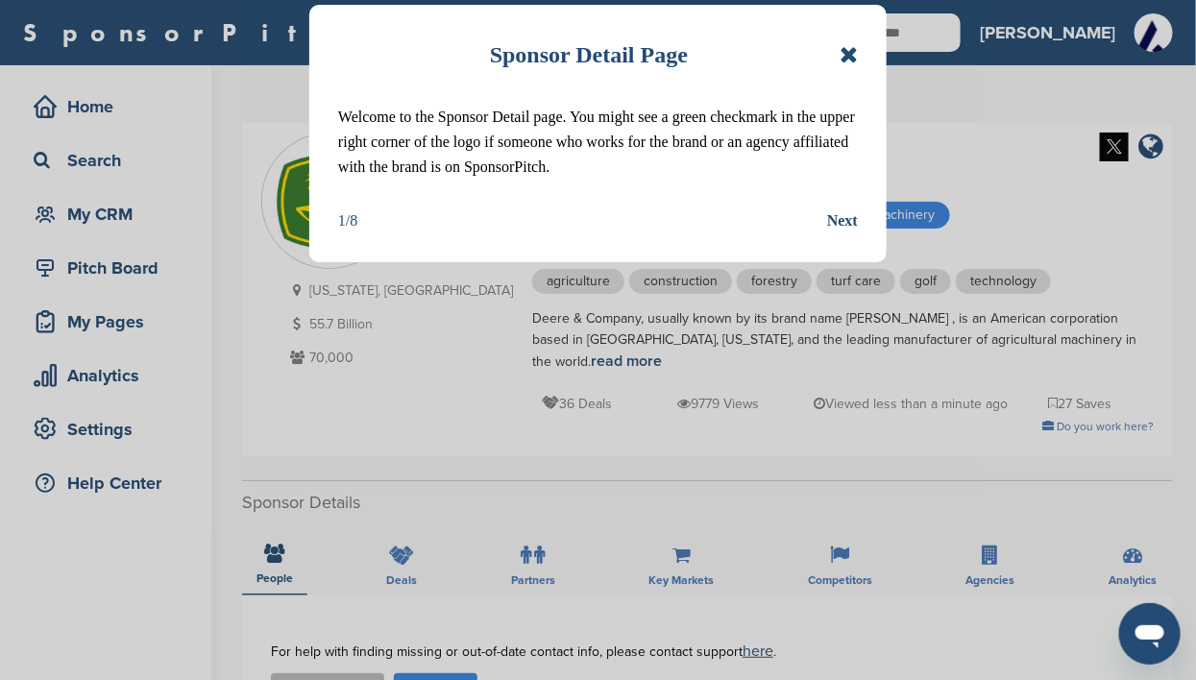
scroll to position [1416, 0]
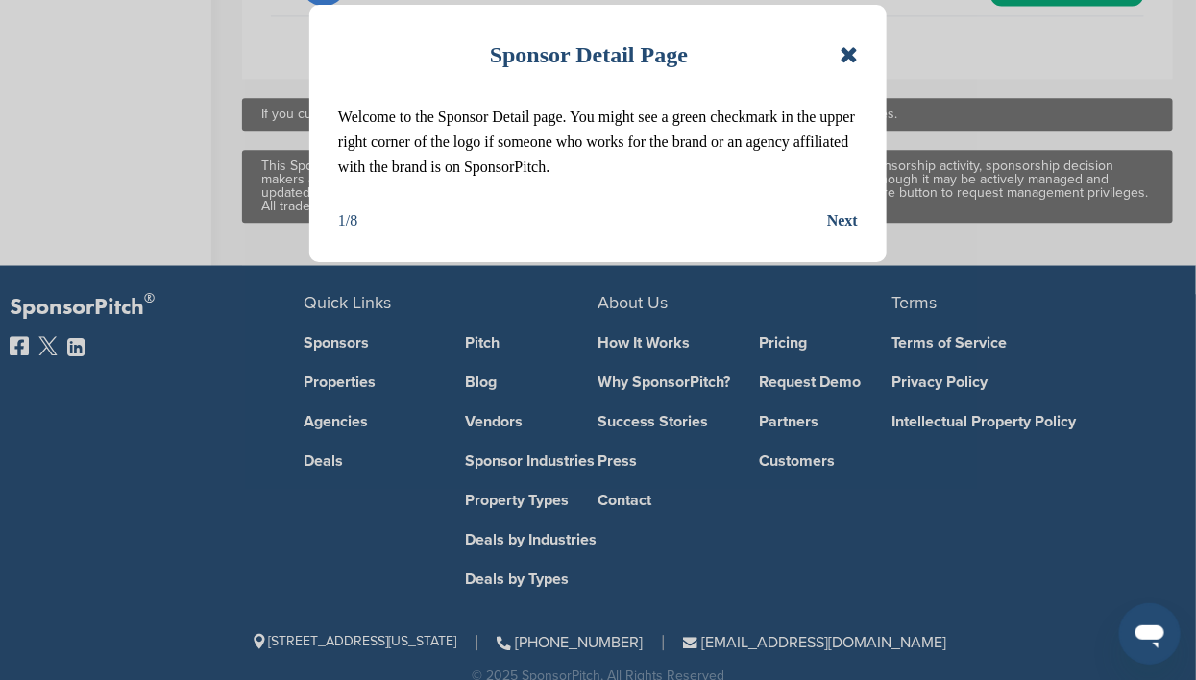
click at [844, 58] on icon at bounding box center [849, 54] width 18 height 23
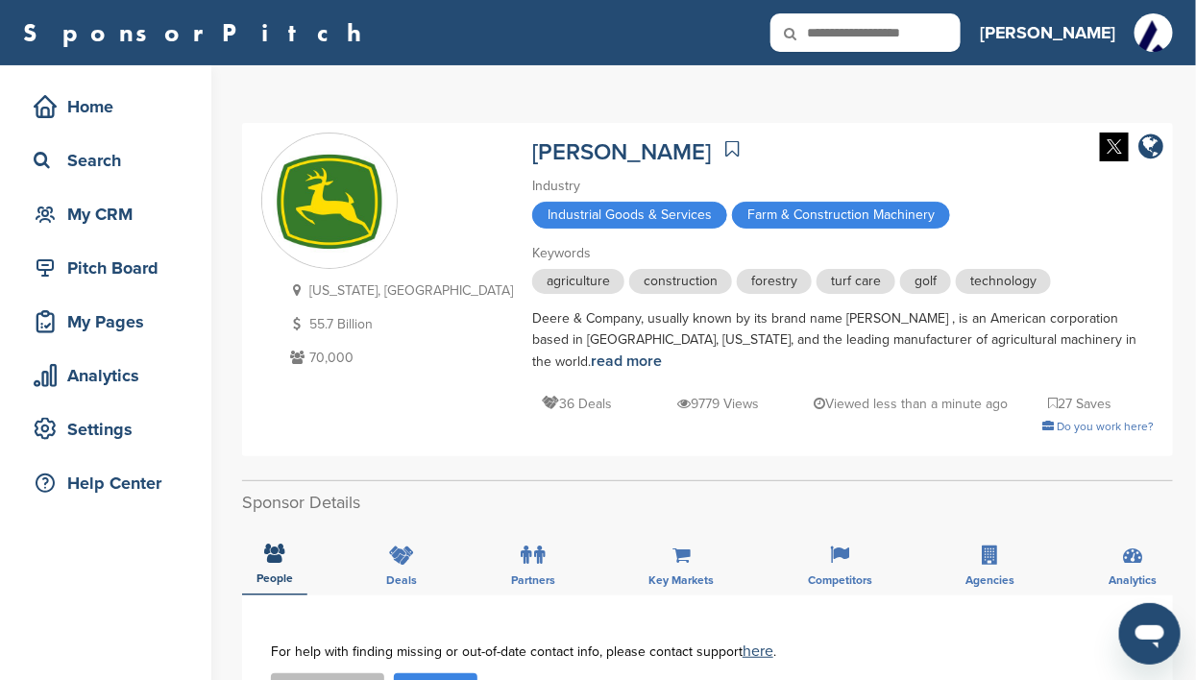
scroll to position [119, 0]
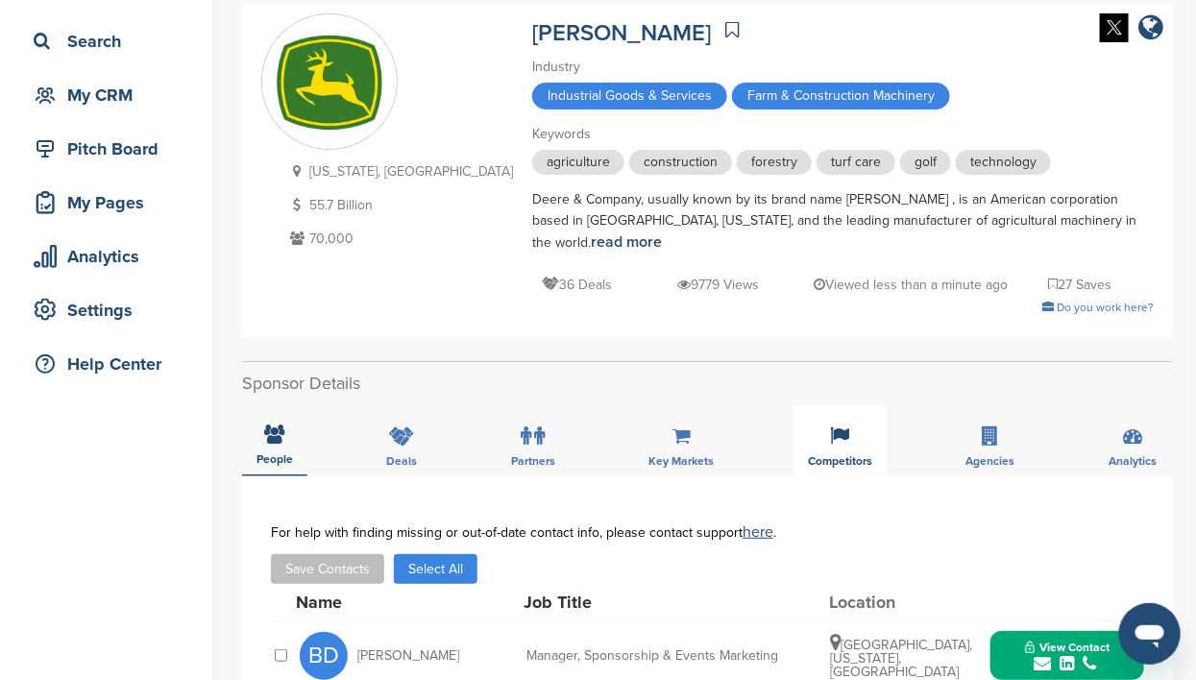
click at [838, 427] on icon at bounding box center [840, 436] width 19 height 19
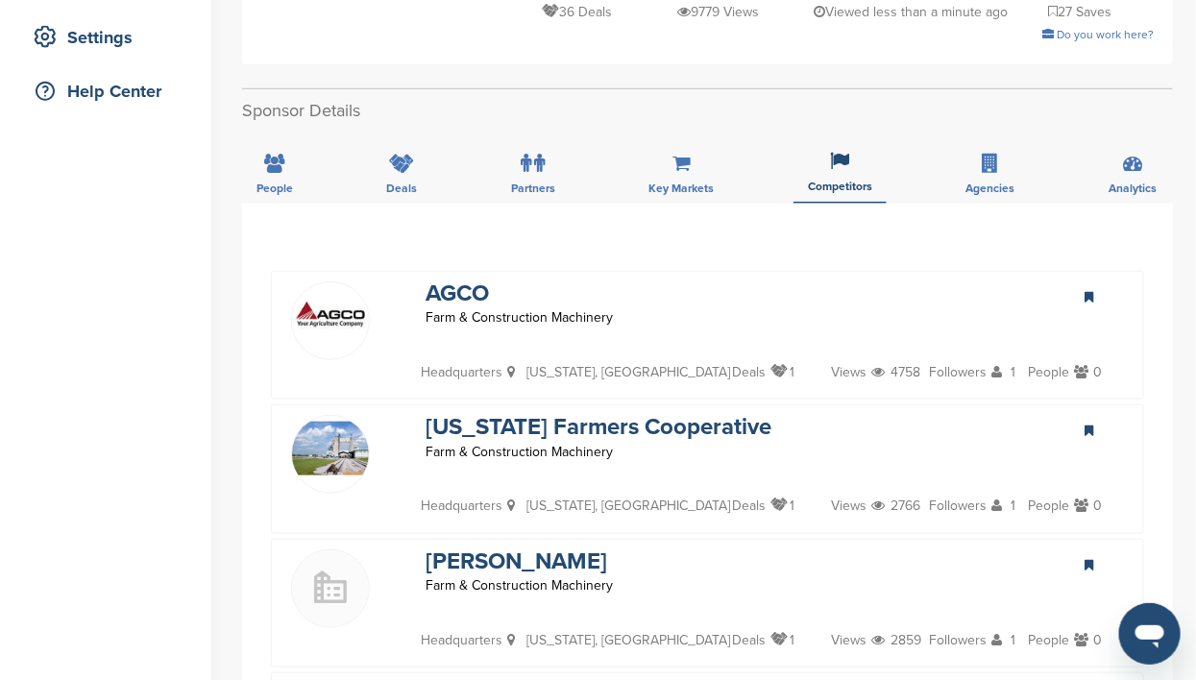
scroll to position [360, 0]
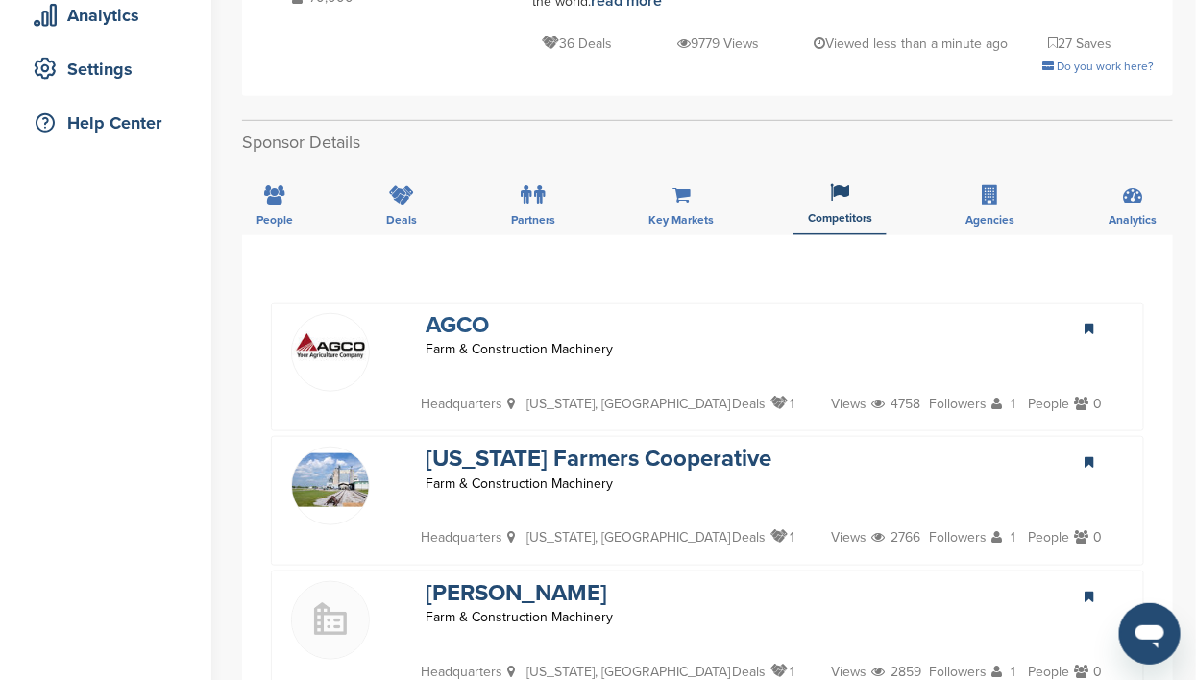
click at [452, 311] on link "AGCO" at bounding box center [457, 325] width 63 height 28
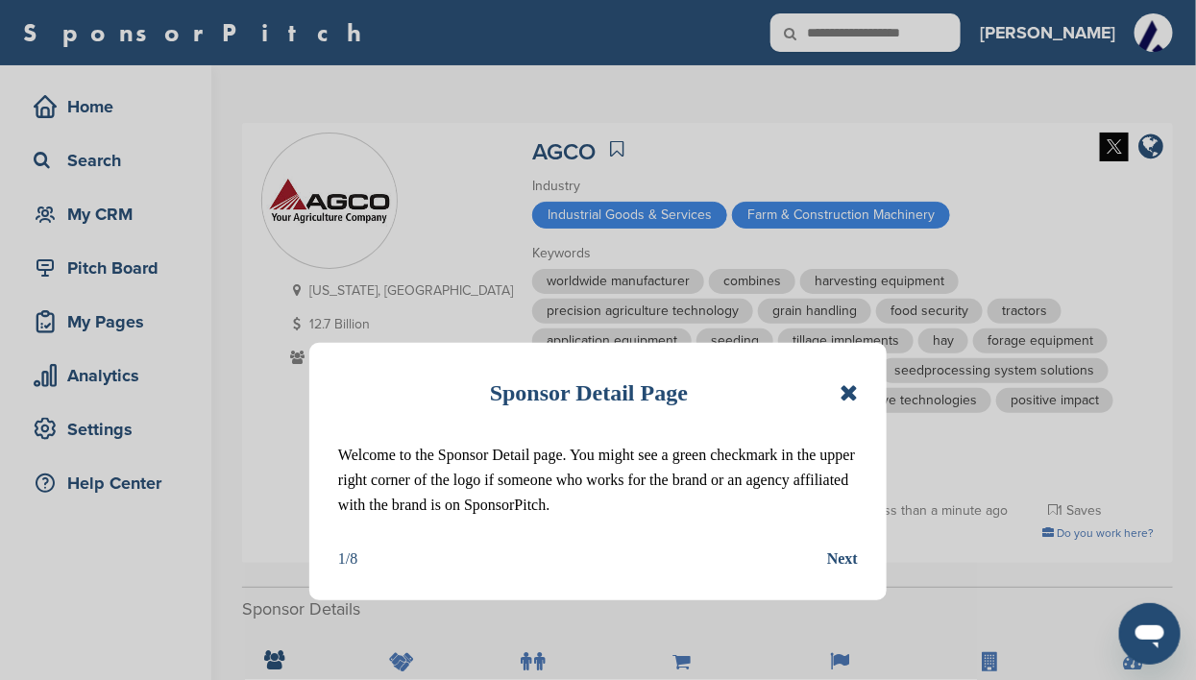
click at [847, 392] on icon at bounding box center [849, 392] width 18 height 23
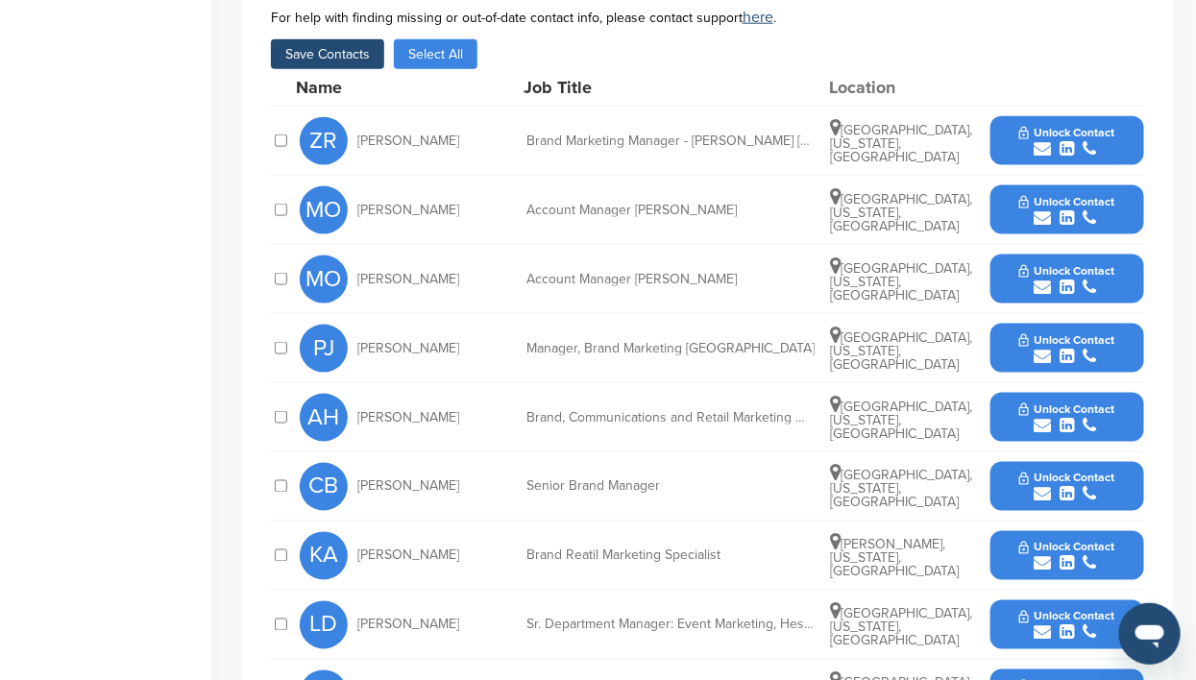
scroll to position [720, 0]
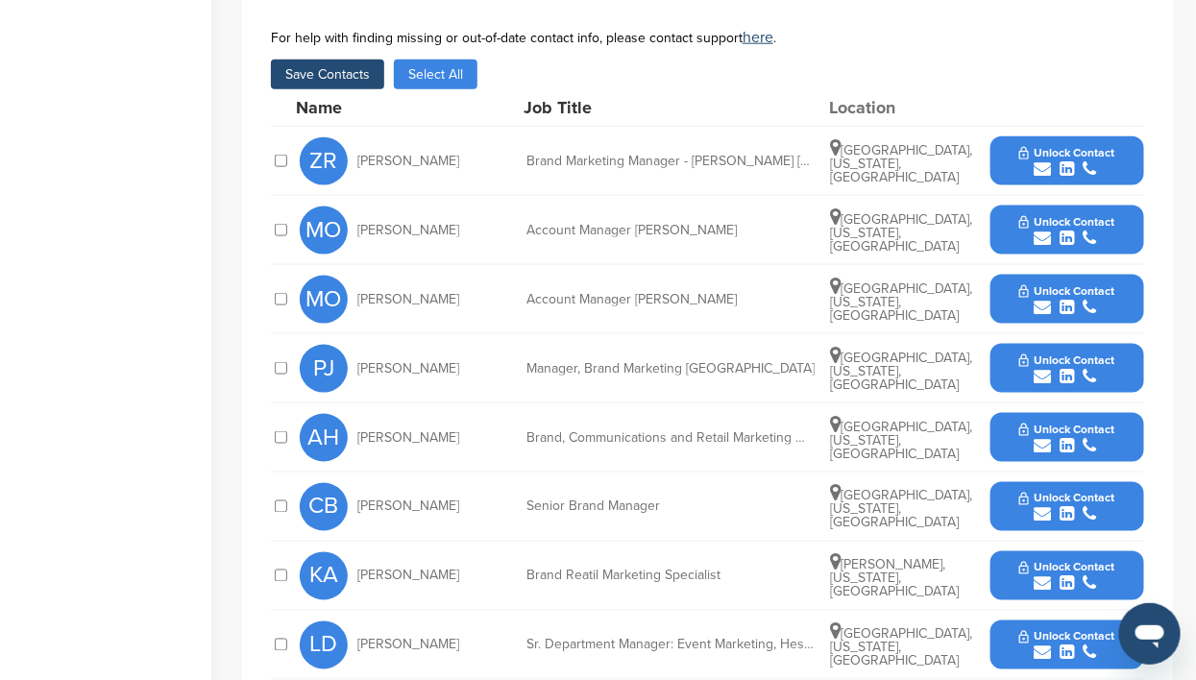
click at [416, 60] on button "Select All" at bounding box center [436, 75] width 84 height 30
click at [337, 60] on button "Save Contacts" at bounding box center [327, 75] width 113 height 30
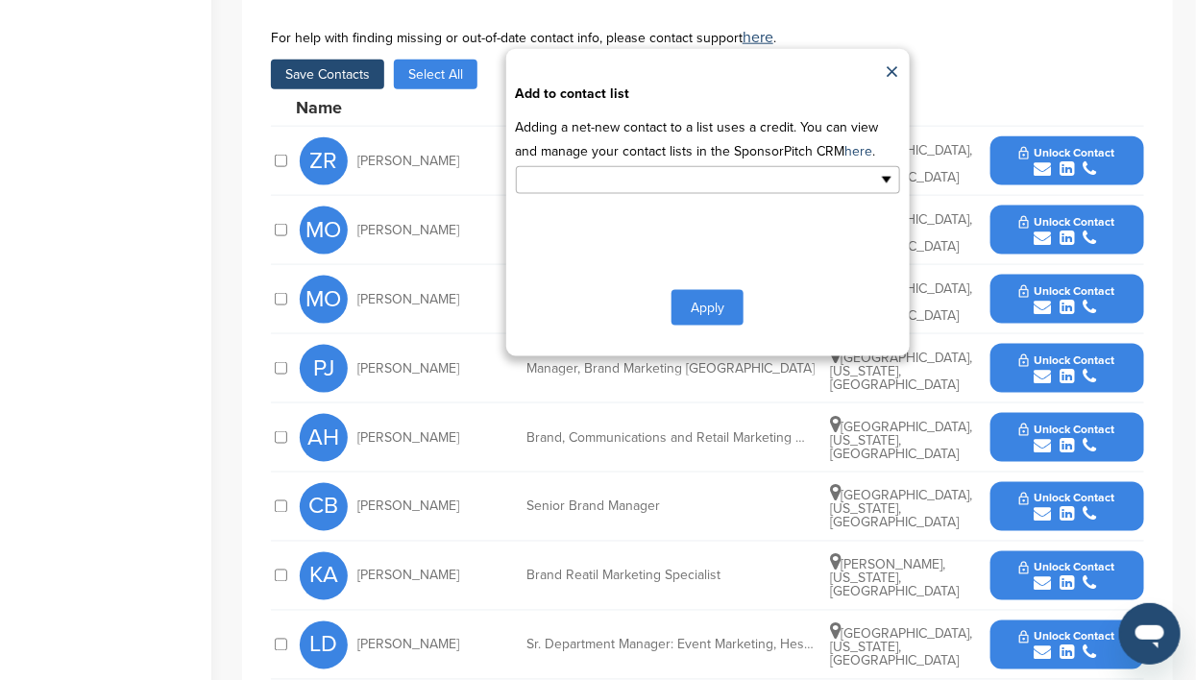
click at [888, 166] on ul at bounding box center [708, 180] width 384 height 28
click at [709, 290] on button "Apply" at bounding box center [707, 308] width 72 height 36
type input "**********"
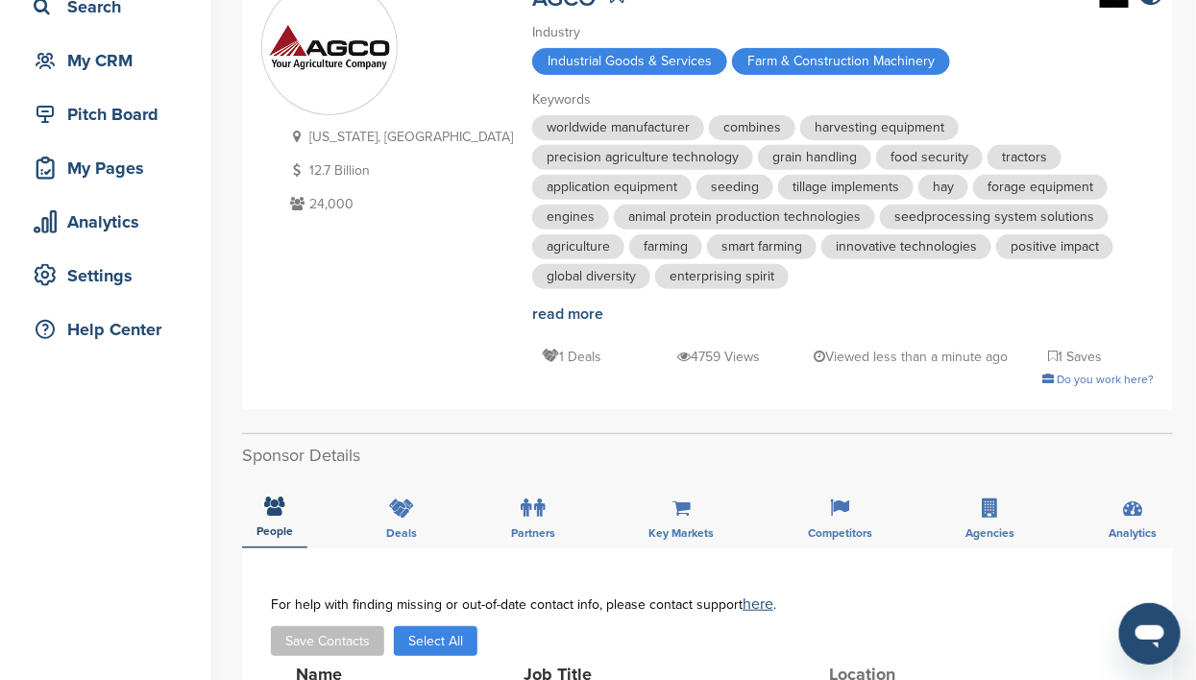
scroll to position [119, 0]
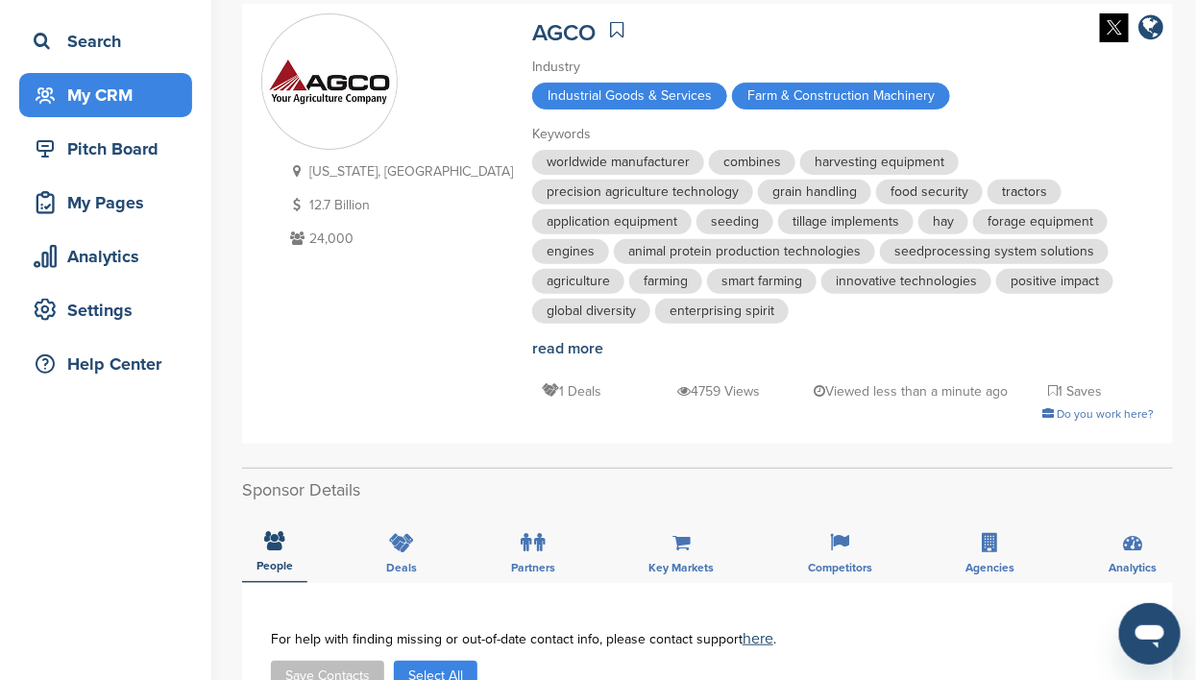
click at [89, 96] on div "My CRM" at bounding box center [110, 95] width 163 height 35
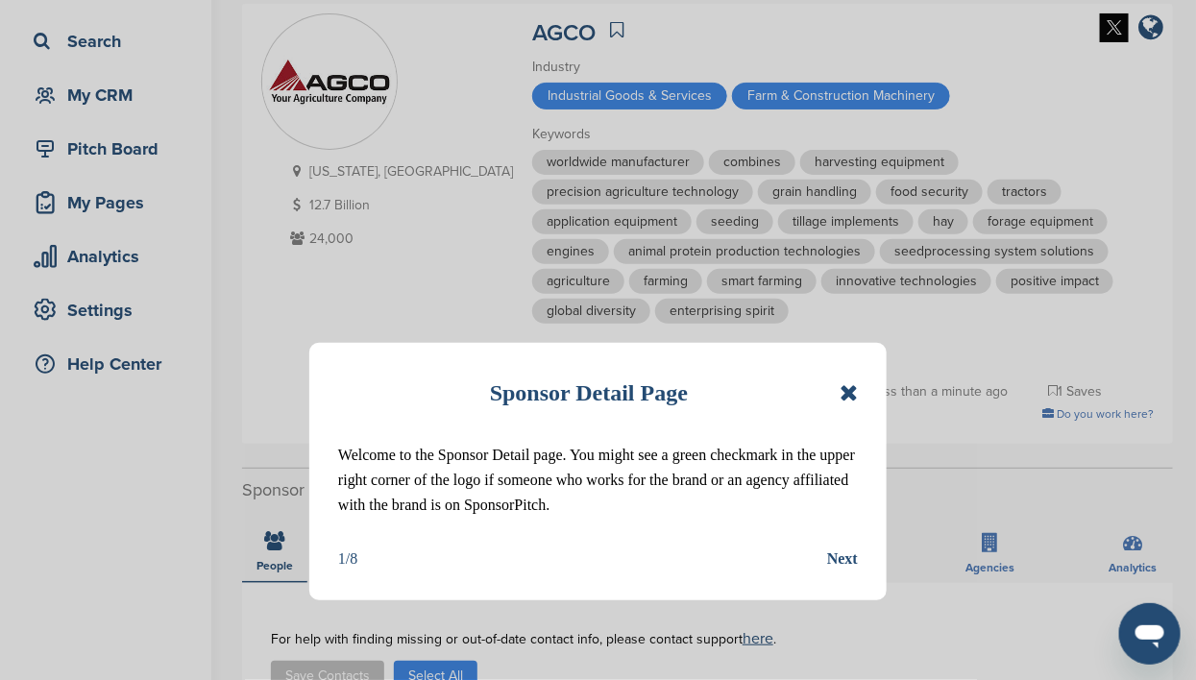
click at [847, 395] on icon at bounding box center [849, 392] width 18 height 23
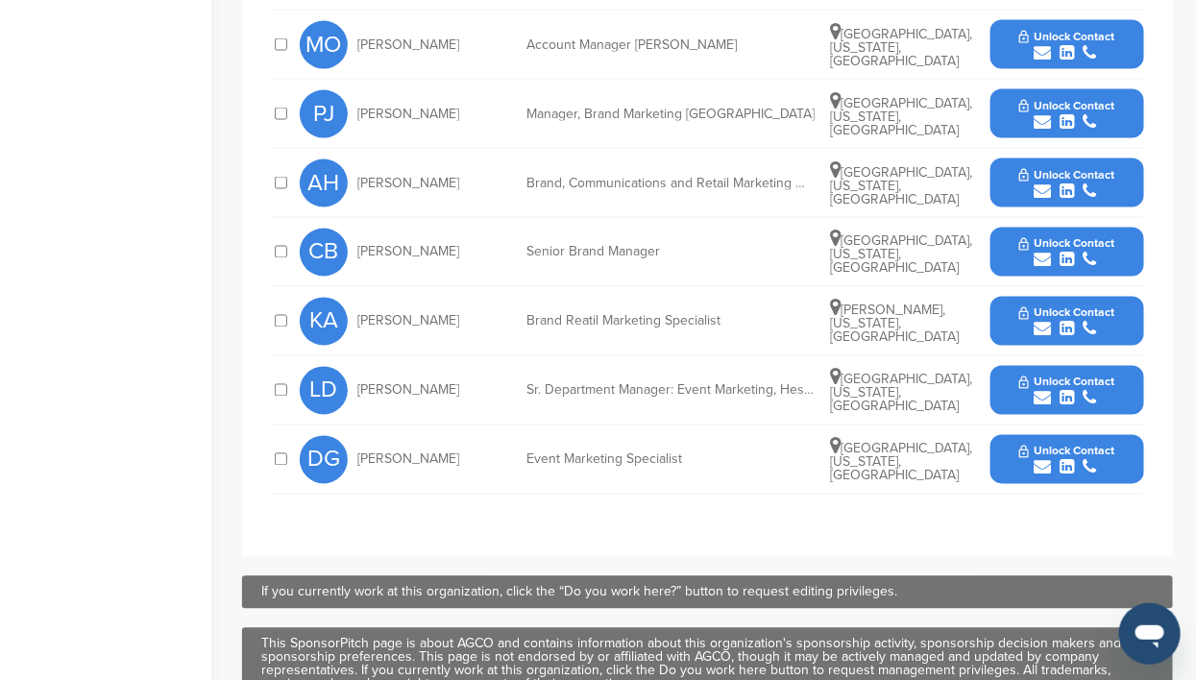
scroll to position [1080, 0]
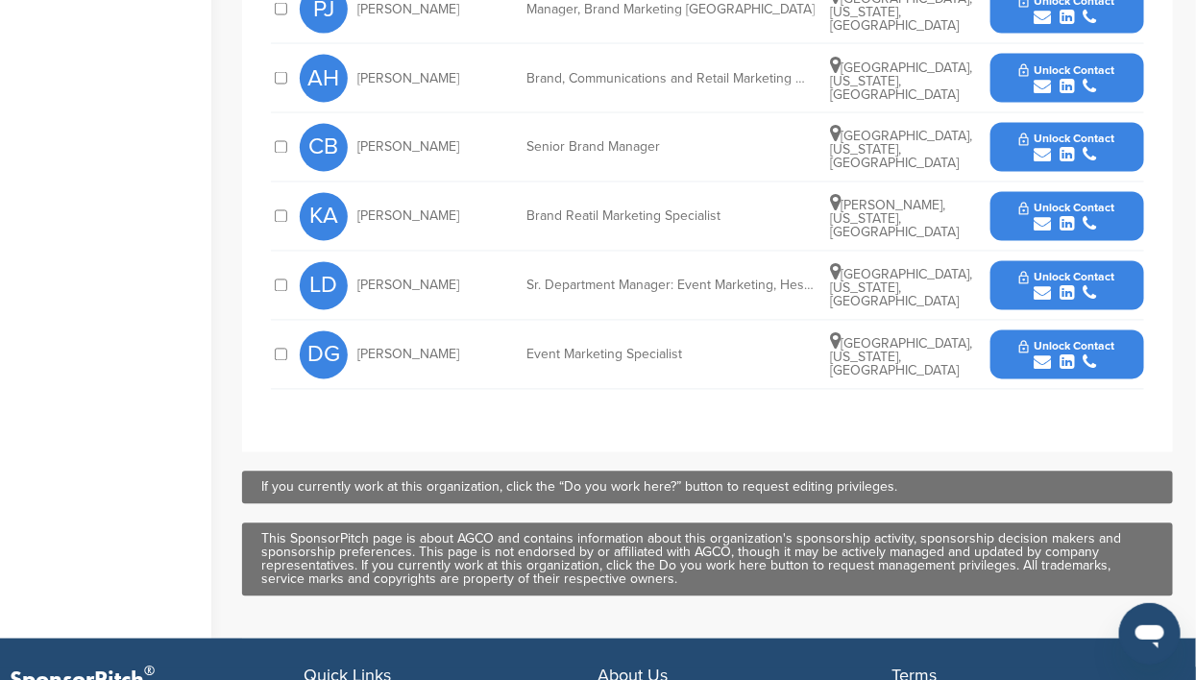
click at [1073, 340] on span "Unlock Contact" at bounding box center [1066, 346] width 95 height 13
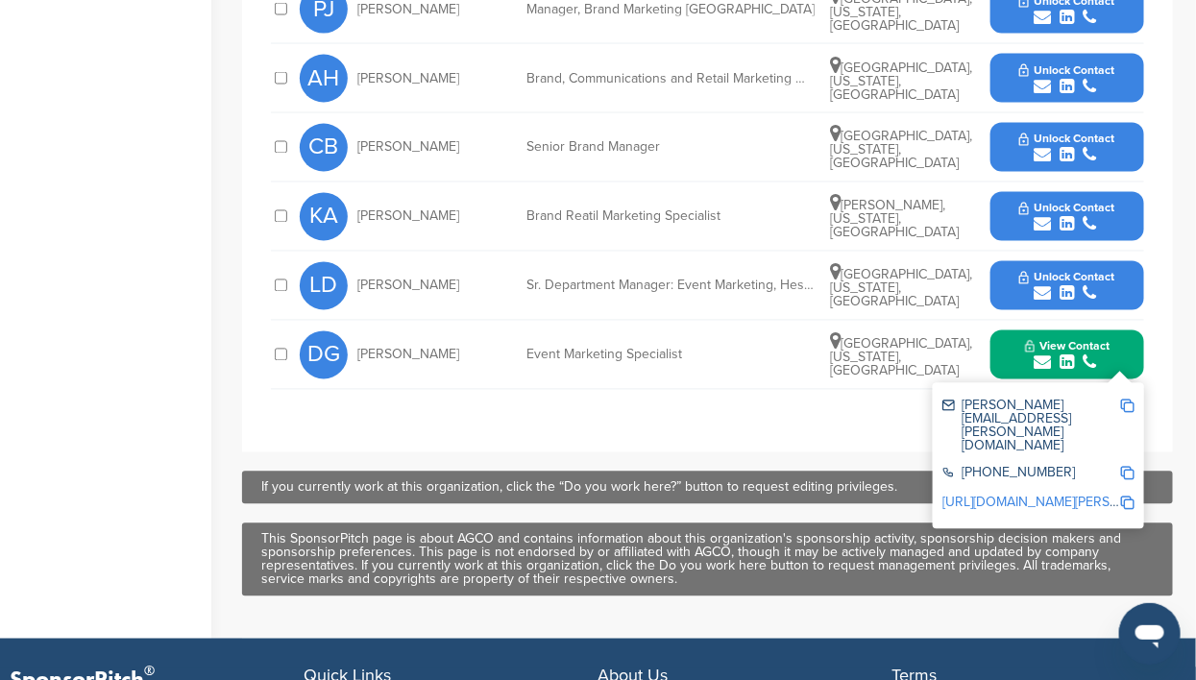
click at [1059, 271] on span "Unlock Contact" at bounding box center [1066, 277] width 95 height 13
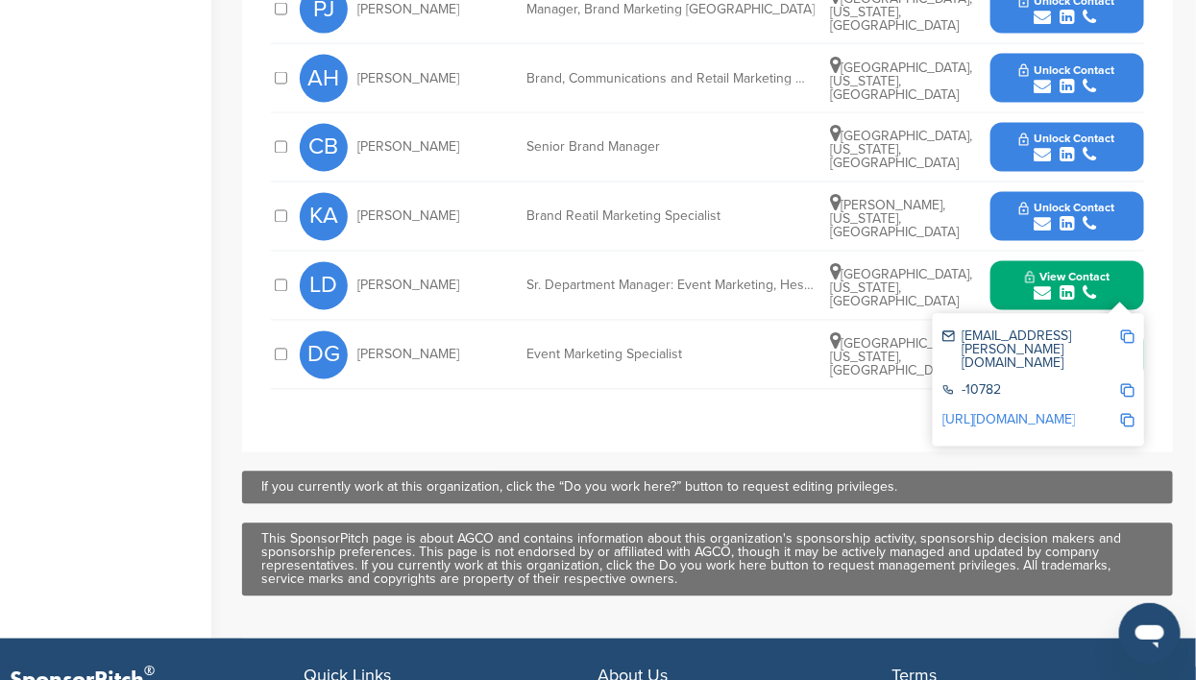
click at [1039, 216] on icon "submit" at bounding box center [1042, 224] width 17 height 17
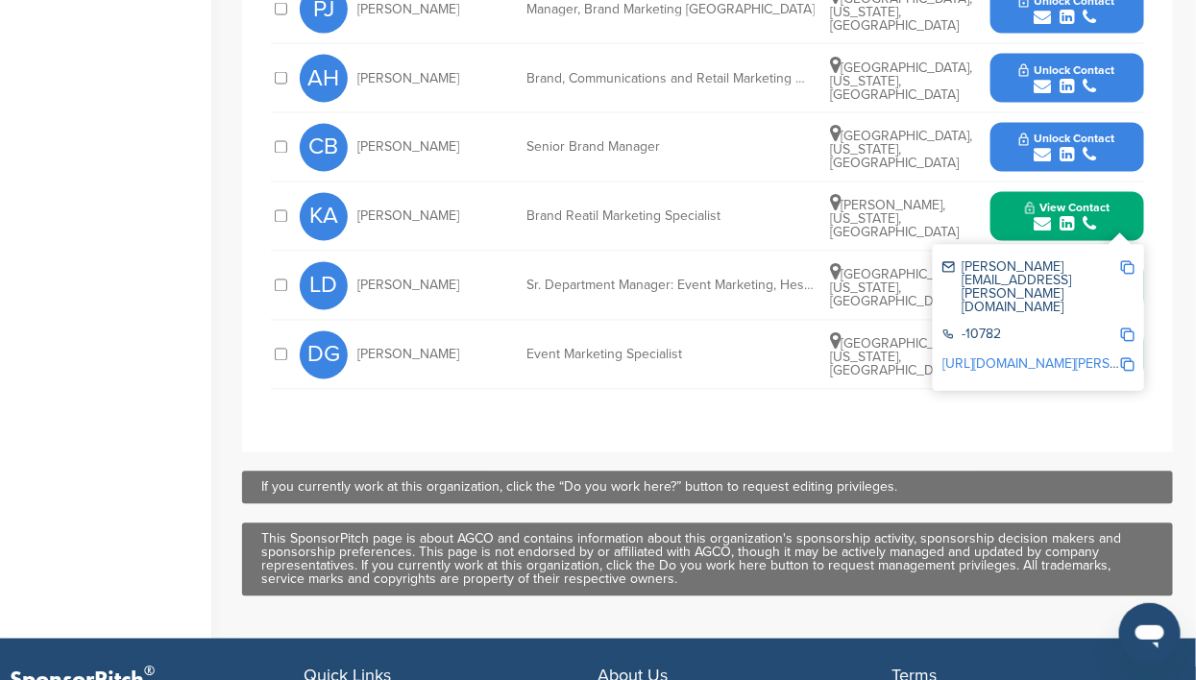
click at [1034, 133] on span "Unlock Contact" at bounding box center [1066, 139] width 95 height 13
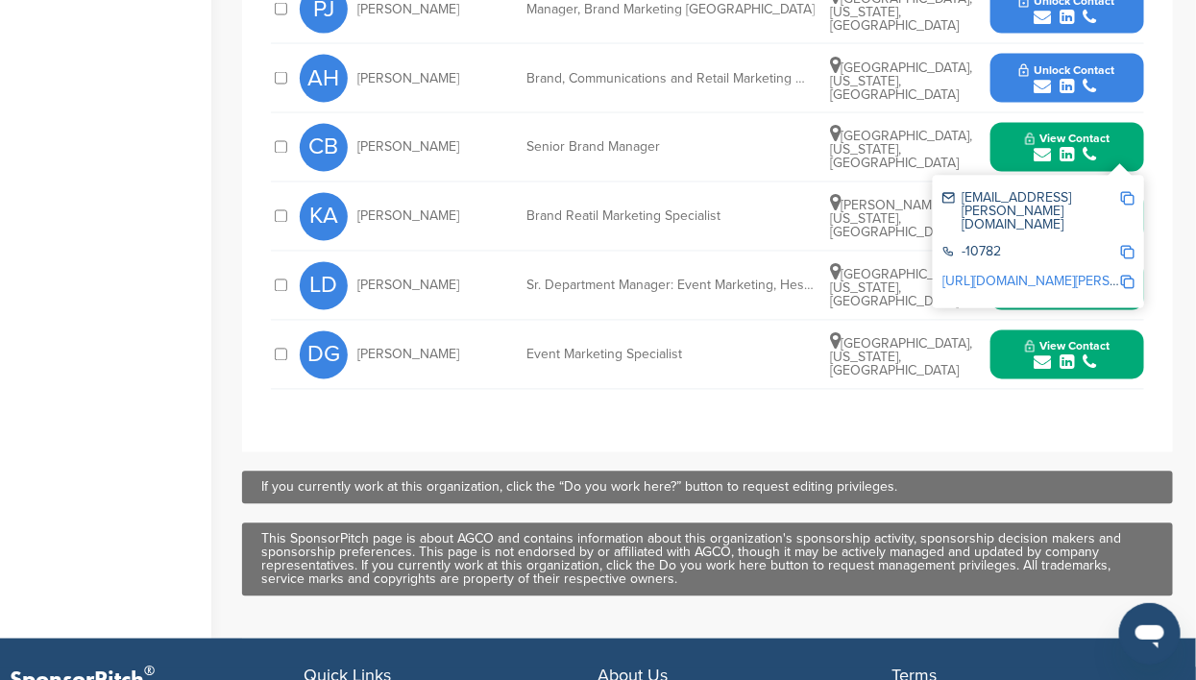
click at [1031, 78] on div "submit" at bounding box center [1066, 87] width 95 height 18
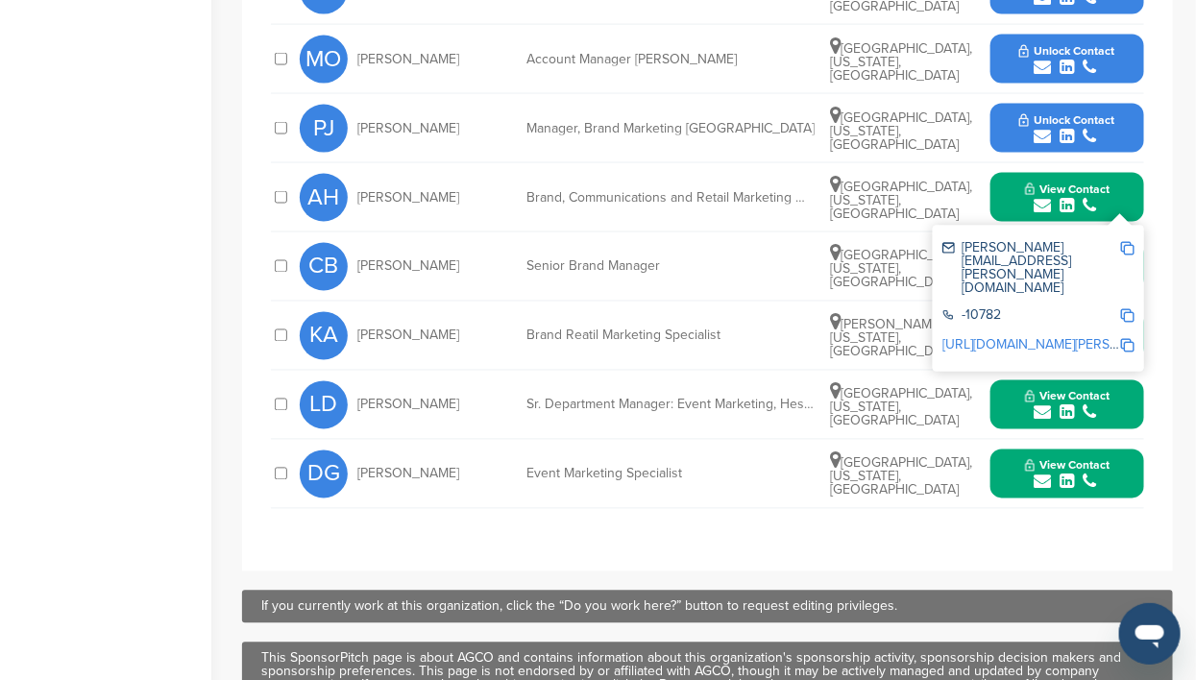
scroll to position [841, 0]
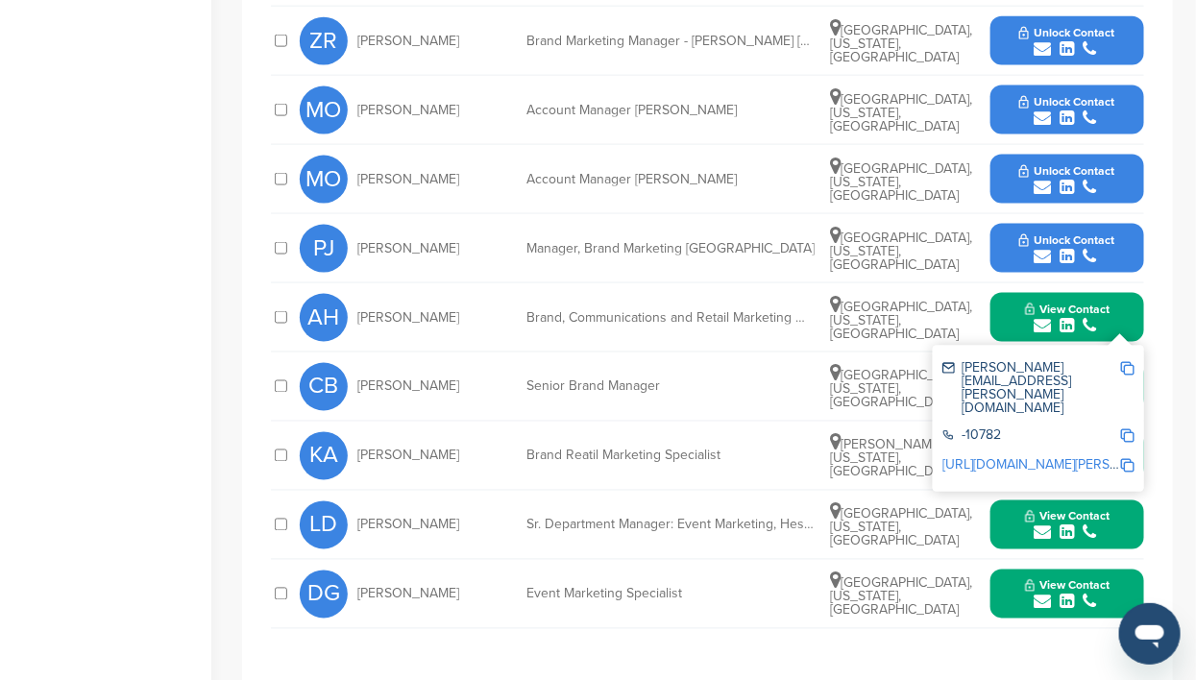
click at [1062, 248] on icon "submit" at bounding box center [1067, 256] width 14 height 17
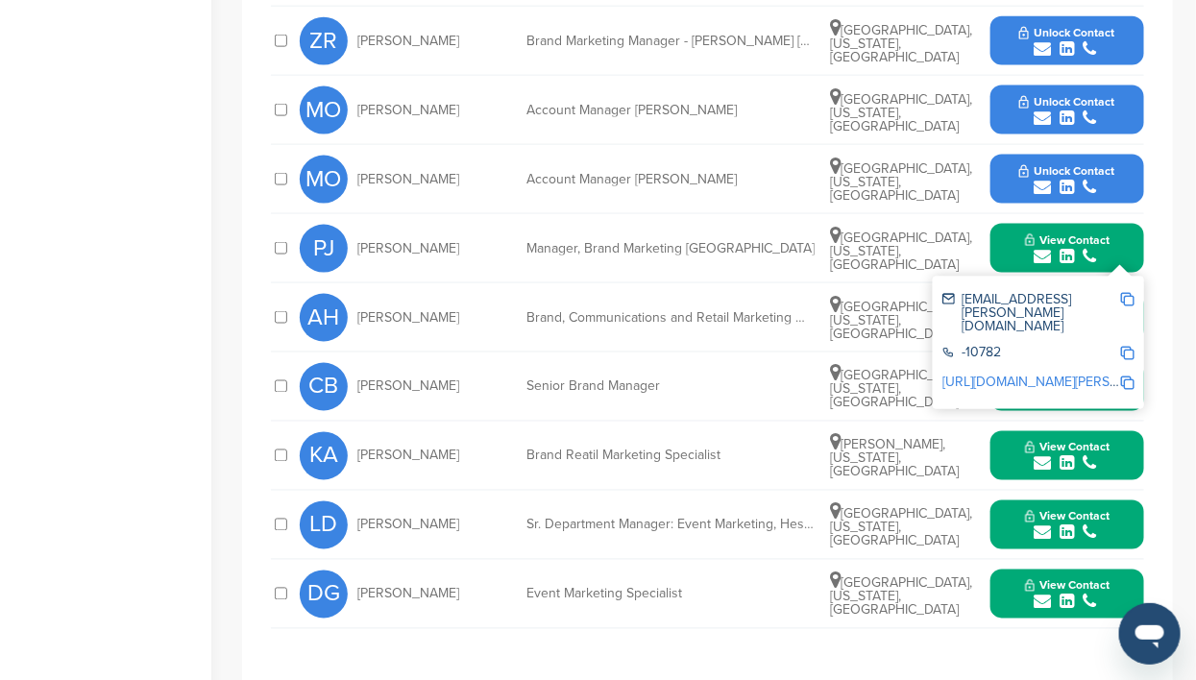
click at [1051, 164] on span "Unlock Contact" at bounding box center [1066, 170] width 95 height 13
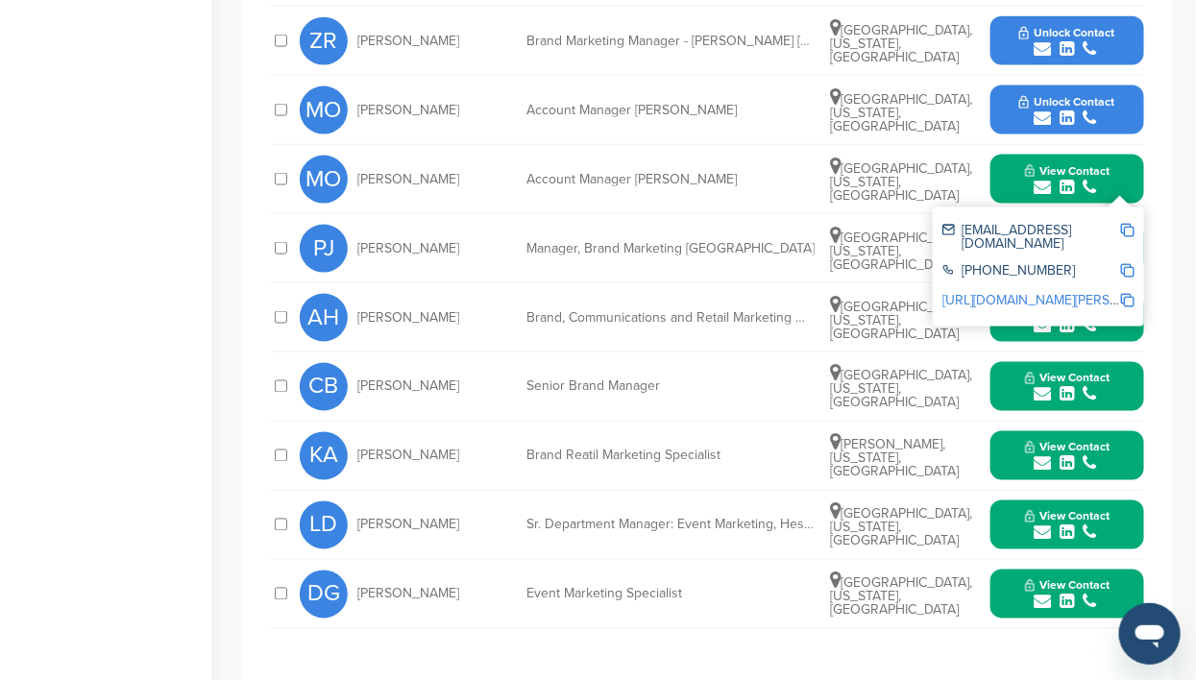
click at [1048, 95] on span "Unlock Contact" at bounding box center [1066, 101] width 95 height 13
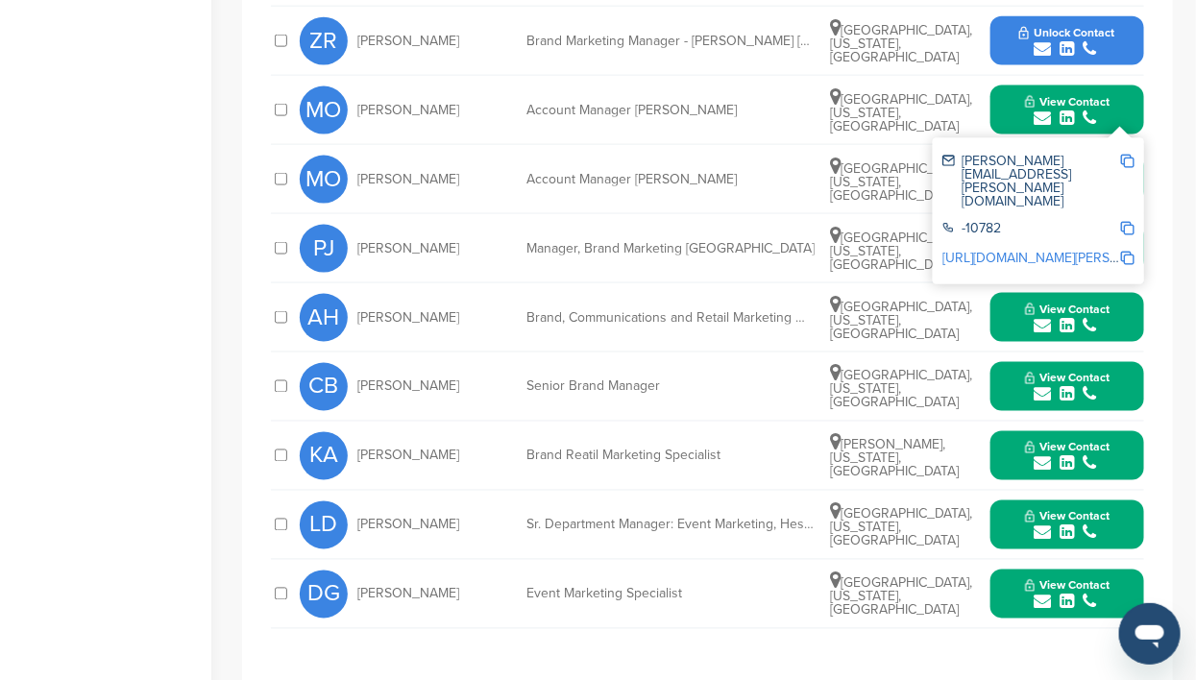
click at [1037, 40] on icon "submit" at bounding box center [1042, 48] width 17 height 17
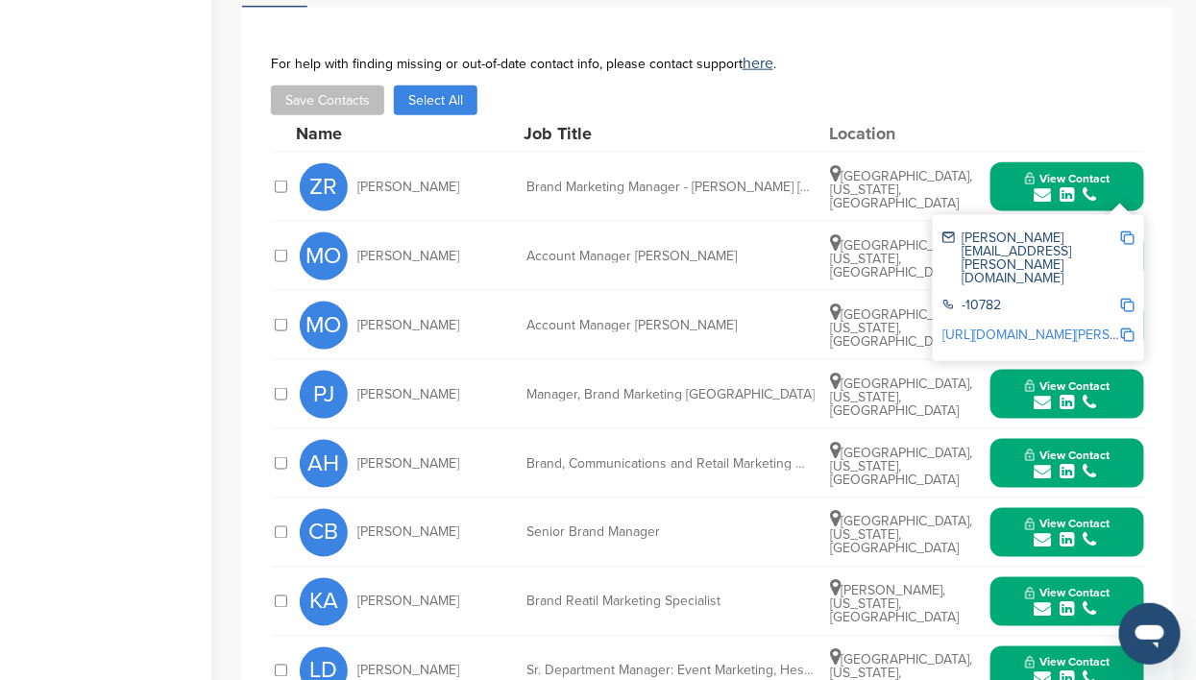
scroll to position [599, 0]
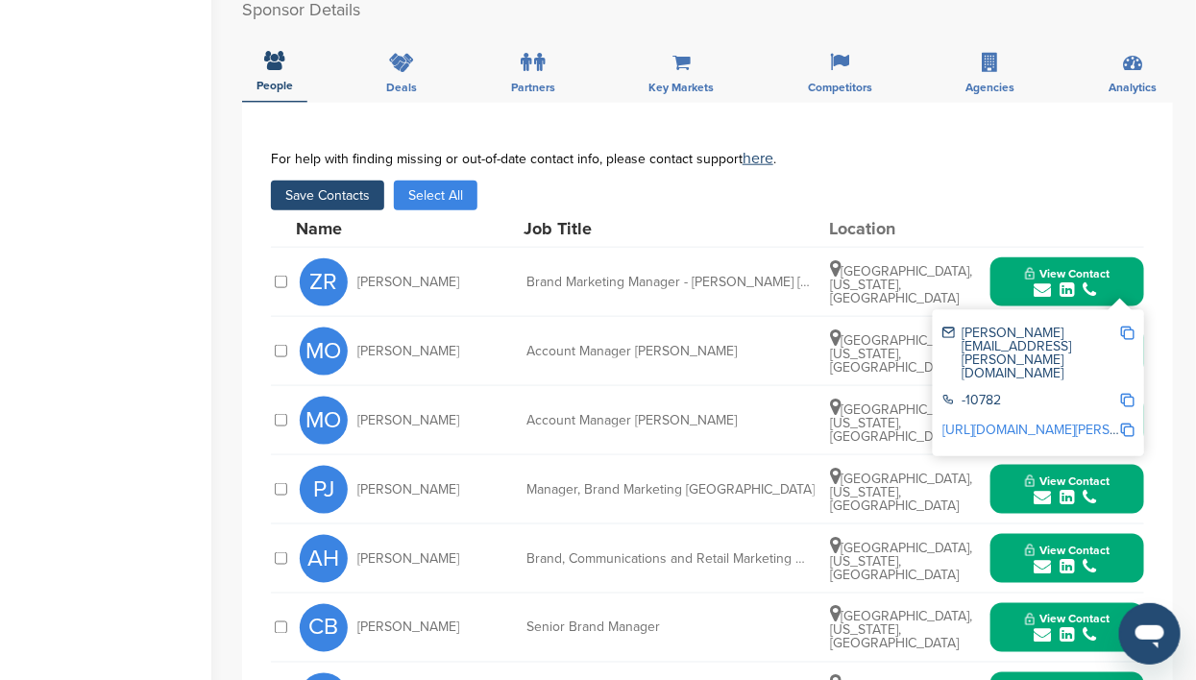
click at [429, 181] on button "Select All" at bounding box center [436, 196] width 84 height 30
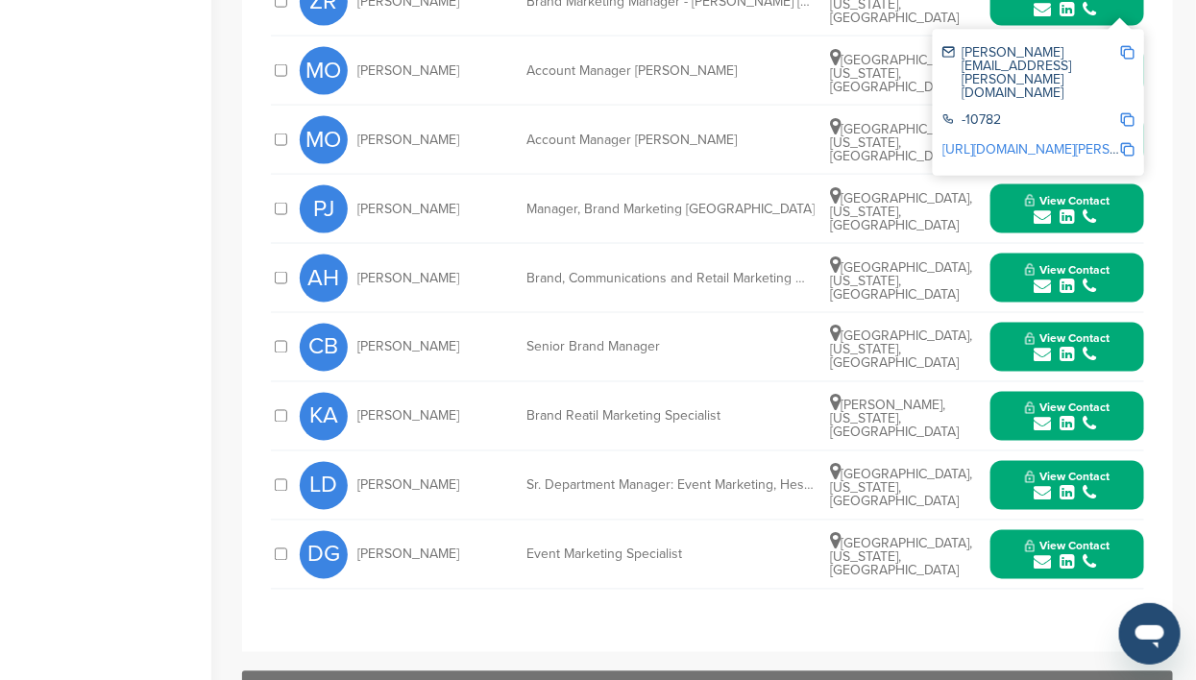
scroll to position [961, 0]
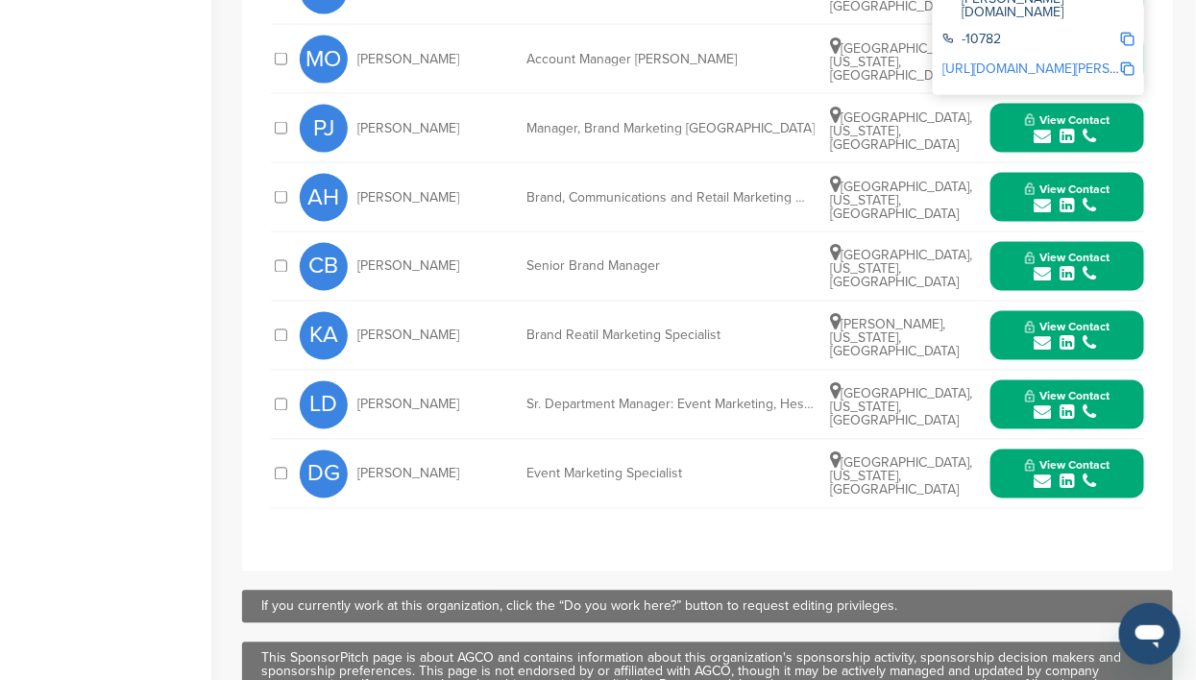
click at [1063, 474] on icon "submit" at bounding box center [1067, 482] width 14 height 17
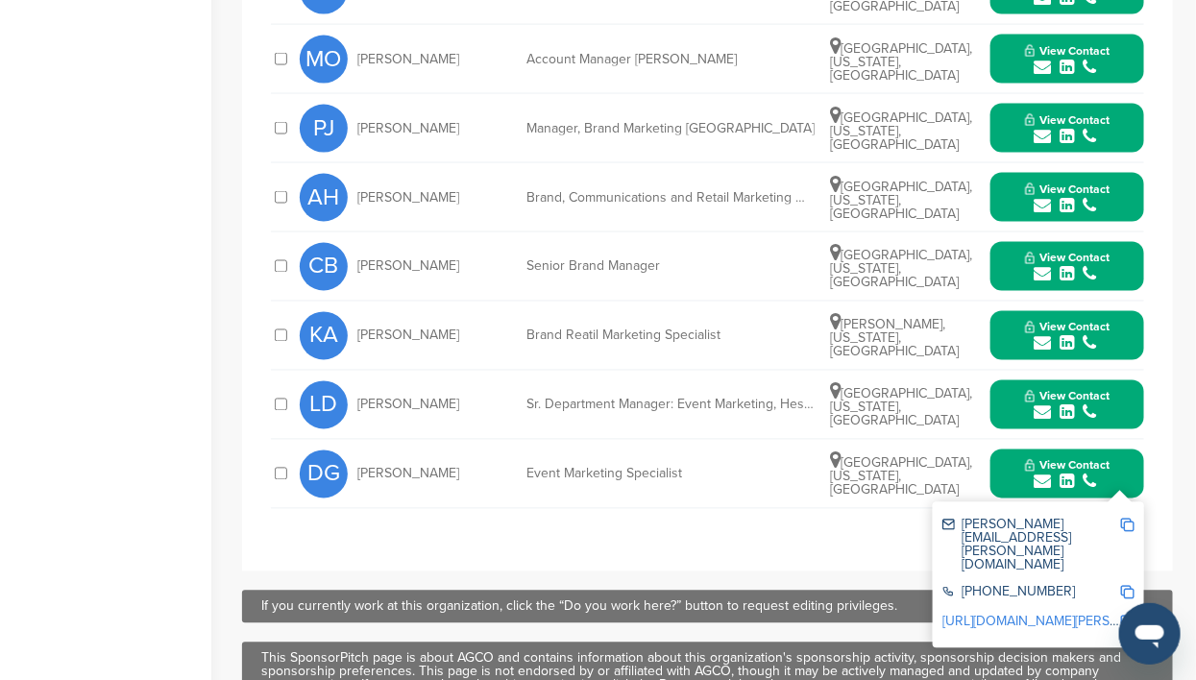
click at [1056, 404] on div "submit" at bounding box center [1067, 413] width 85 height 18
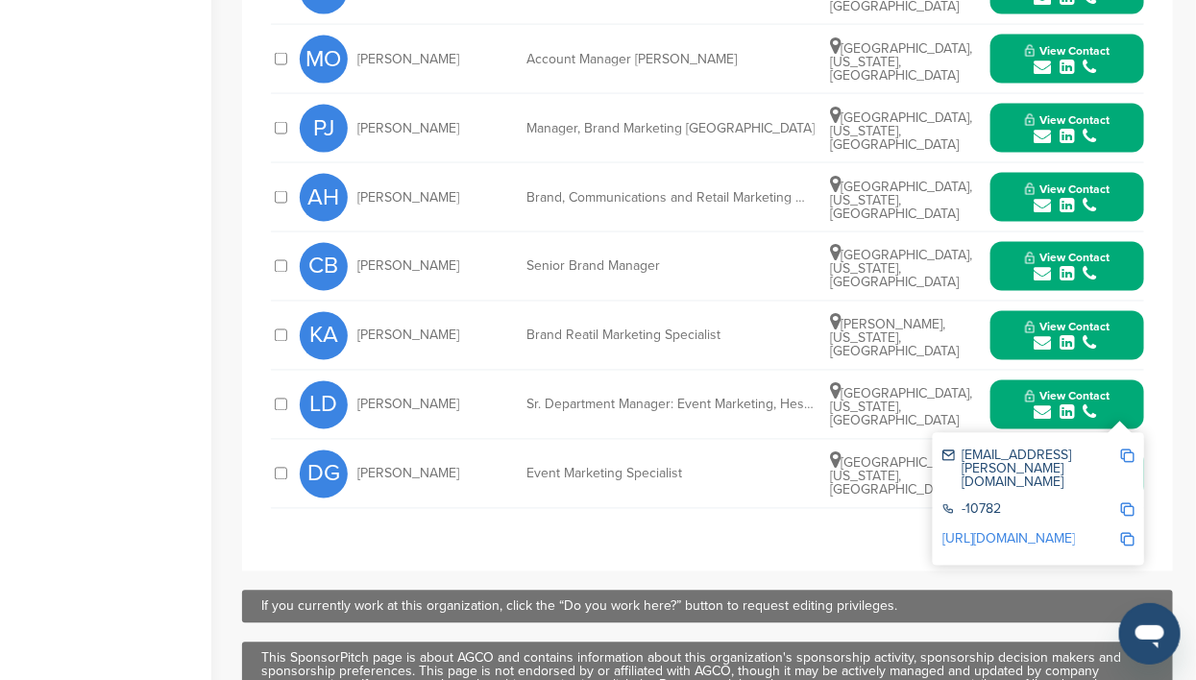
click at [292, 504] on div "**********" at bounding box center [707, 157] width 931 height 830
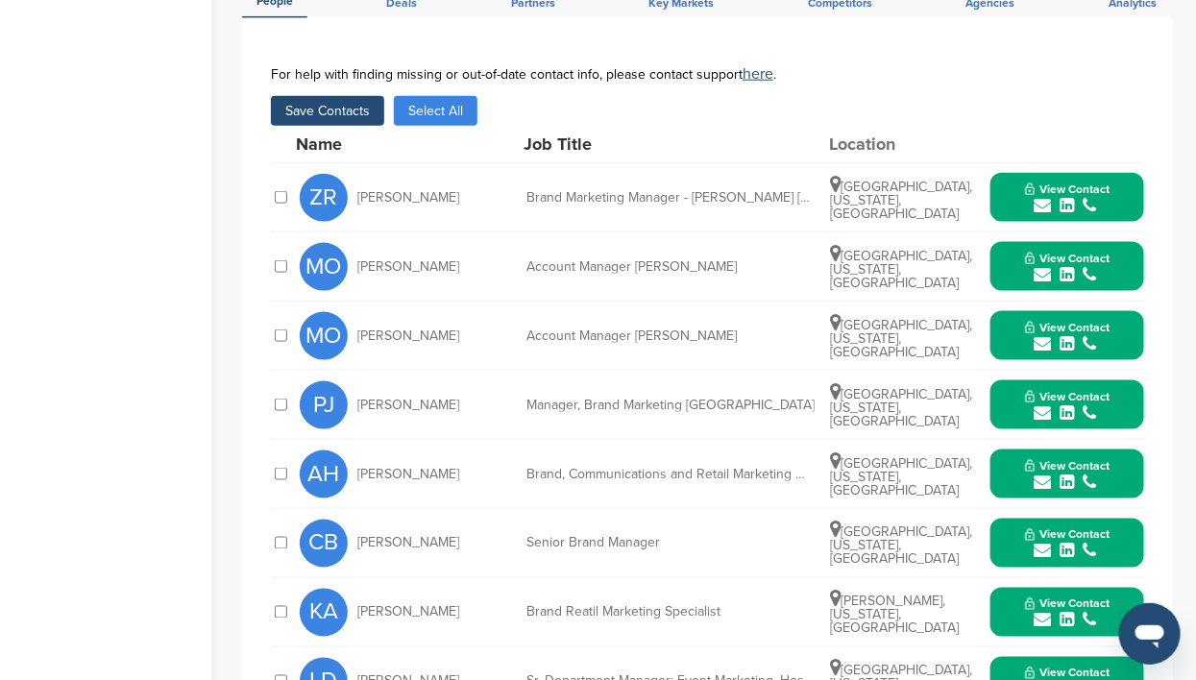
scroll to position [599, 0]
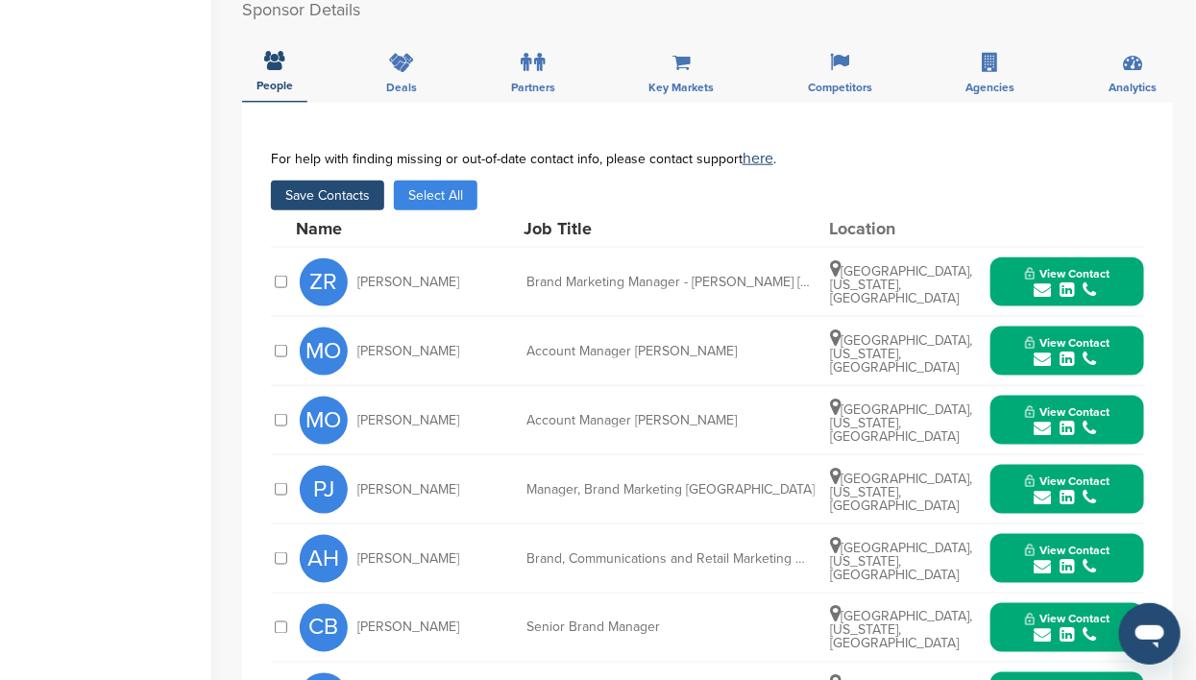
click at [434, 181] on button "Select All" at bounding box center [436, 196] width 84 height 30
click at [347, 181] on button "Save Contacts" at bounding box center [327, 196] width 113 height 30
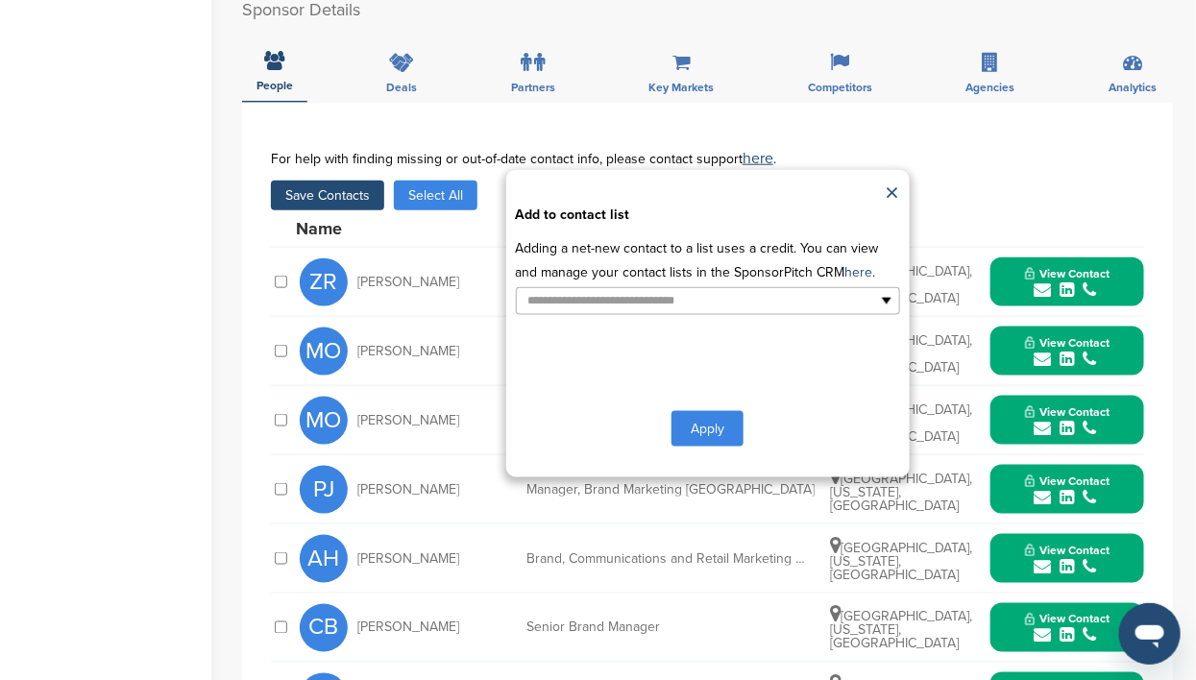
click at [696, 411] on button "Apply" at bounding box center [707, 429] width 72 height 36
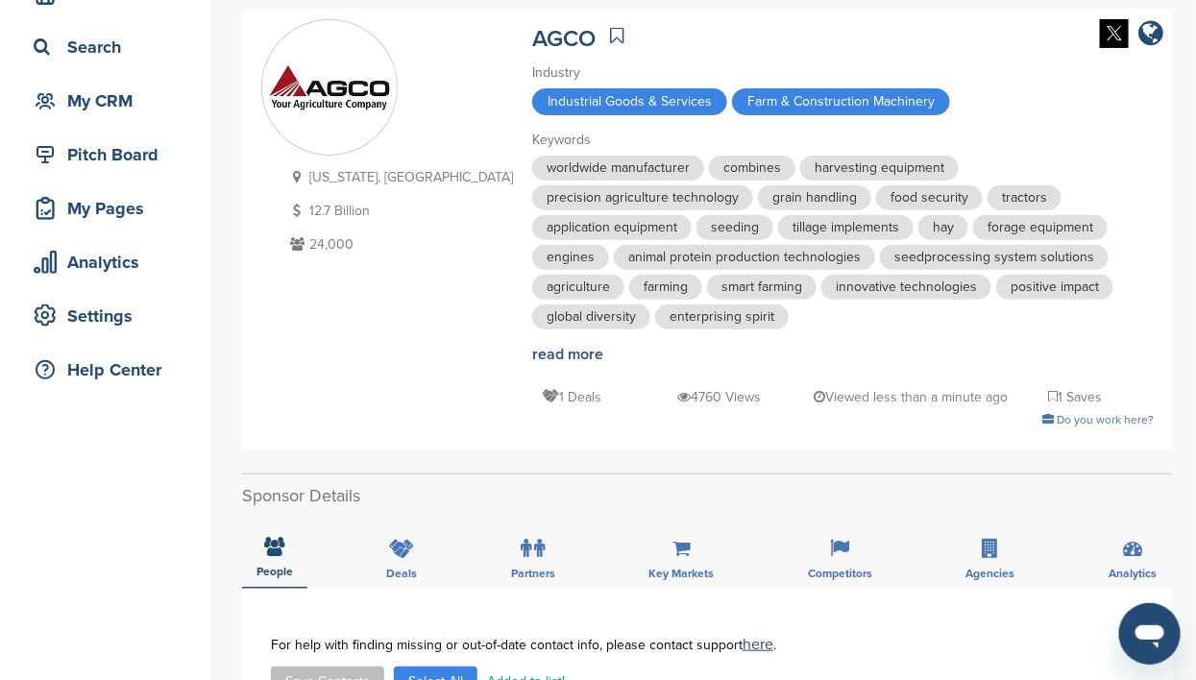
scroll to position [0, 0]
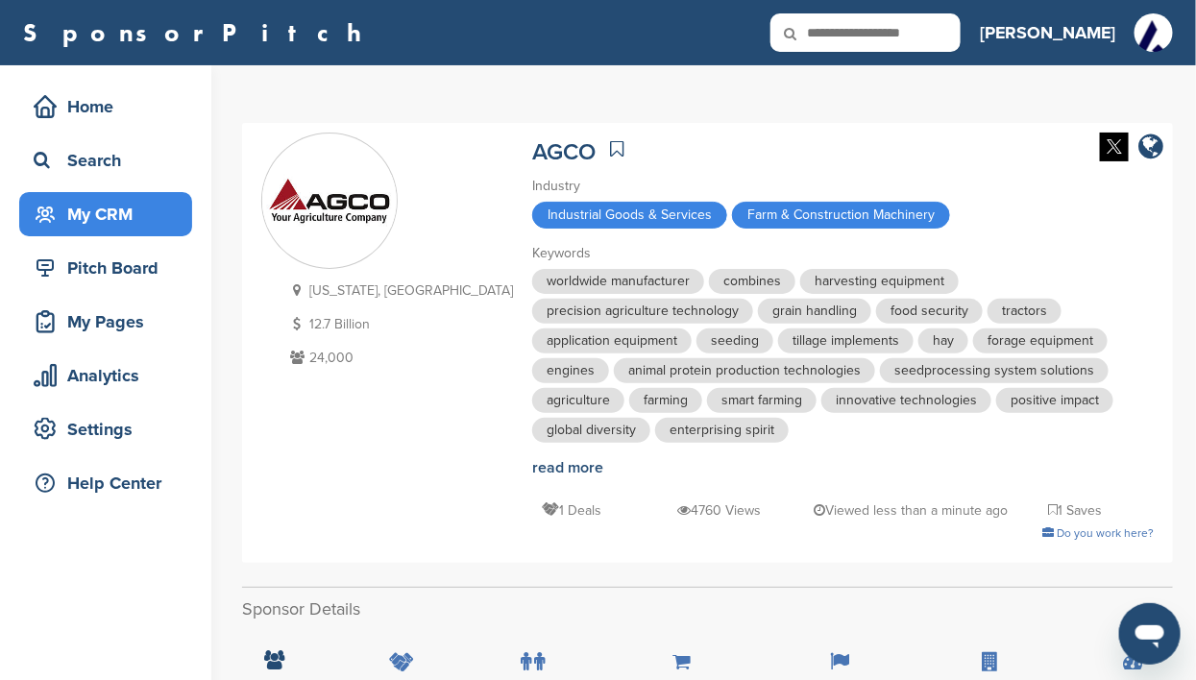
click at [80, 216] on div "My CRM" at bounding box center [110, 214] width 163 height 35
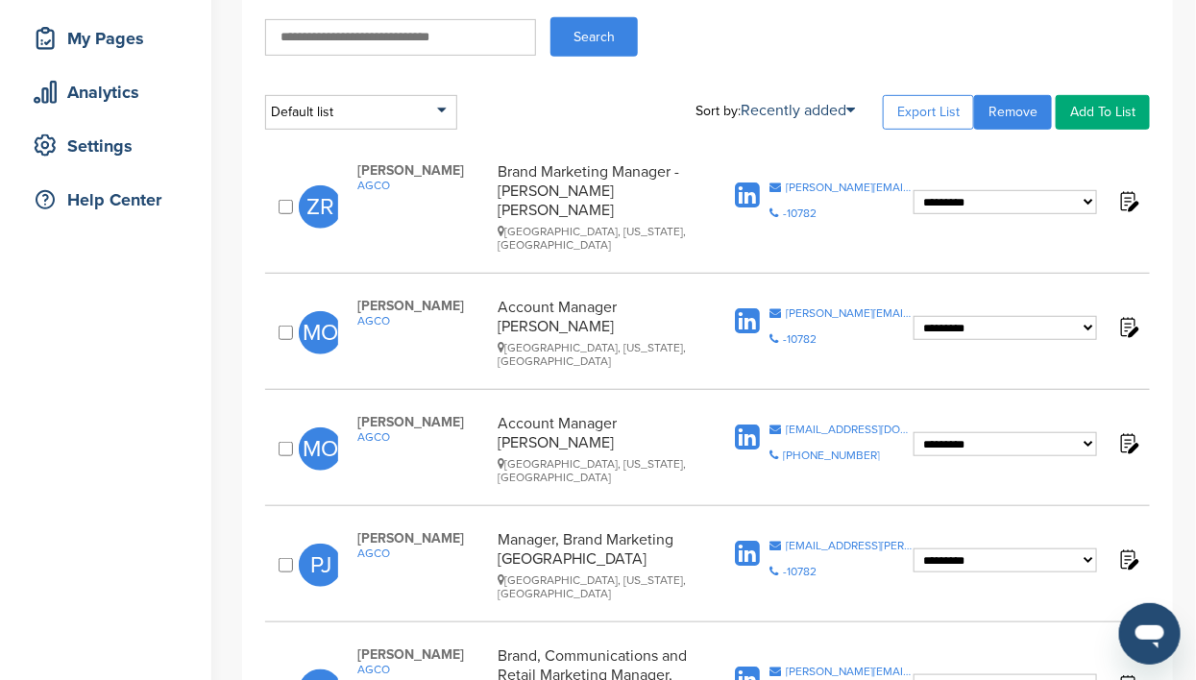
scroll to position [360, 0]
